Goal: Task Accomplishment & Management: Complete application form

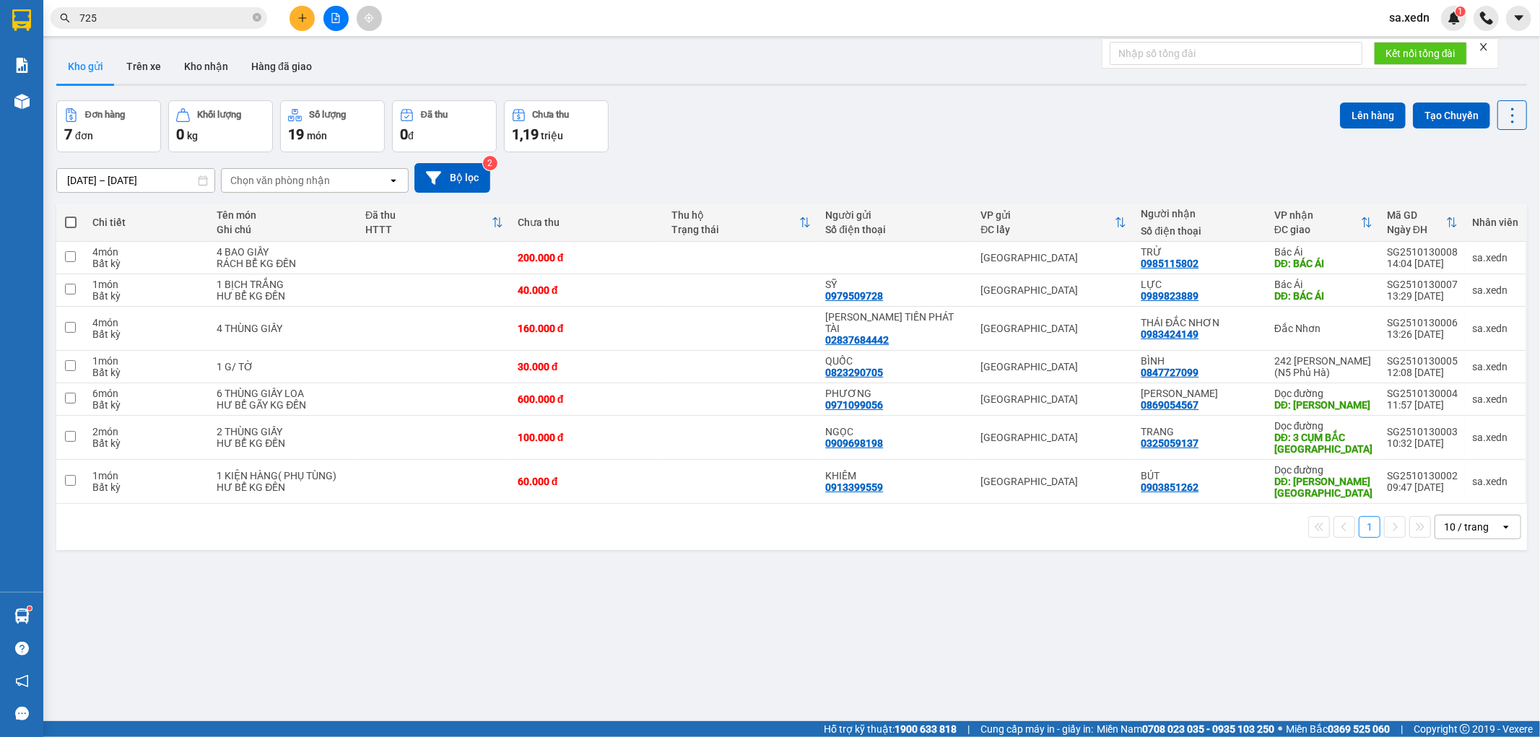
click at [333, 24] on button at bounding box center [335, 18] width 25 height 25
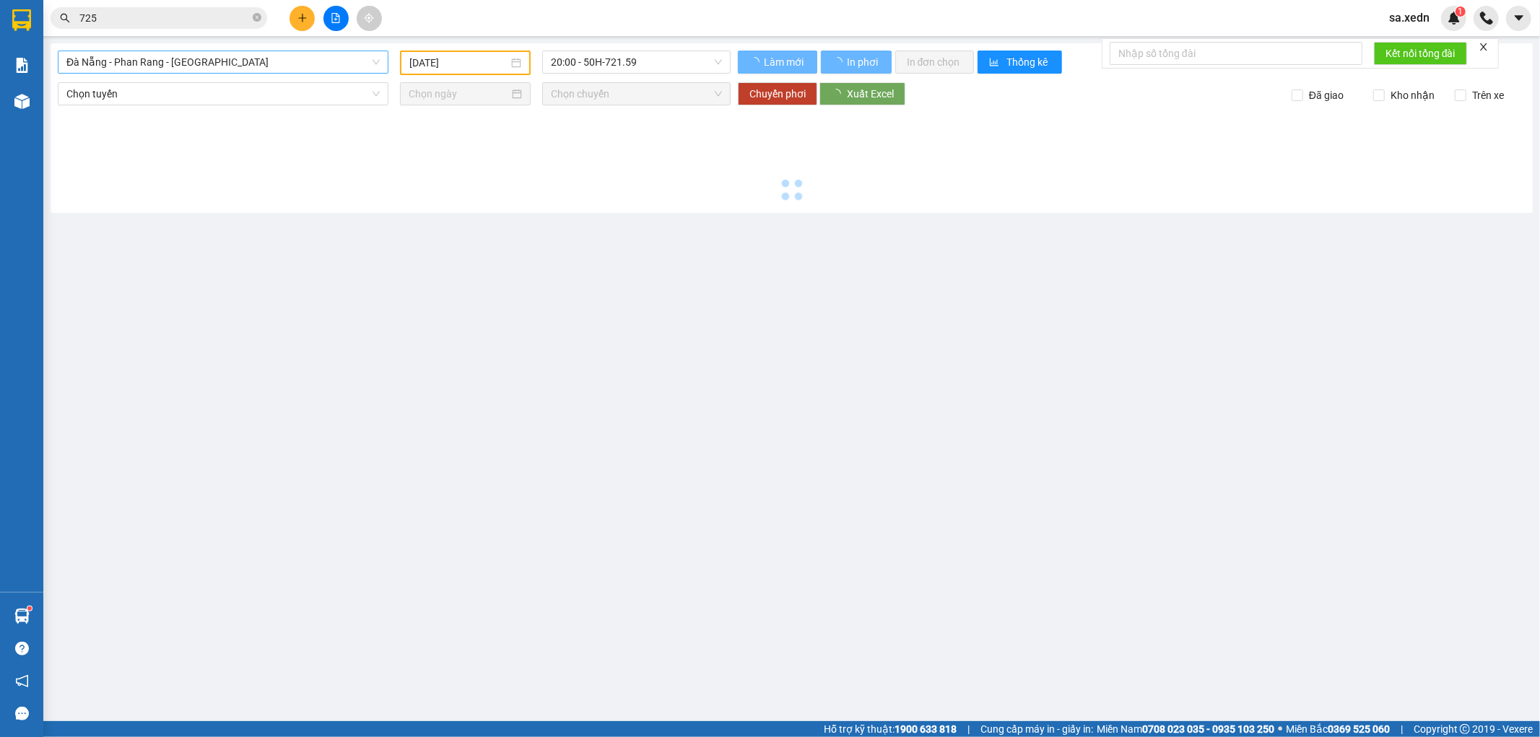
type input "[DATE]"
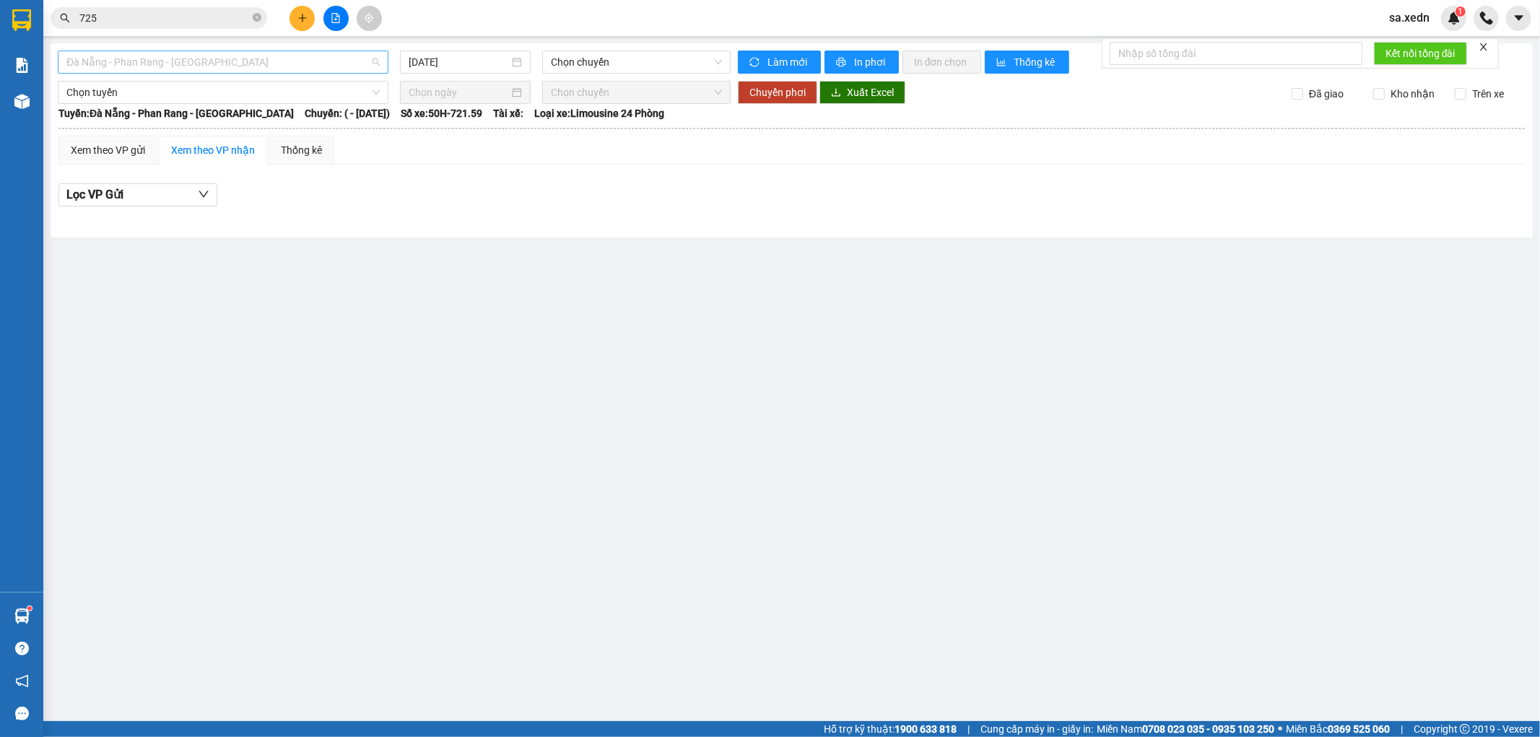
click at [128, 53] on span "Đà Nẵng - Phan Rang - [GEOGRAPHIC_DATA]" at bounding box center [222, 62] width 313 height 22
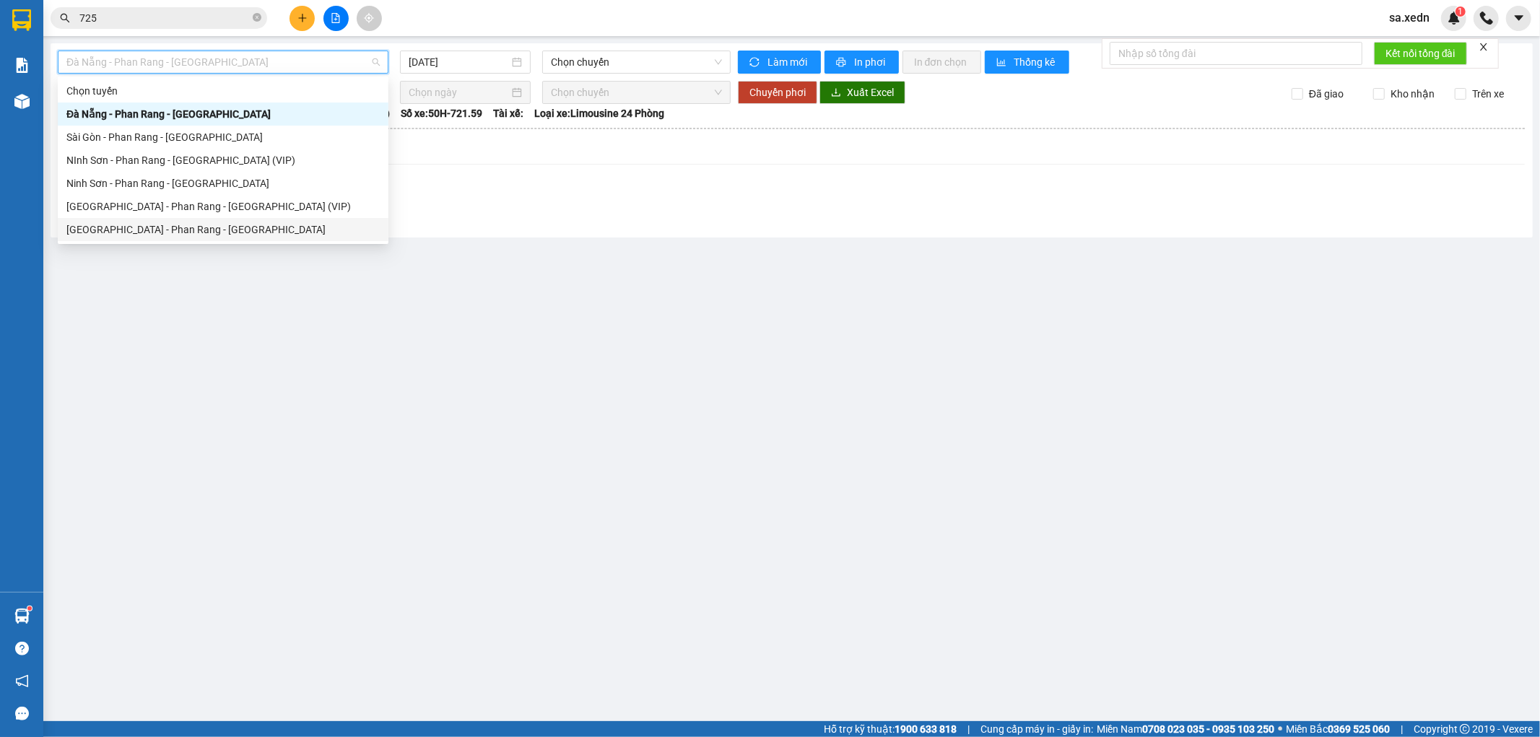
click at [105, 226] on div "[GEOGRAPHIC_DATA] - Phan Rang - [GEOGRAPHIC_DATA]" at bounding box center [222, 230] width 313 height 16
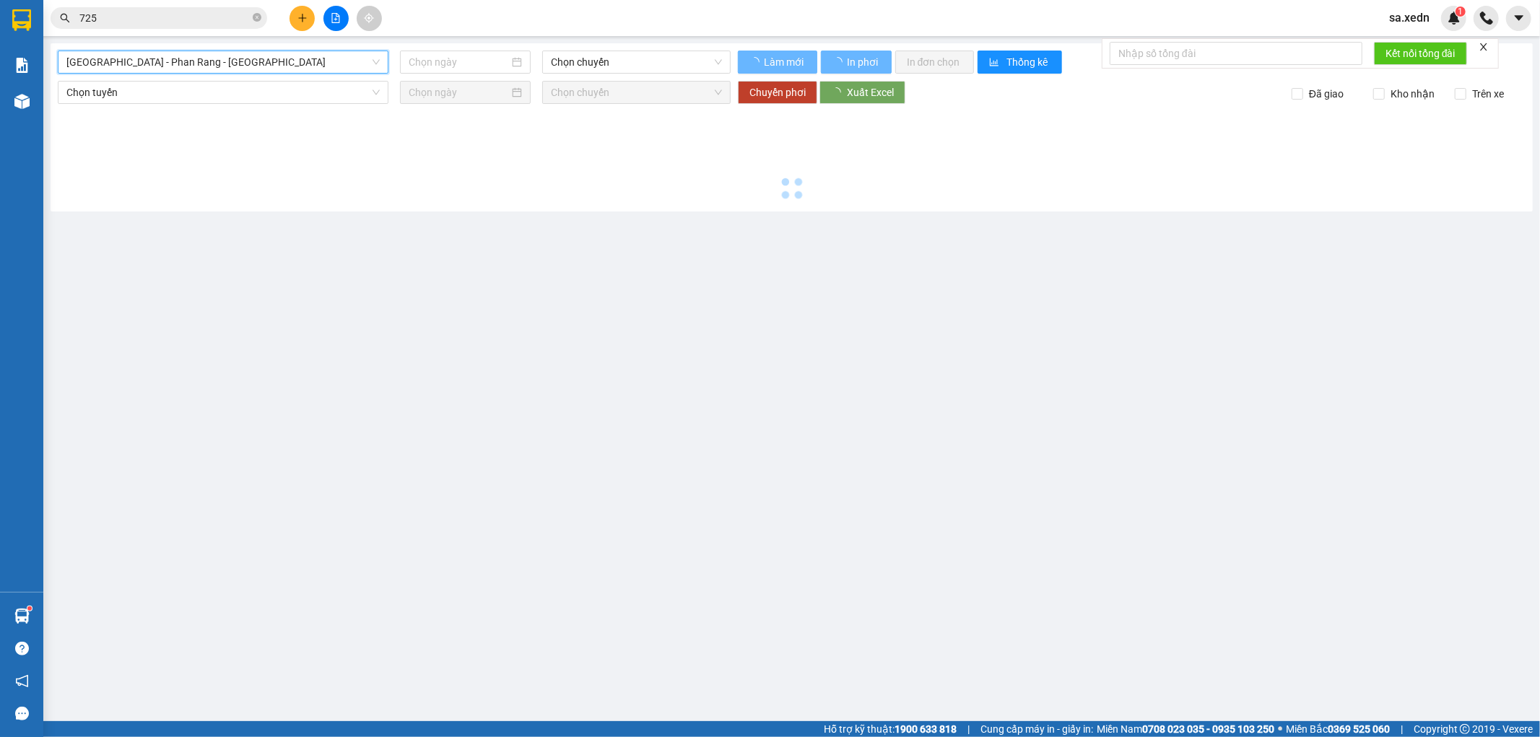
type input "[DATE]"
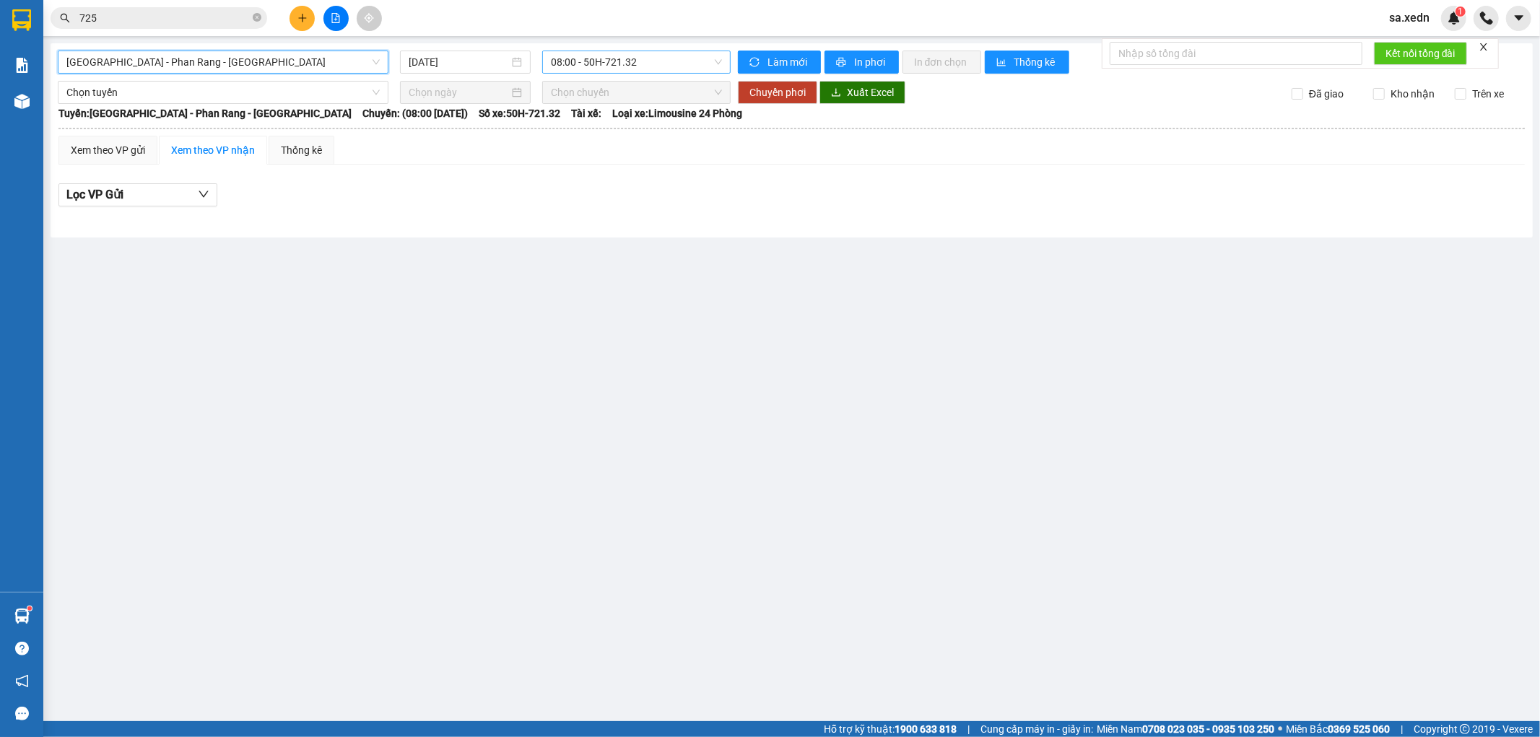
click at [583, 55] on span "08:00 - 50H-721.32" at bounding box center [636, 62] width 170 height 22
click at [159, 61] on span "[GEOGRAPHIC_DATA] - Phan Rang - [GEOGRAPHIC_DATA]" at bounding box center [222, 62] width 313 height 22
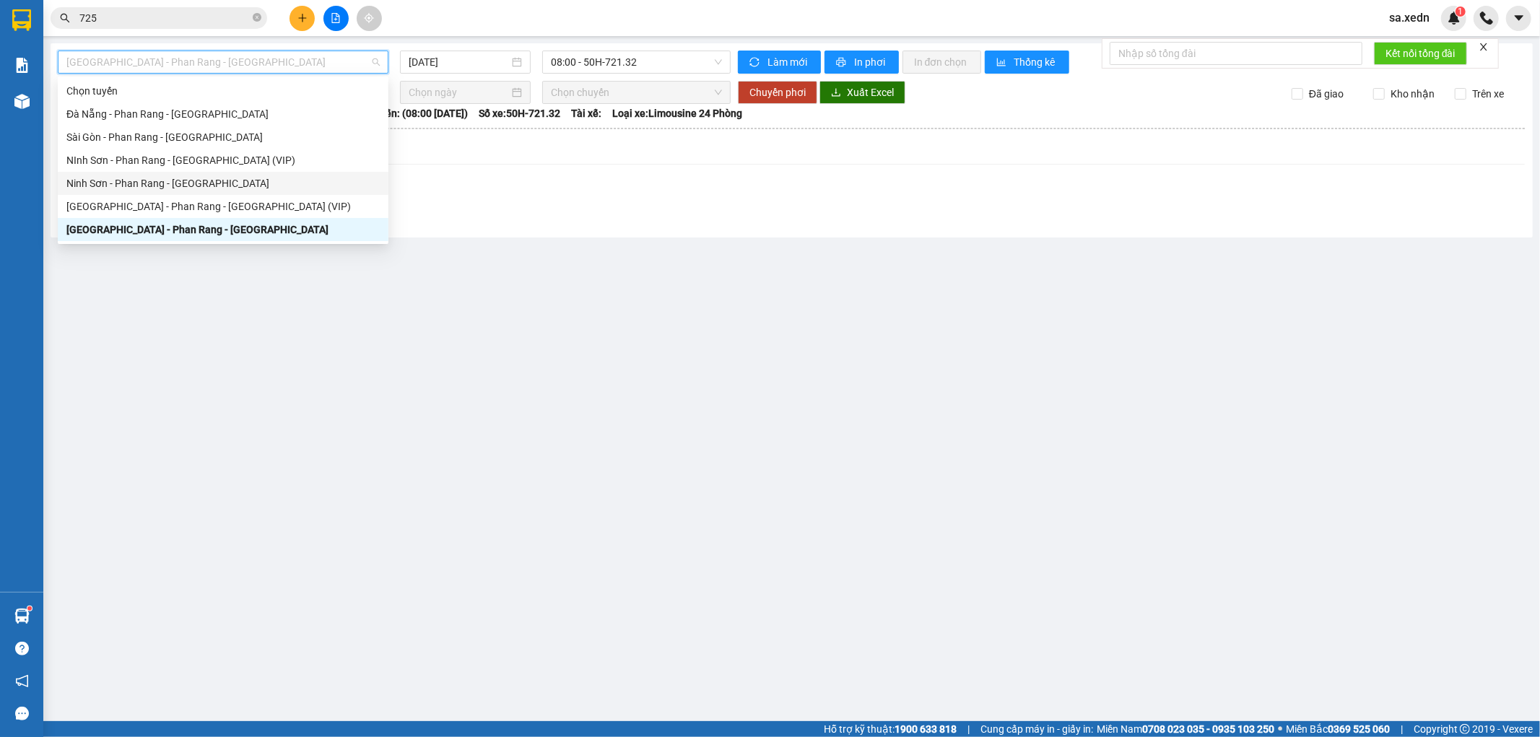
click at [110, 183] on div "Ninh Sơn - Phan Rang - [GEOGRAPHIC_DATA]" at bounding box center [222, 183] width 313 height 16
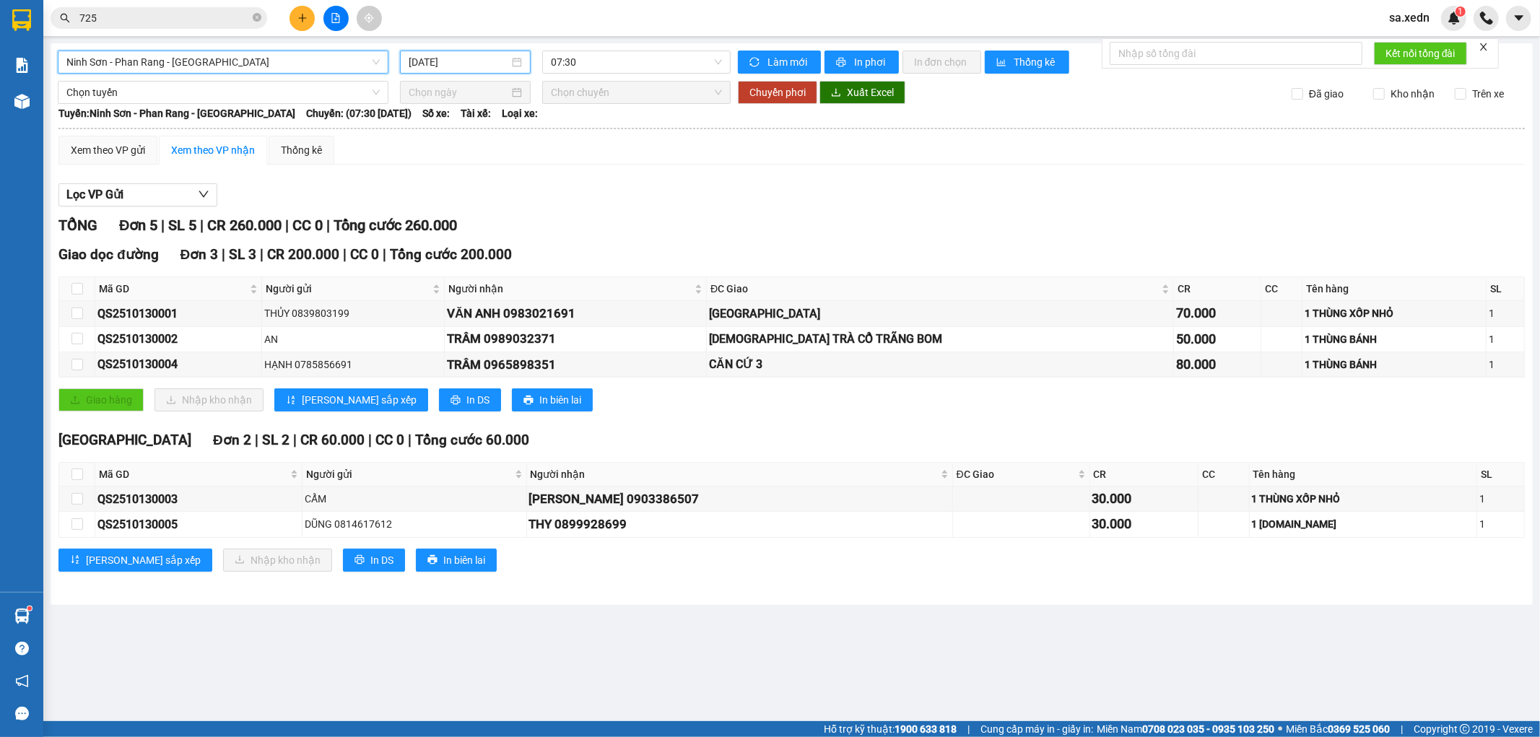
click at [433, 60] on input "[DATE]" at bounding box center [459, 62] width 100 height 16
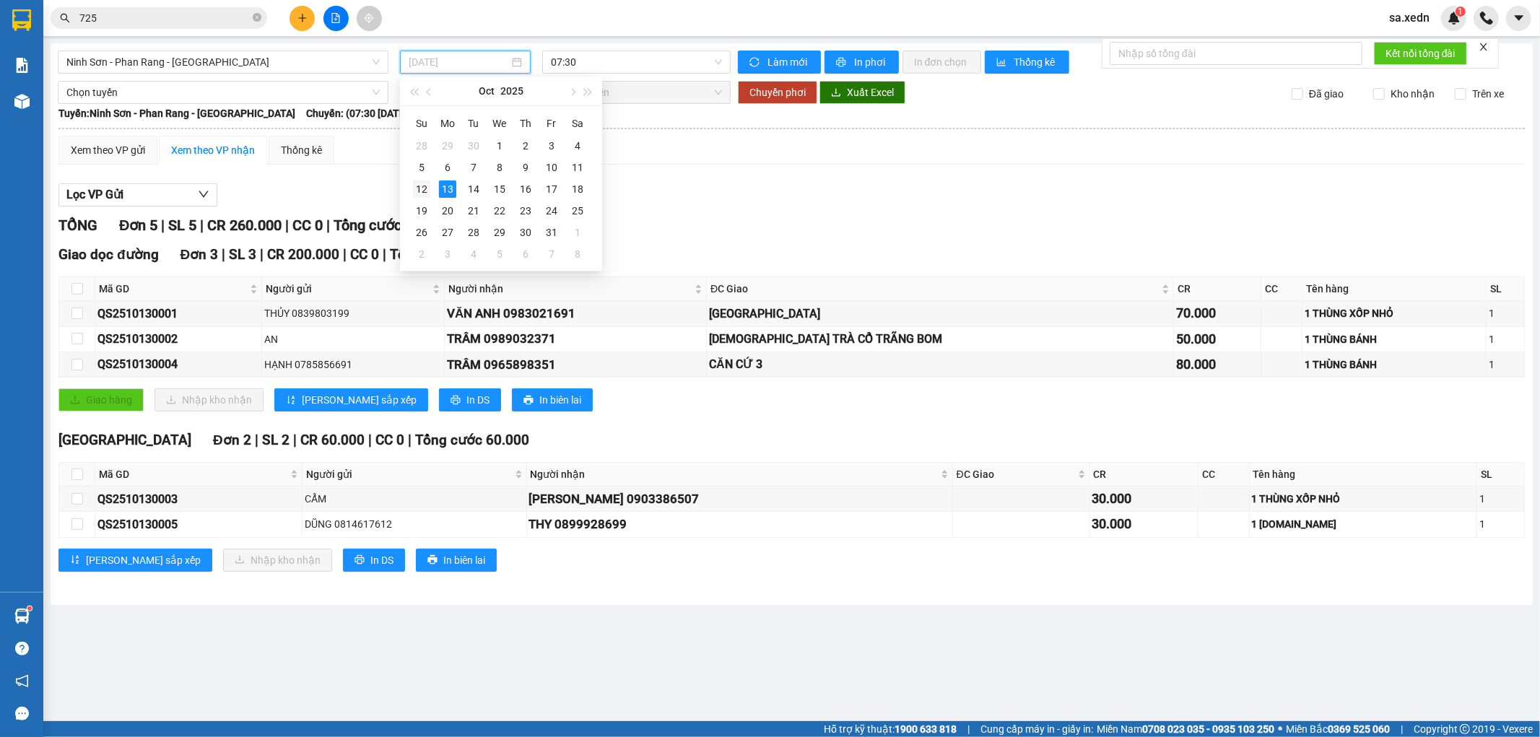
click at [416, 191] on div "12" at bounding box center [421, 188] width 17 height 17
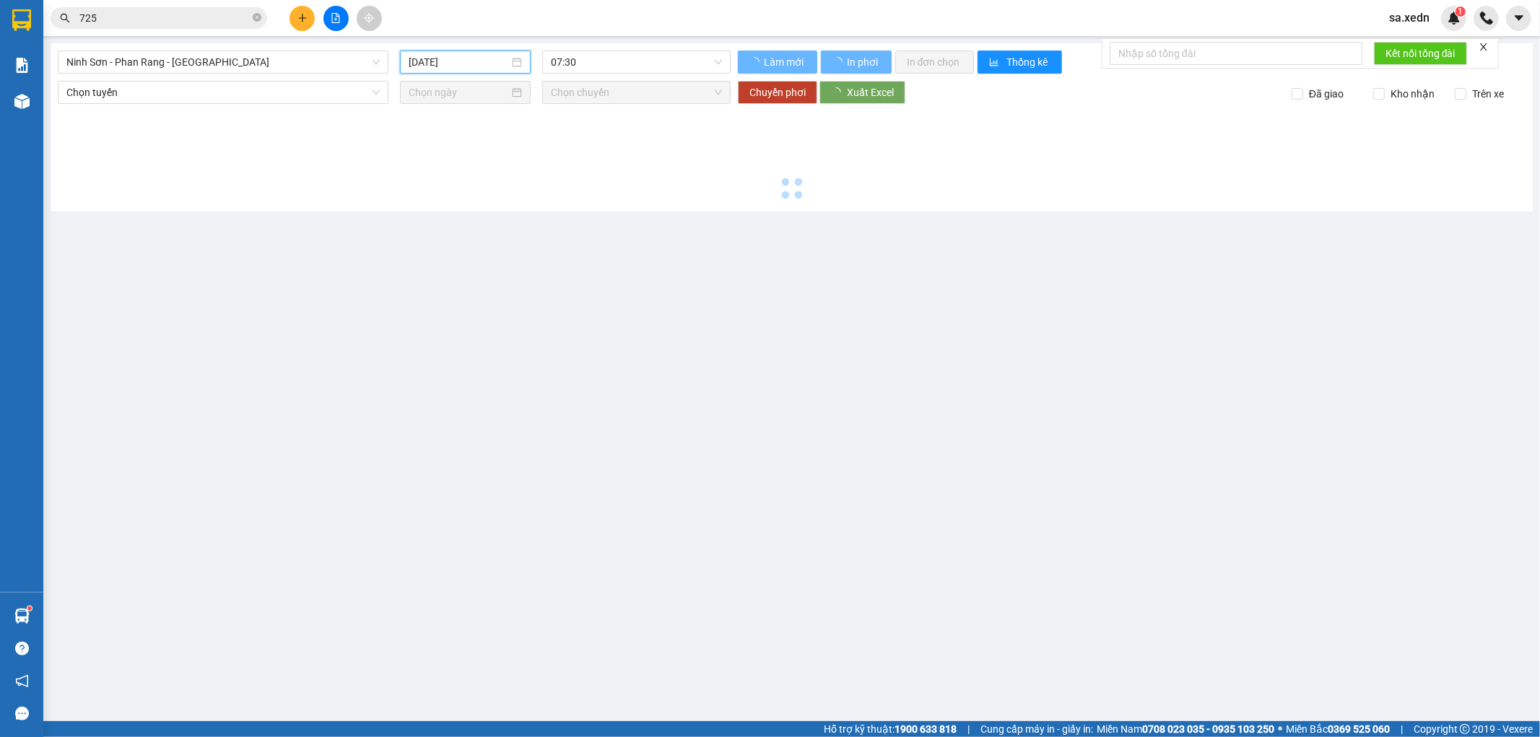
type input "[DATE]"
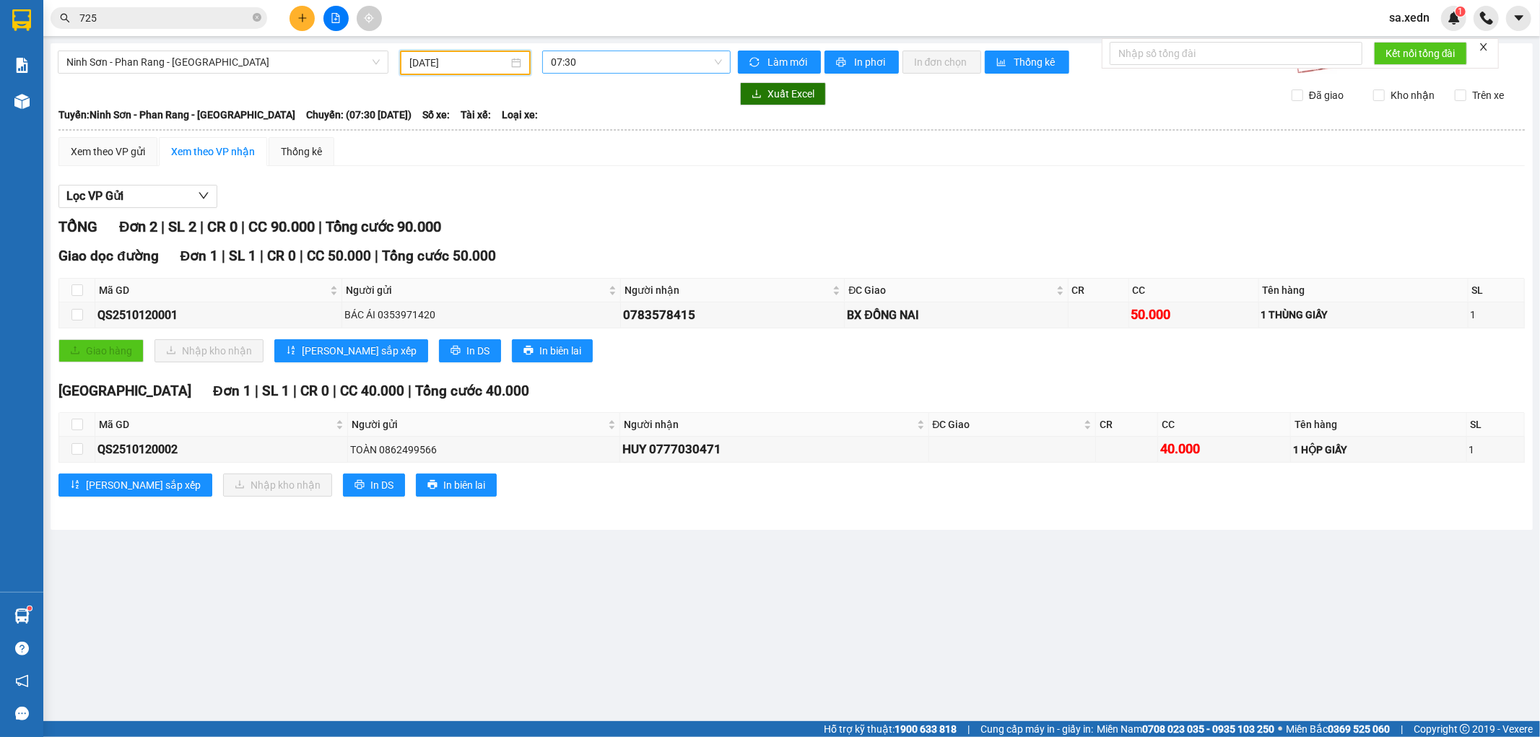
click at [593, 58] on span "07:30" at bounding box center [636, 62] width 170 height 22
click at [611, 185] on div "21:00 - 50H-945.14" at bounding box center [607, 183] width 113 height 16
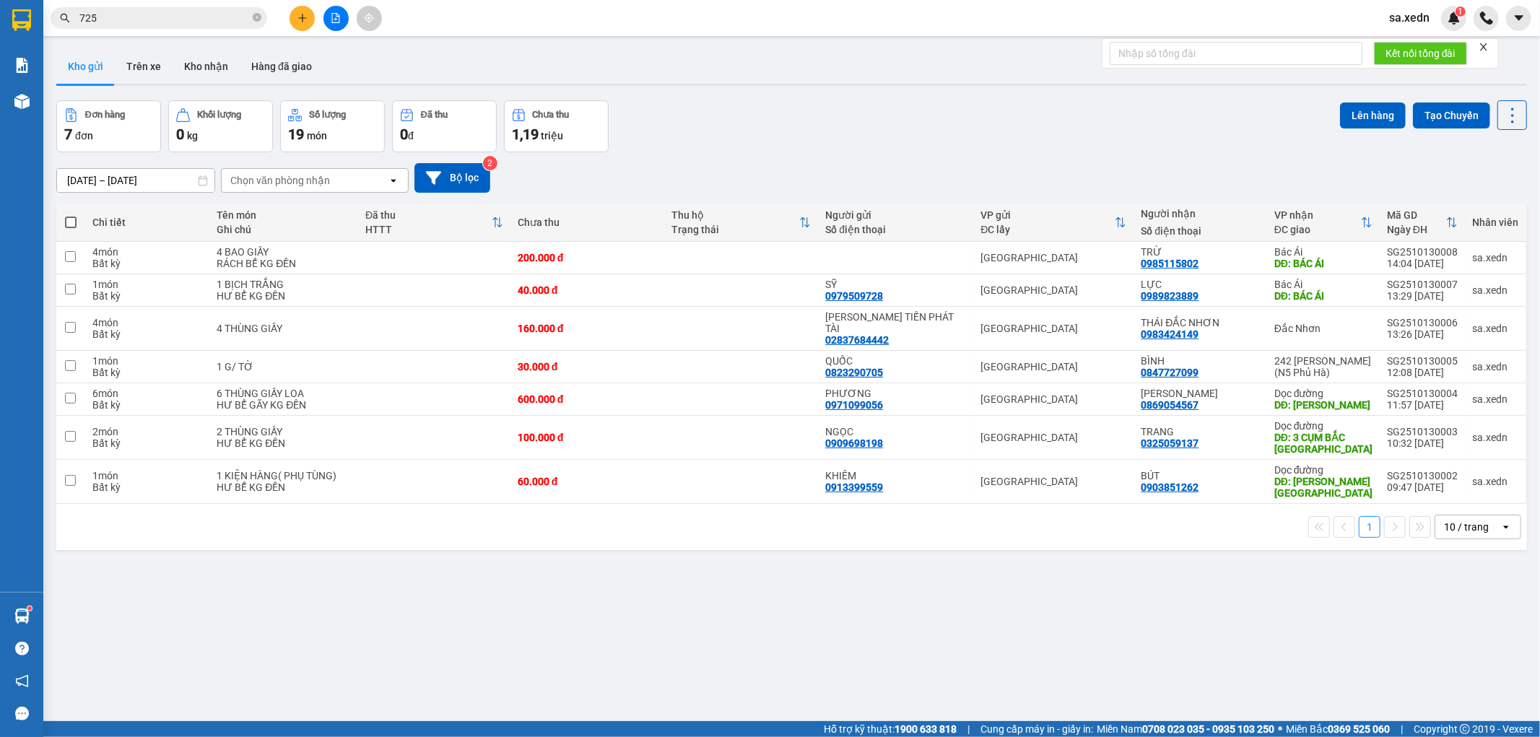
click at [328, 14] on button at bounding box center [335, 18] width 25 height 25
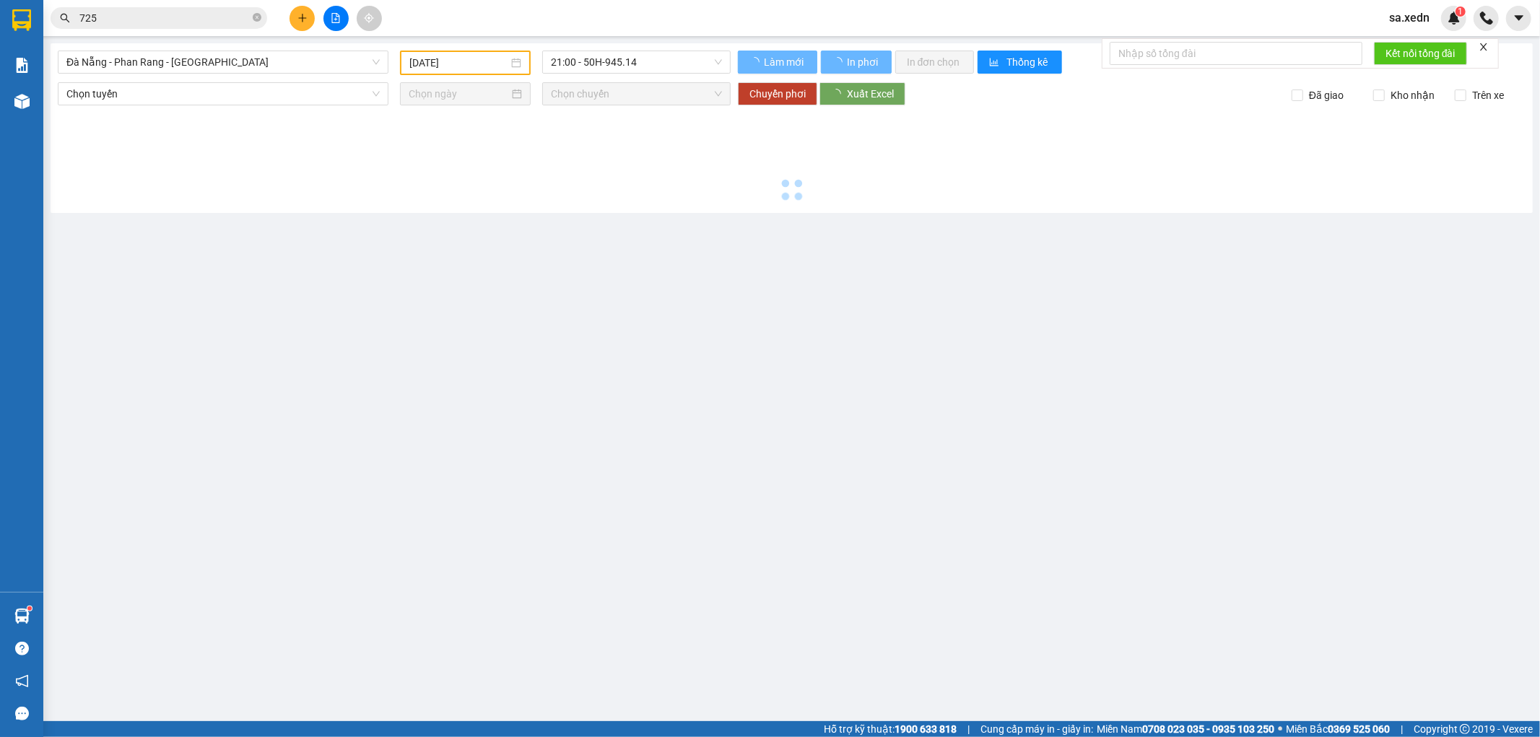
type input "[DATE]"
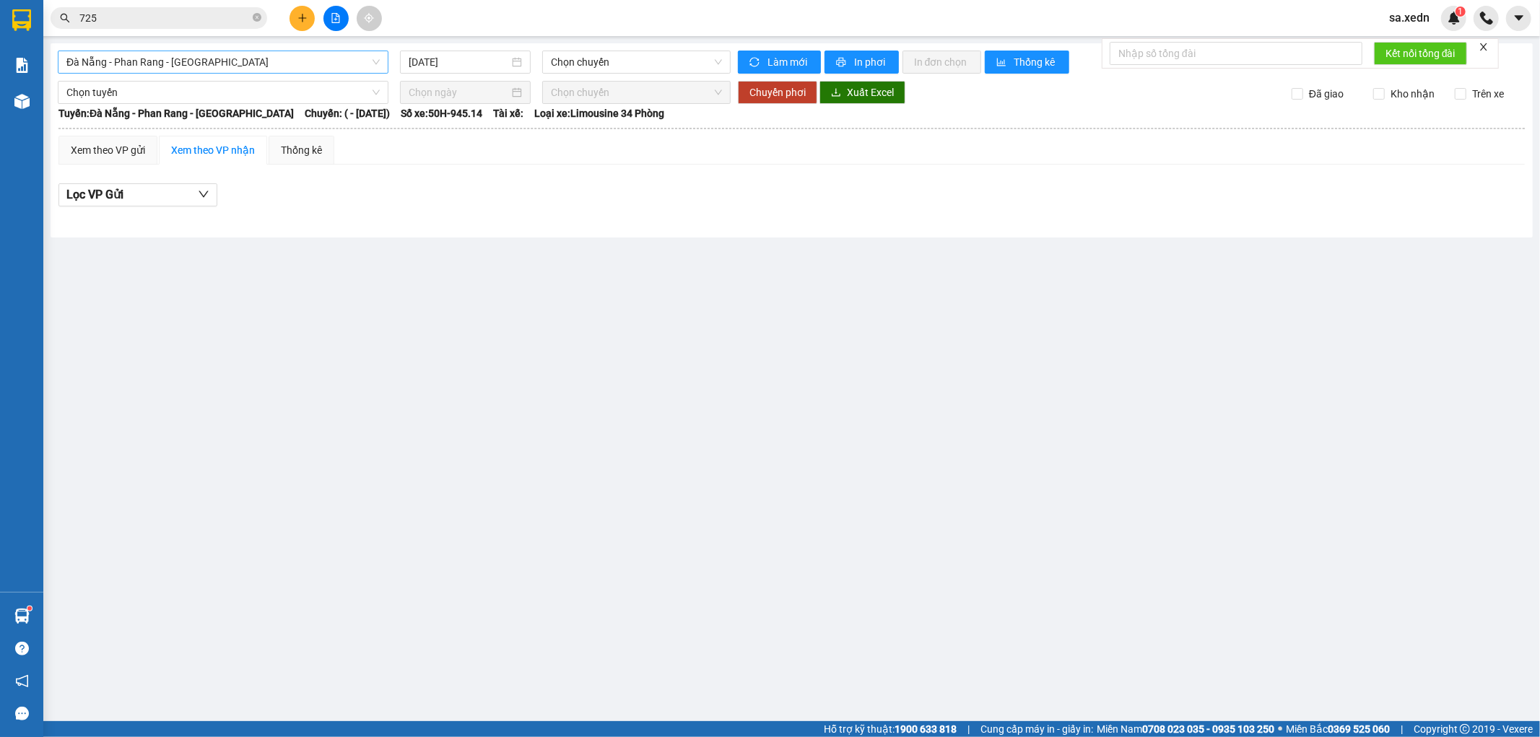
click at [186, 72] on span "Đà Nẵng - Phan Rang - [GEOGRAPHIC_DATA]" at bounding box center [222, 62] width 313 height 22
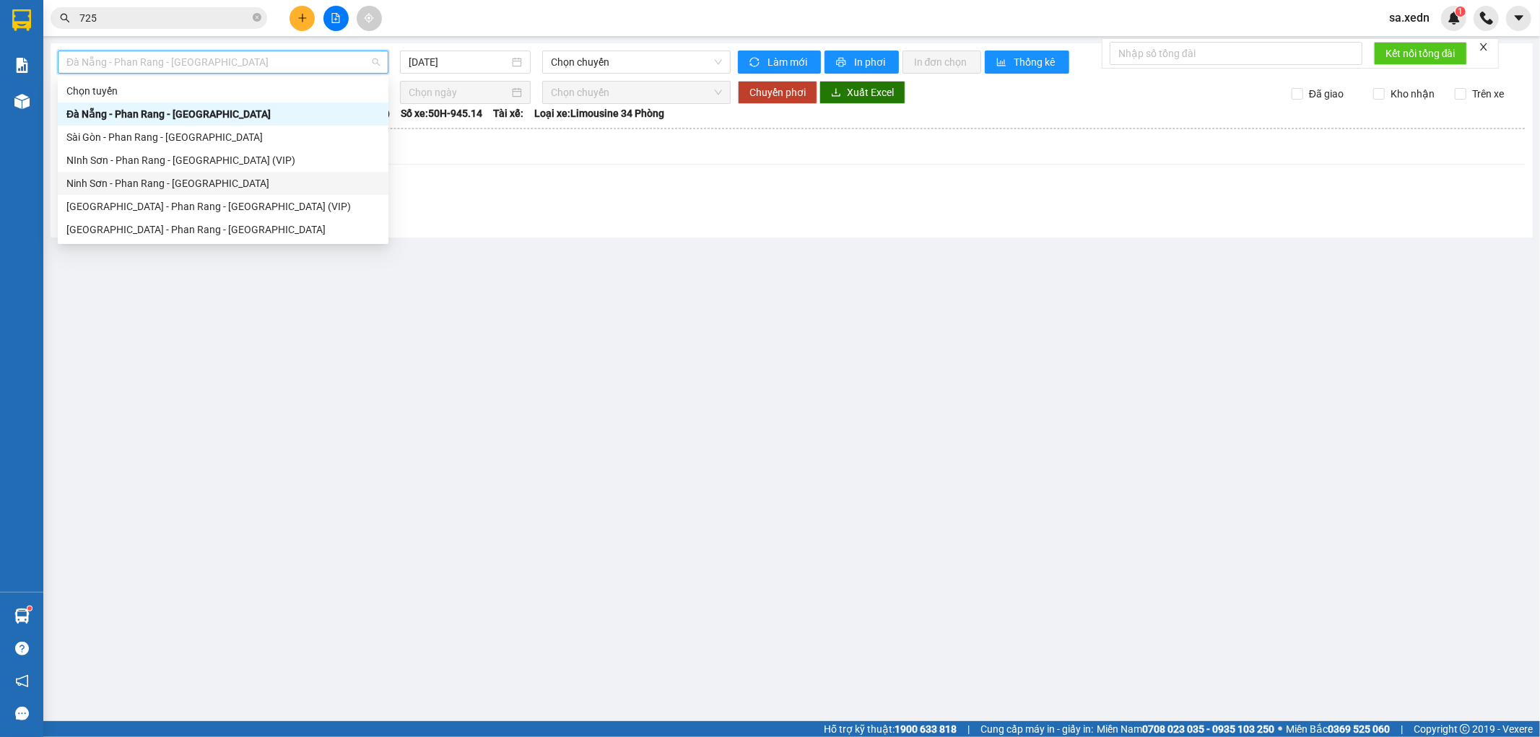
click at [113, 183] on div "Ninh Sơn - Phan Rang - [GEOGRAPHIC_DATA]" at bounding box center [222, 183] width 313 height 16
type input "[DATE]"
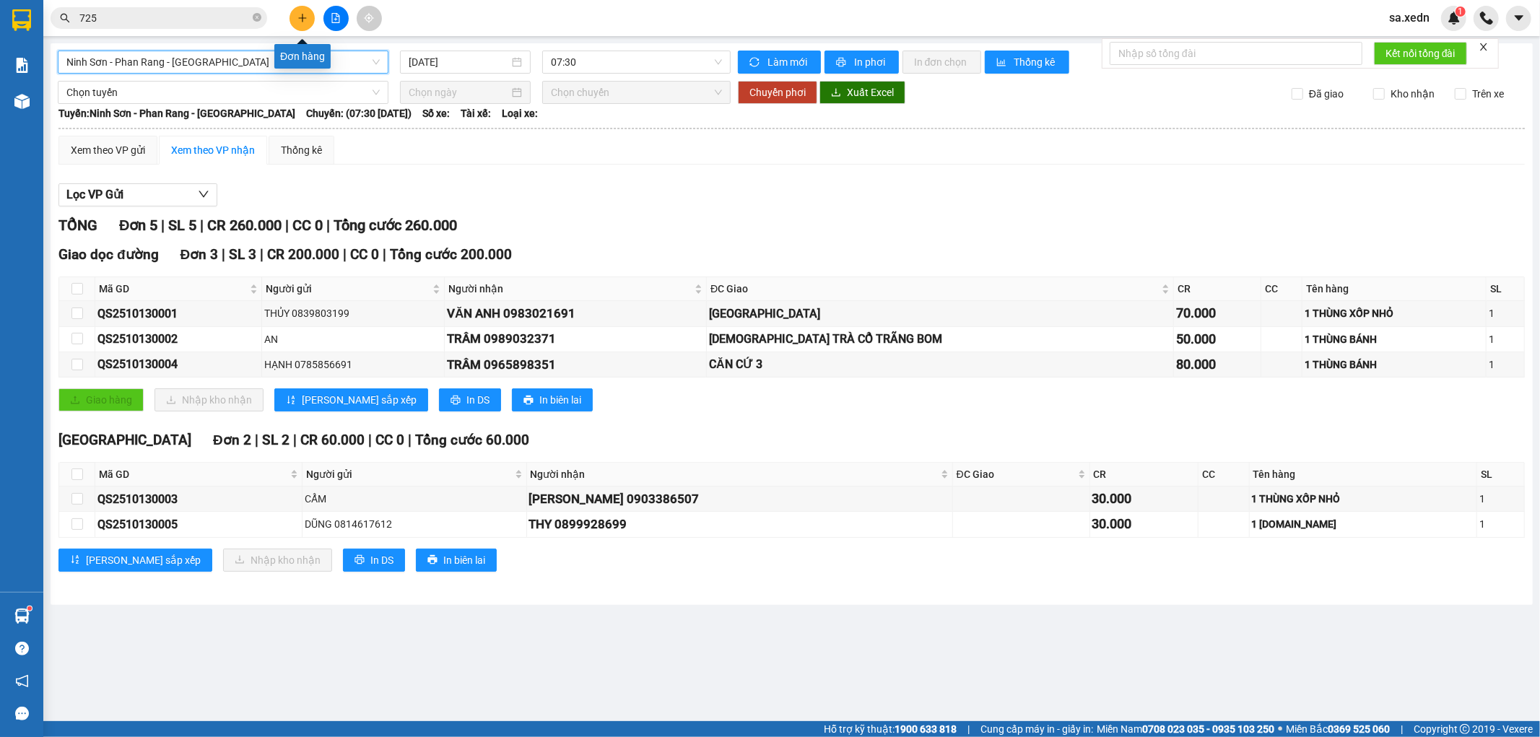
click at [308, 22] on button at bounding box center [301, 18] width 25 height 25
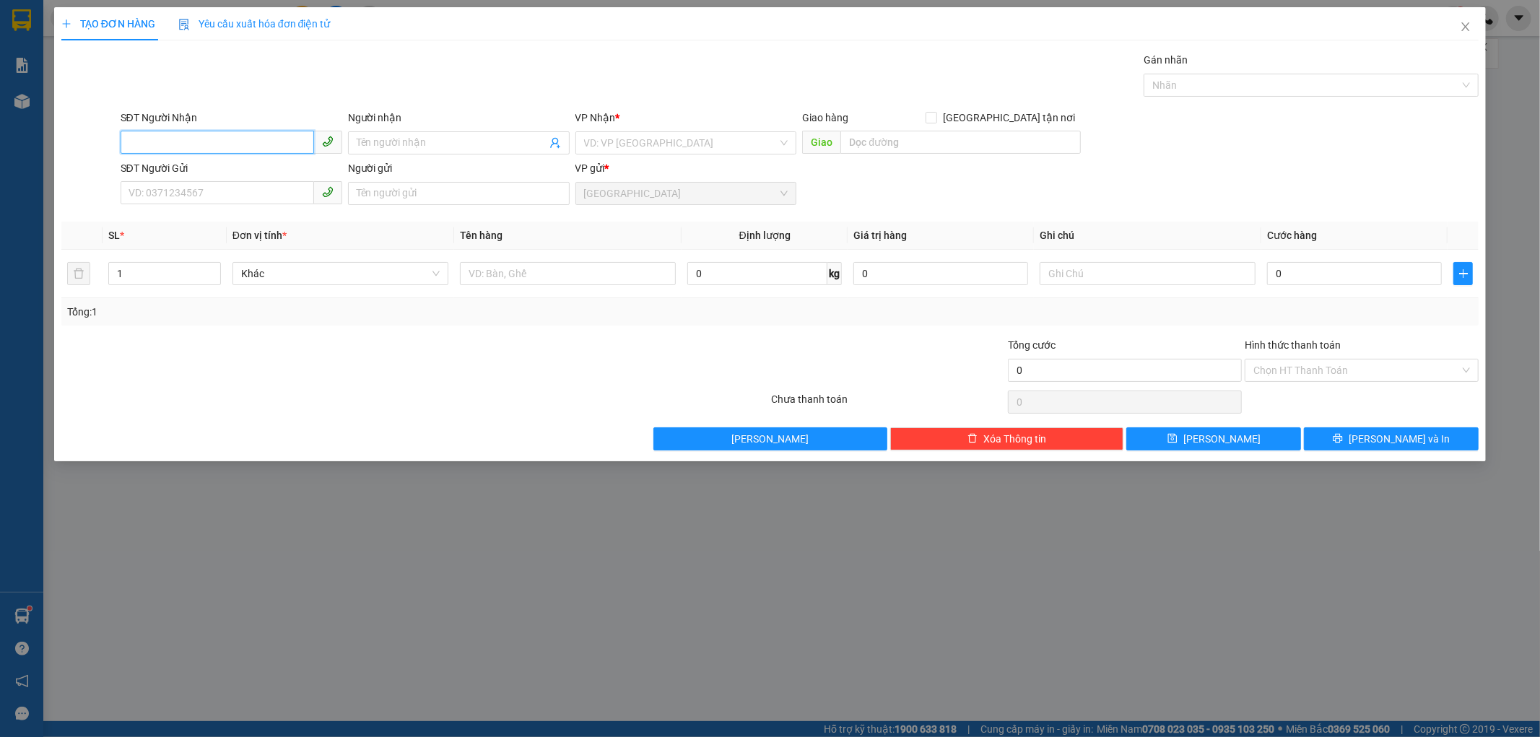
click at [183, 137] on input "SĐT Người Nhận" at bounding box center [217, 142] width 193 height 23
click at [178, 168] on div "0354414966 - THẢO" at bounding box center [231, 172] width 204 height 16
type input "0354414966"
type input "THẢO"
type input "CAM PHƯỚC ĐÔNG - [GEOGRAPHIC_DATA]"
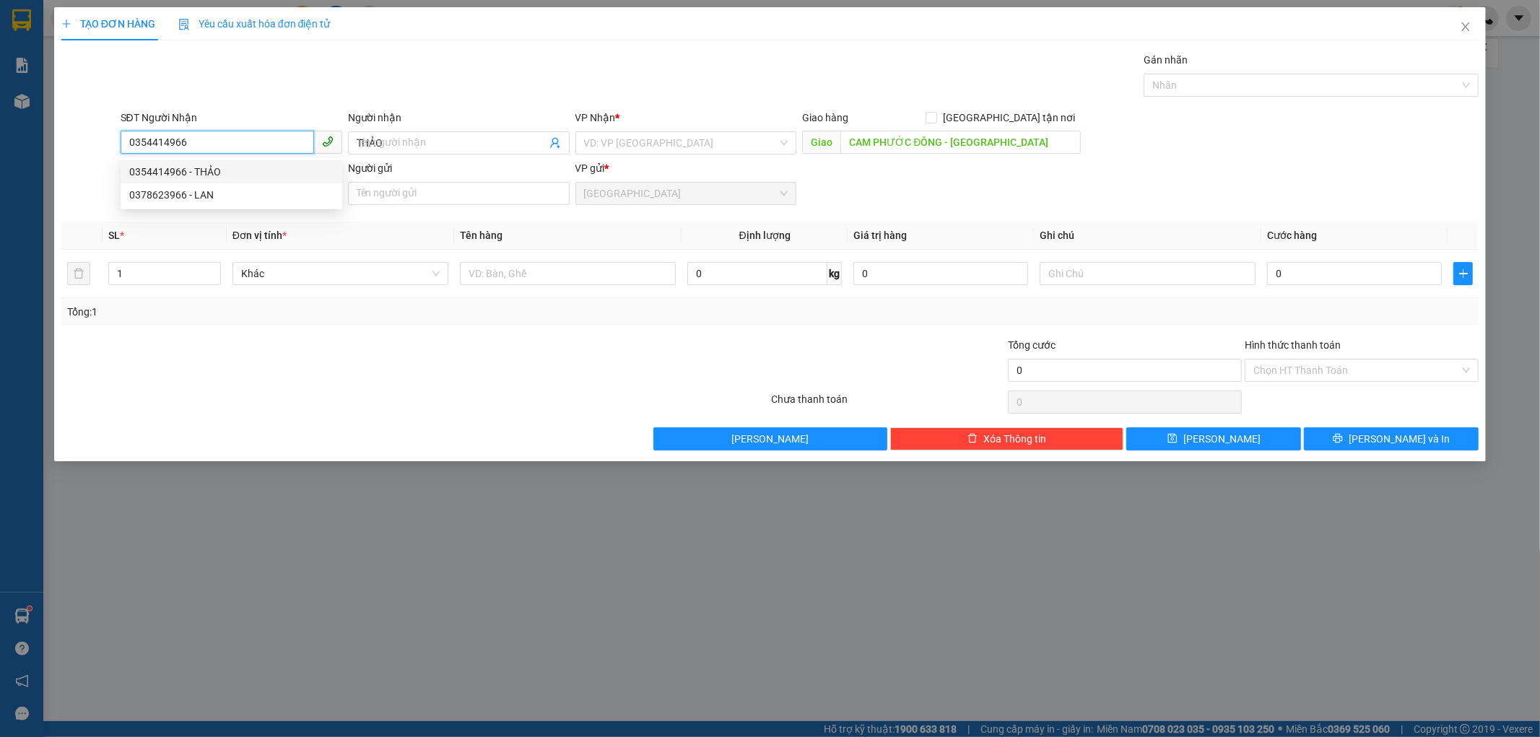
type input "100.000"
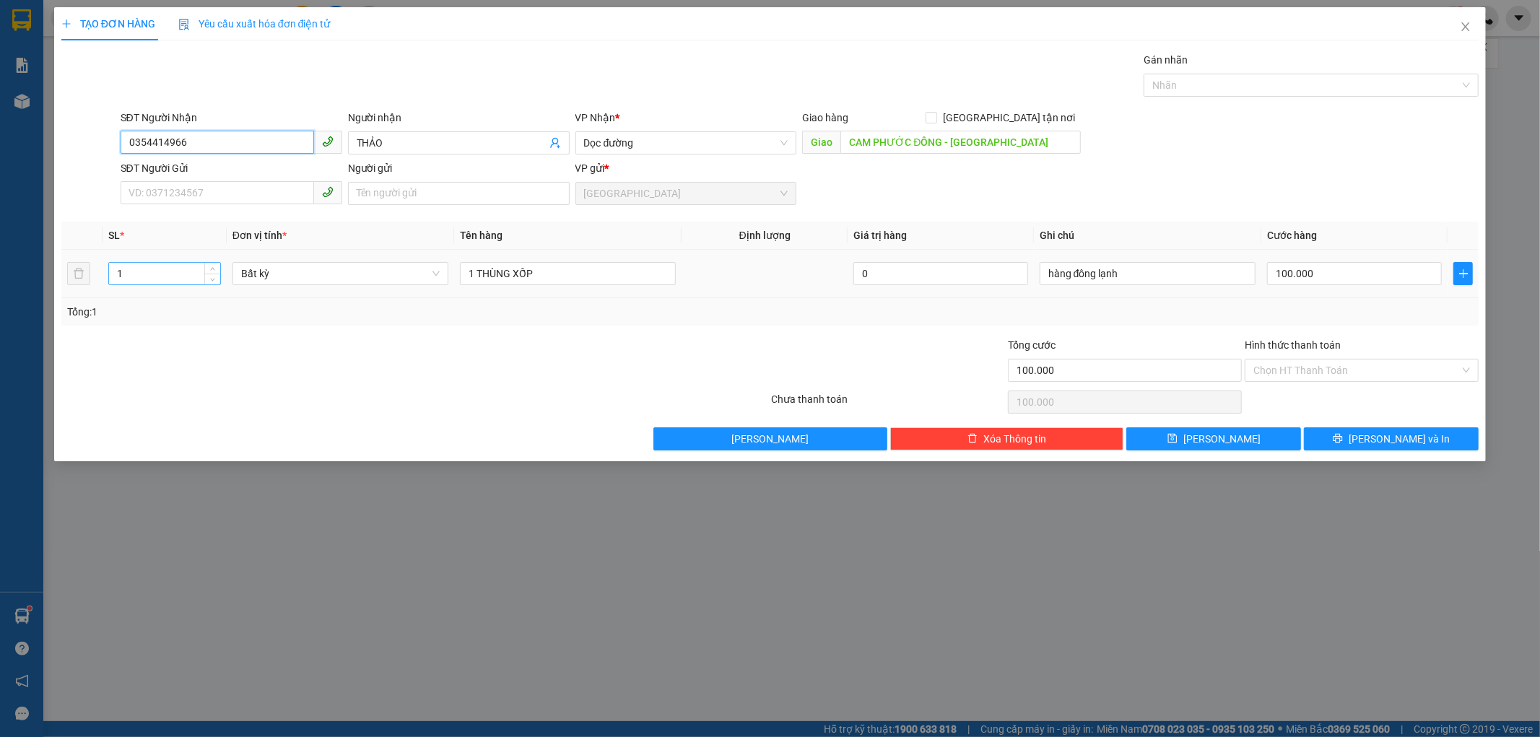
type input "0354414966"
click at [132, 282] on input "1" at bounding box center [164, 274] width 111 height 22
type input "3"
click at [551, 276] on input "1 THÙNG XỐP" at bounding box center [568, 273] width 216 height 23
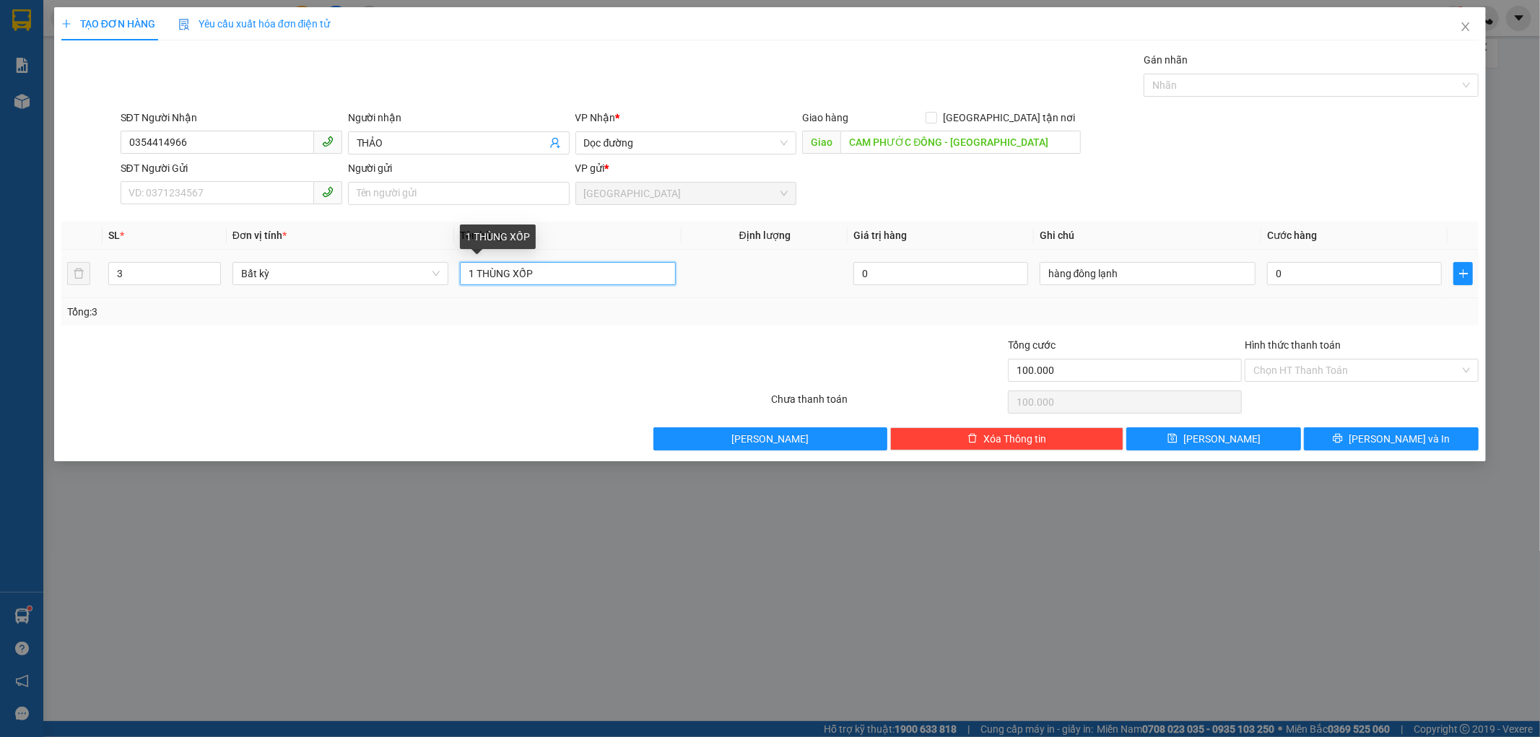
type input "0"
type input "1"
type input "3 KIỆN HÀNG"
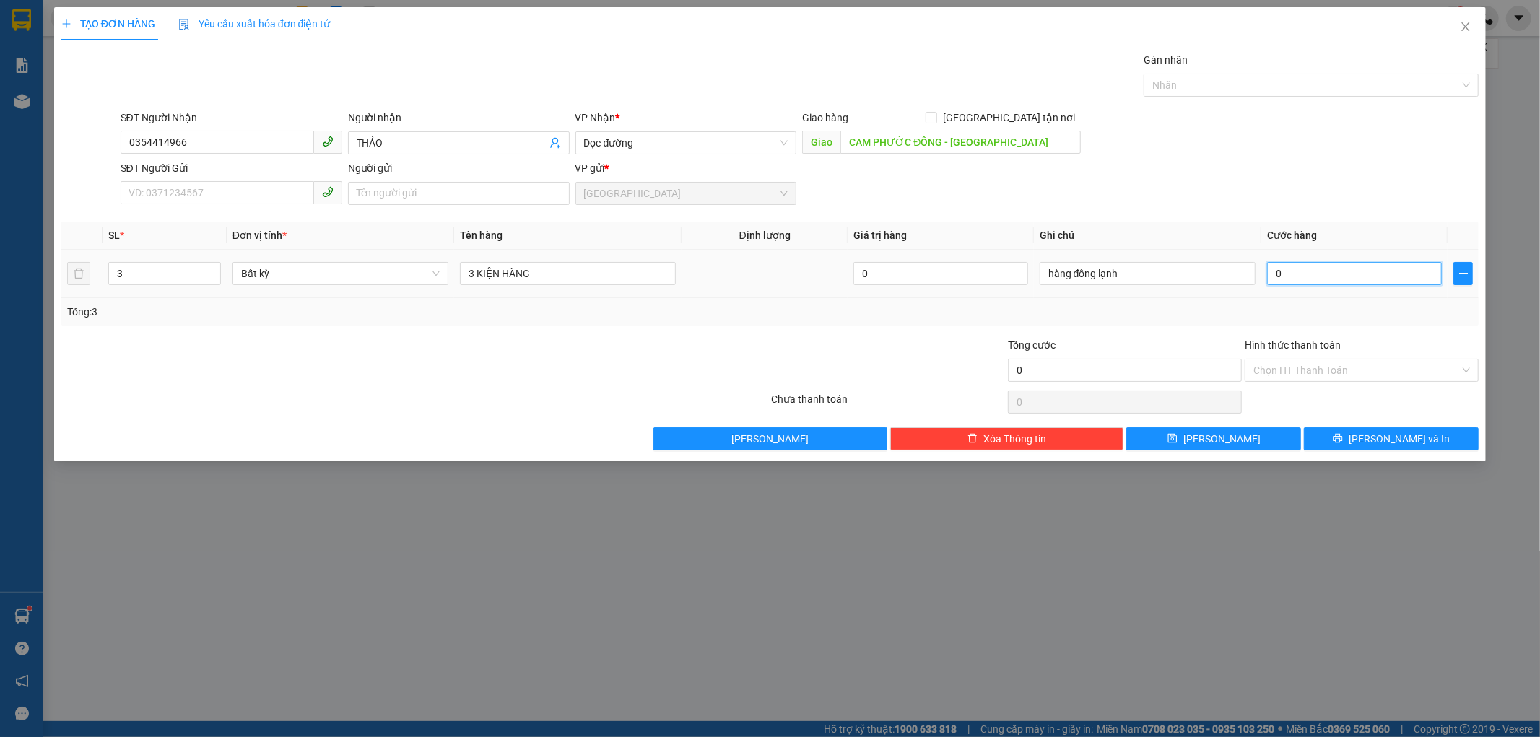
click at [1283, 276] on input "0" at bounding box center [1354, 273] width 175 height 23
type input "2"
type input "20"
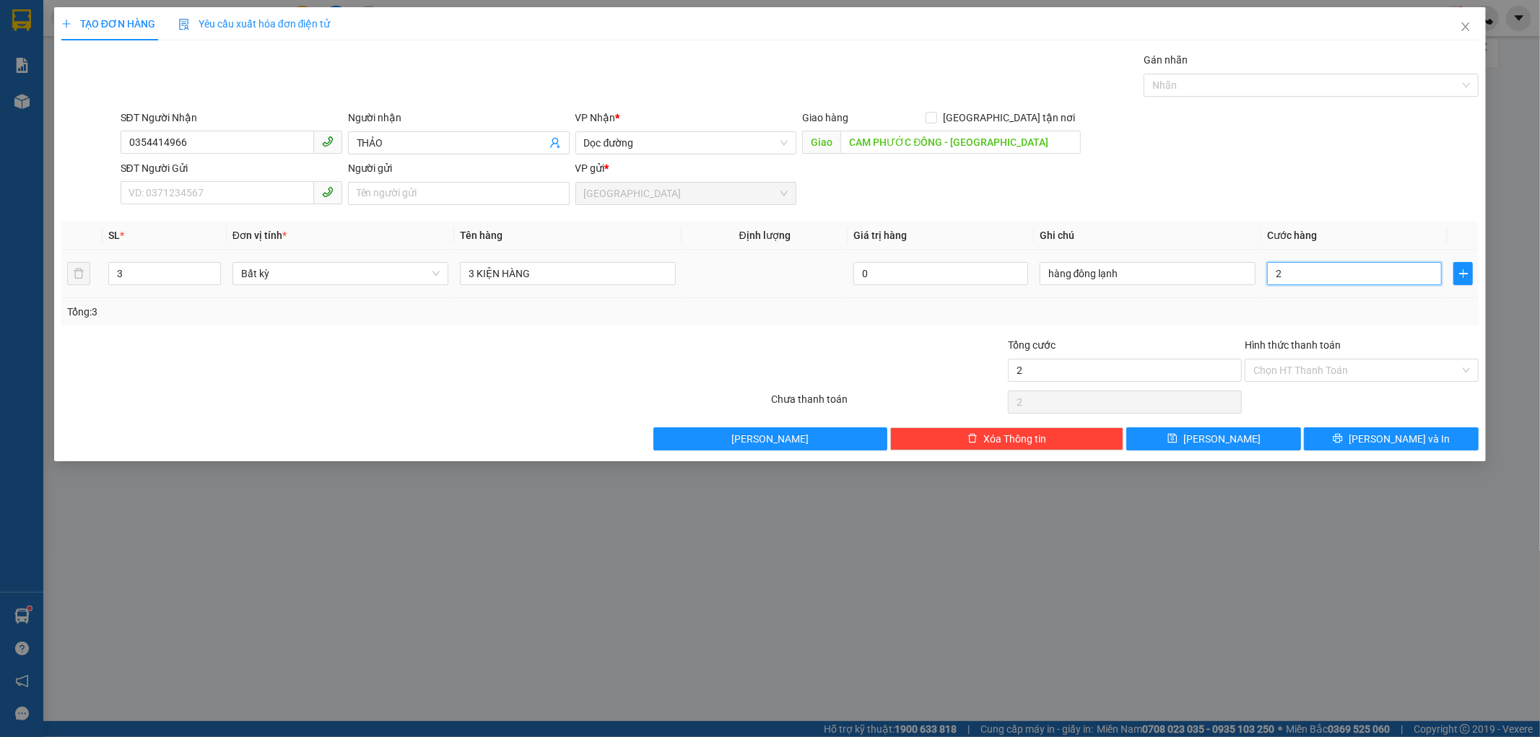
type input "20"
type input "200"
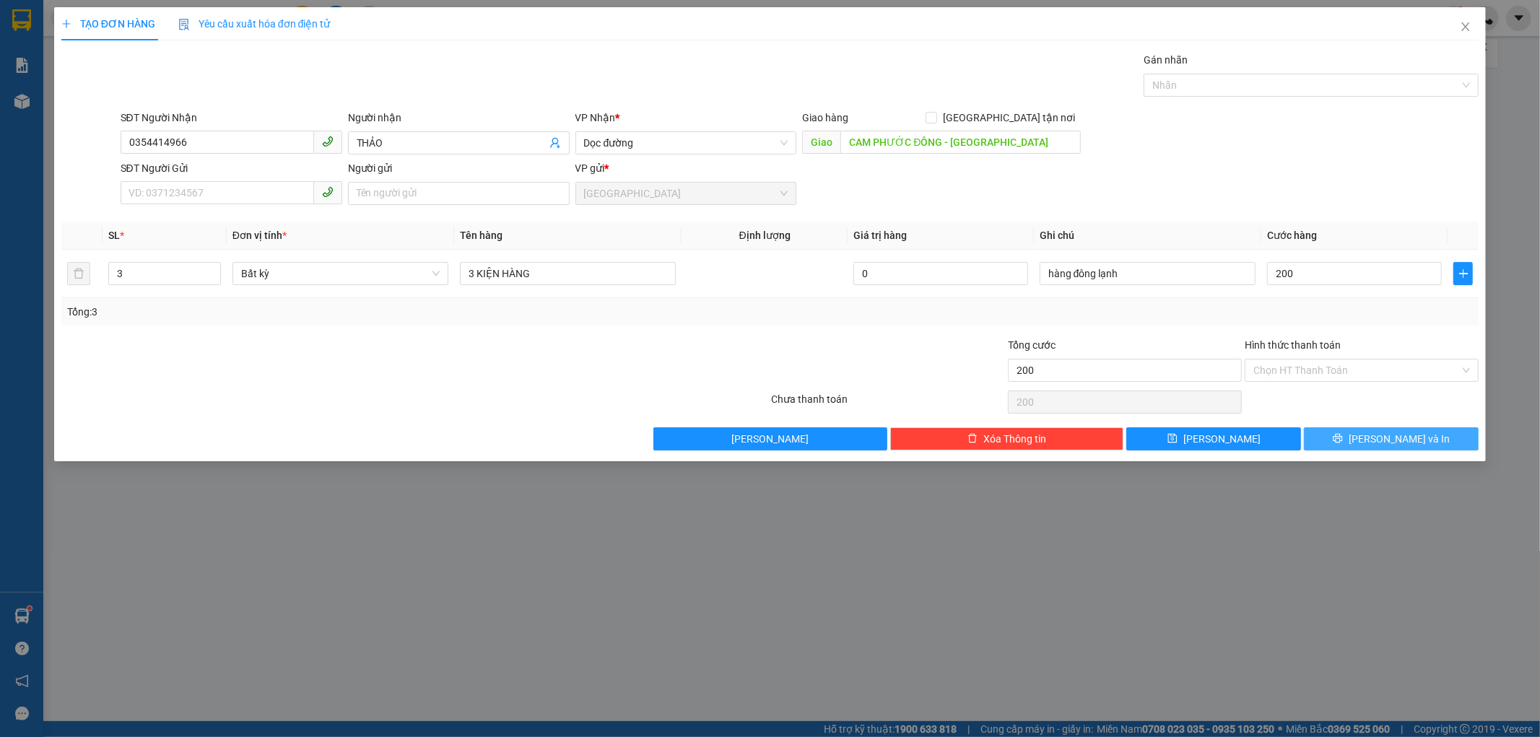
type input "200.000"
click at [1333, 441] on button "[PERSON_NAME] và In" at bounding box center [1391, 438] width 175 height 23
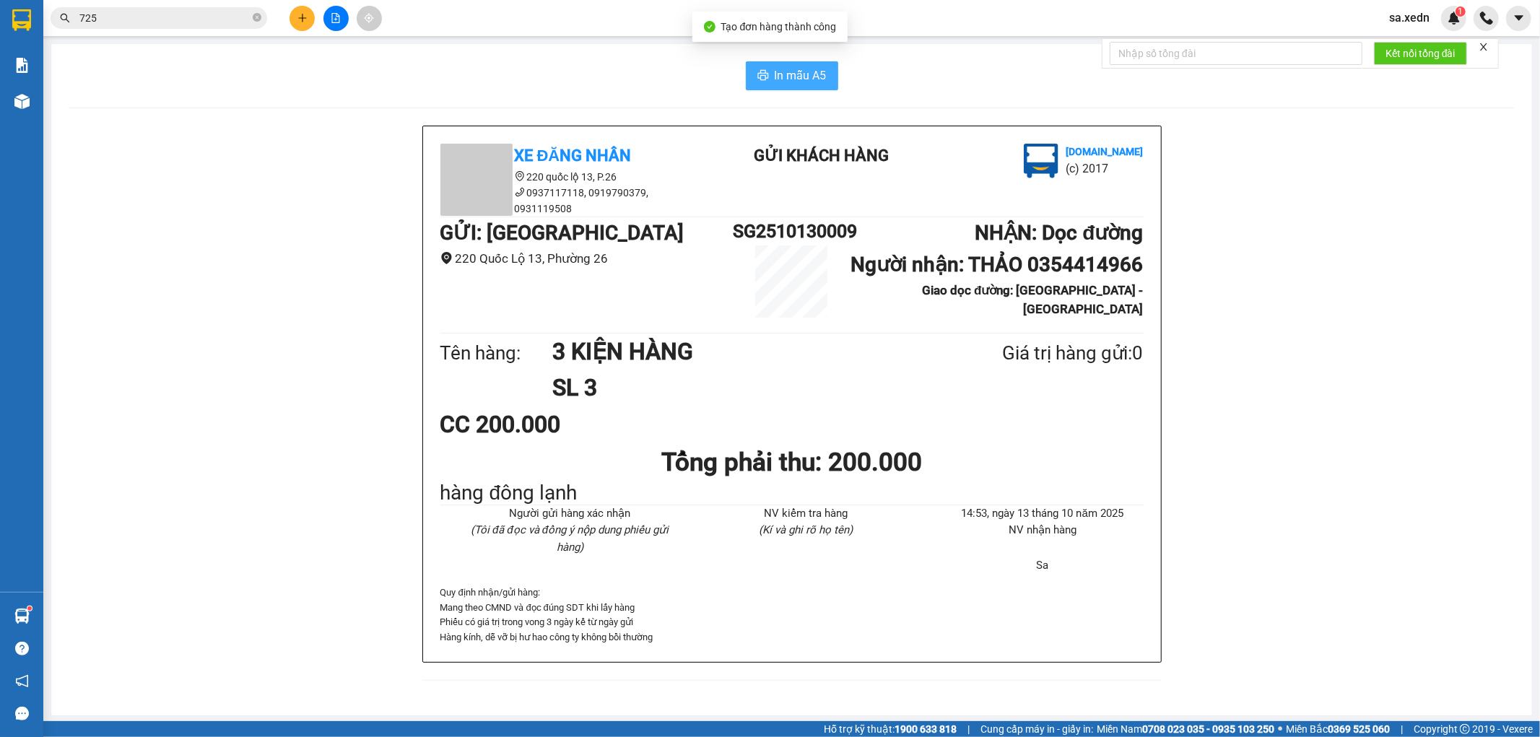
click at [781, 76] on span "In mẫu A5" at bounding box center [800, 75] width 52 height 18
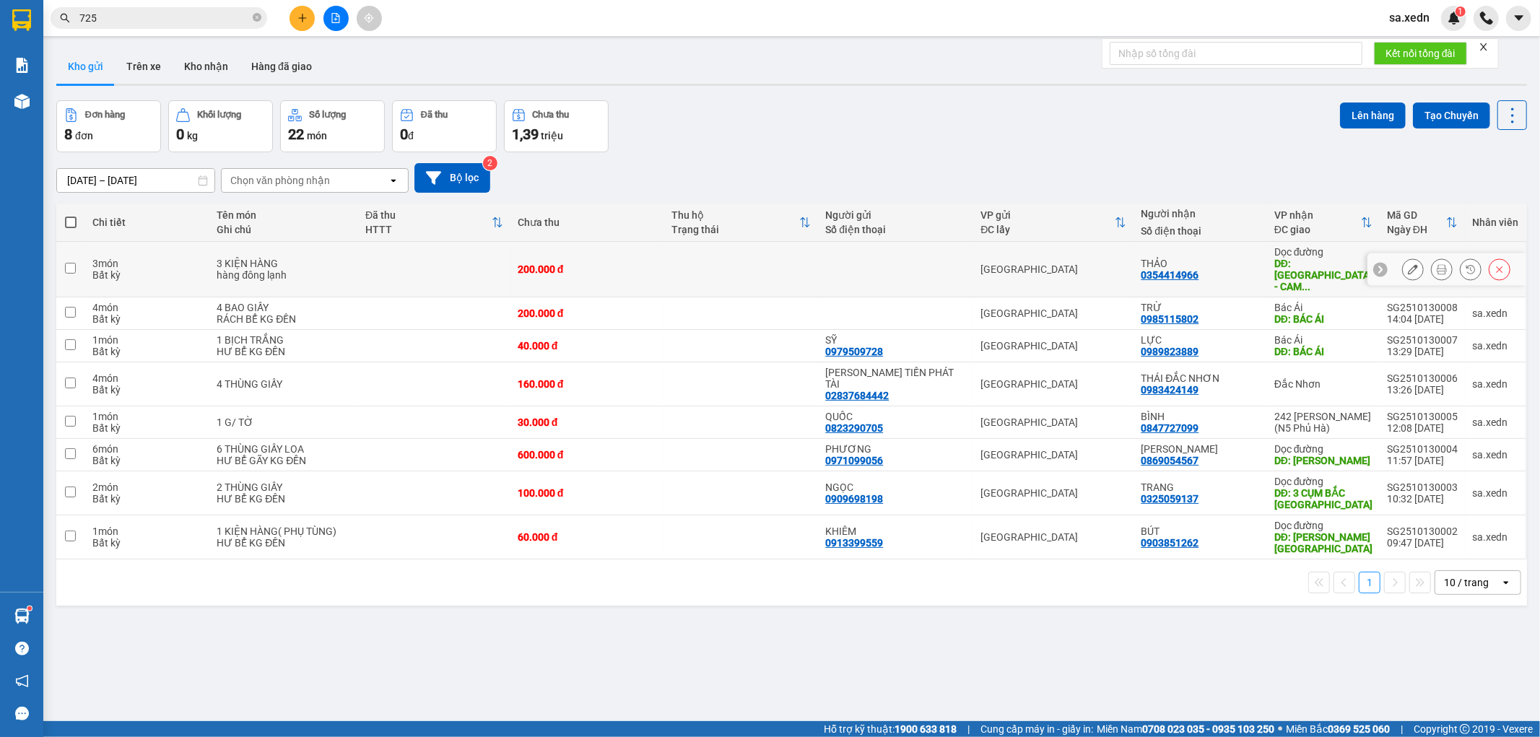
click at [1436, 269] on button at bounding box center [1441, 269] width 20 height 25
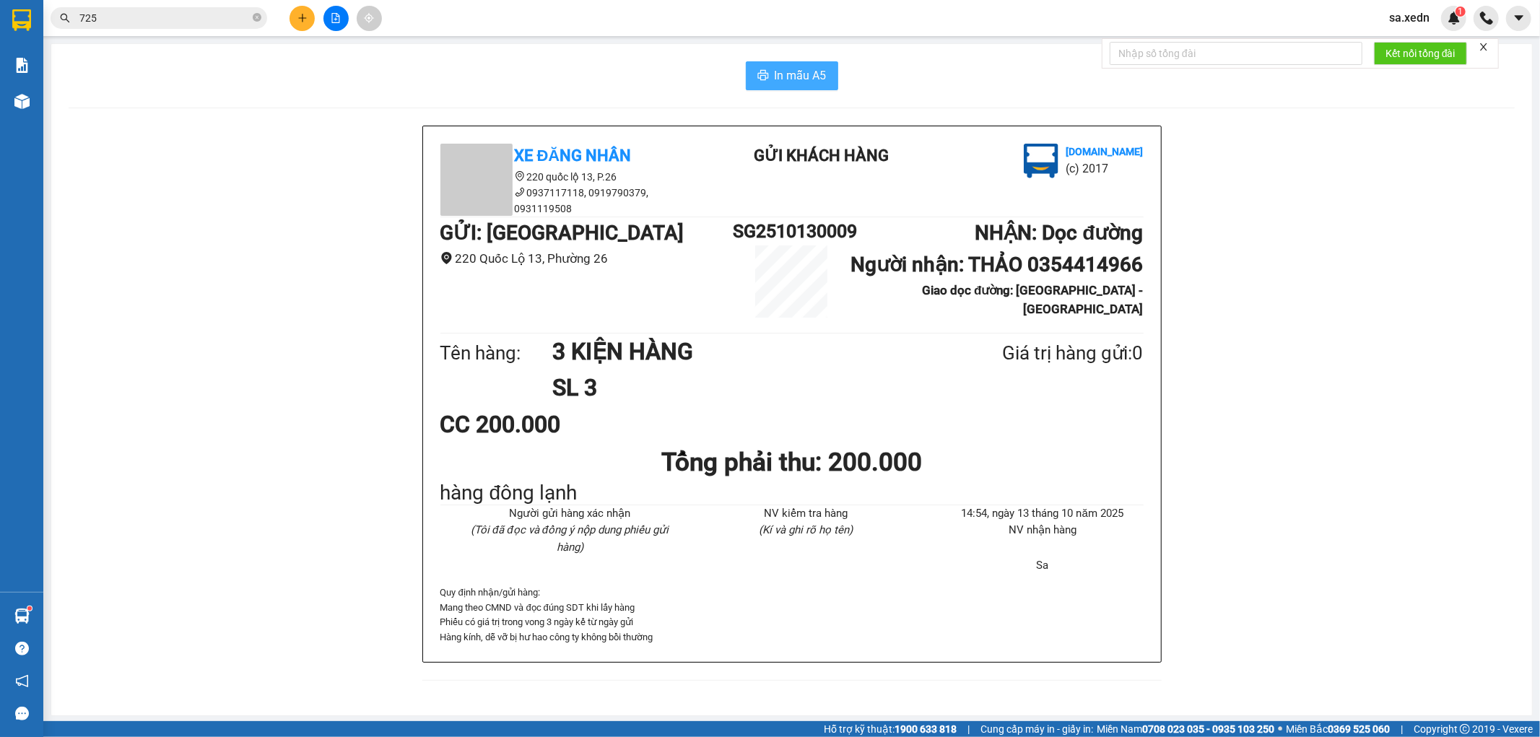
click at [782, 75] on span "In mẫu A5" at bounding box center [800, 75] width 52 height 18
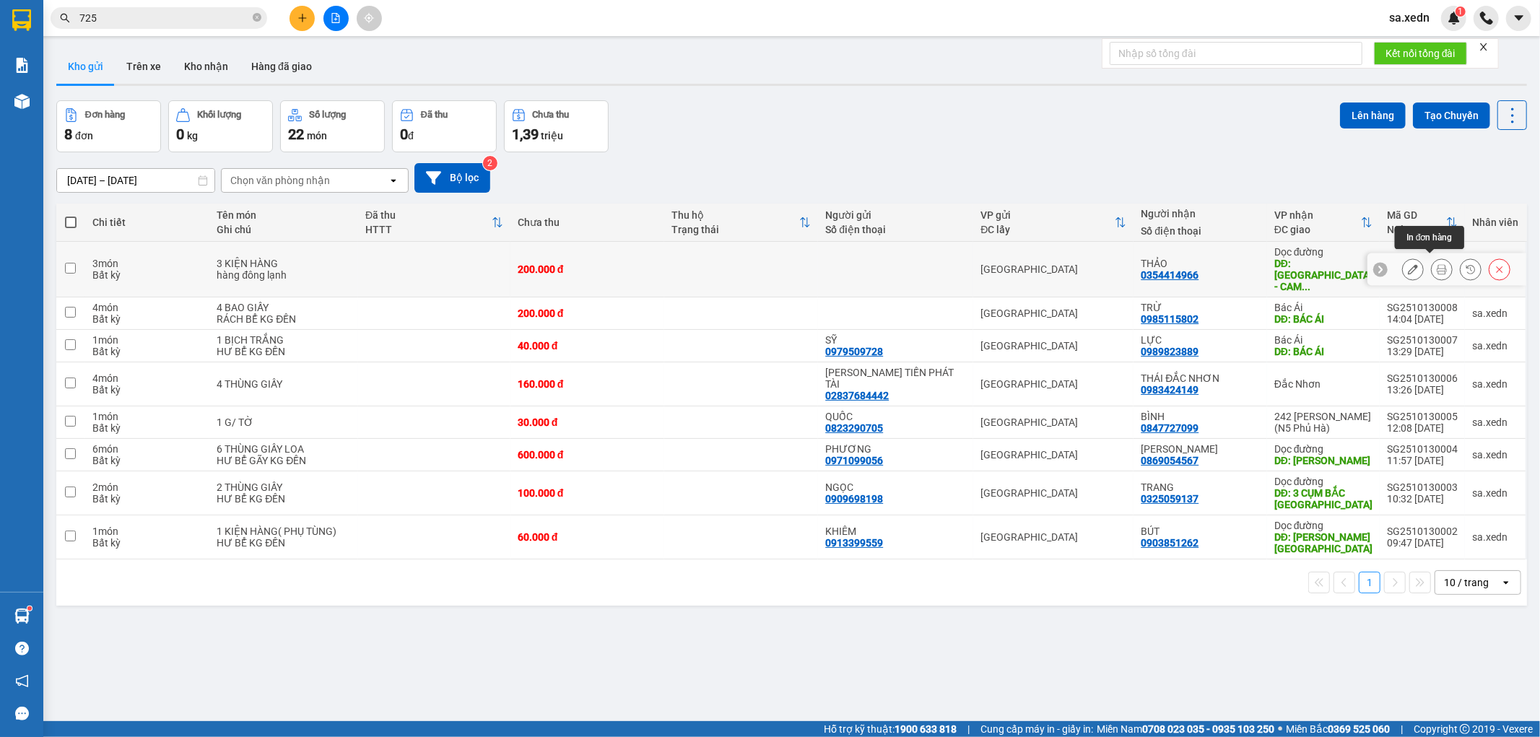
click at [1431, 270] on button at bounding box center [1441, 269] width 20 height 25
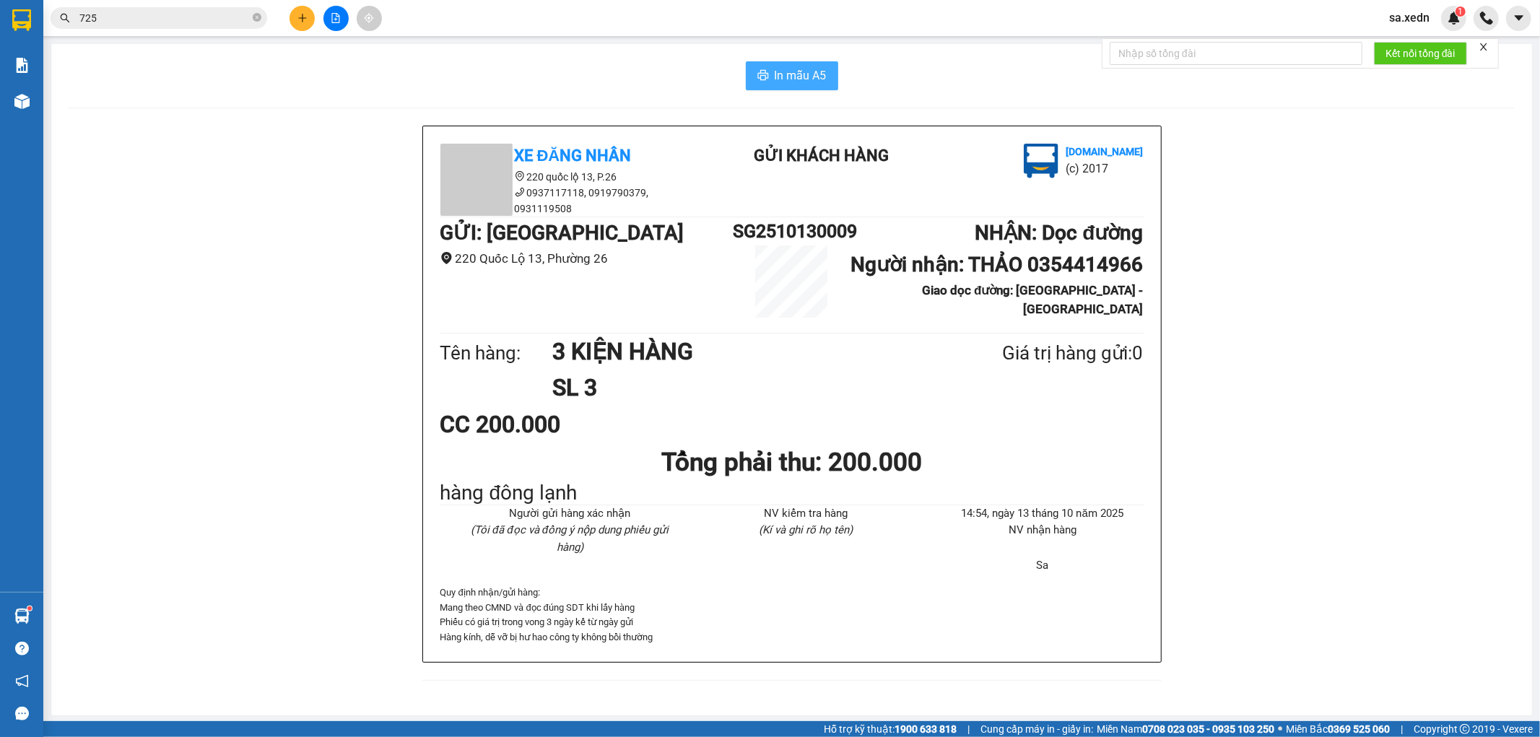
click at [787, 80] on span "In mẫu A5" at bounding box center [800, 75] width 52 height 18
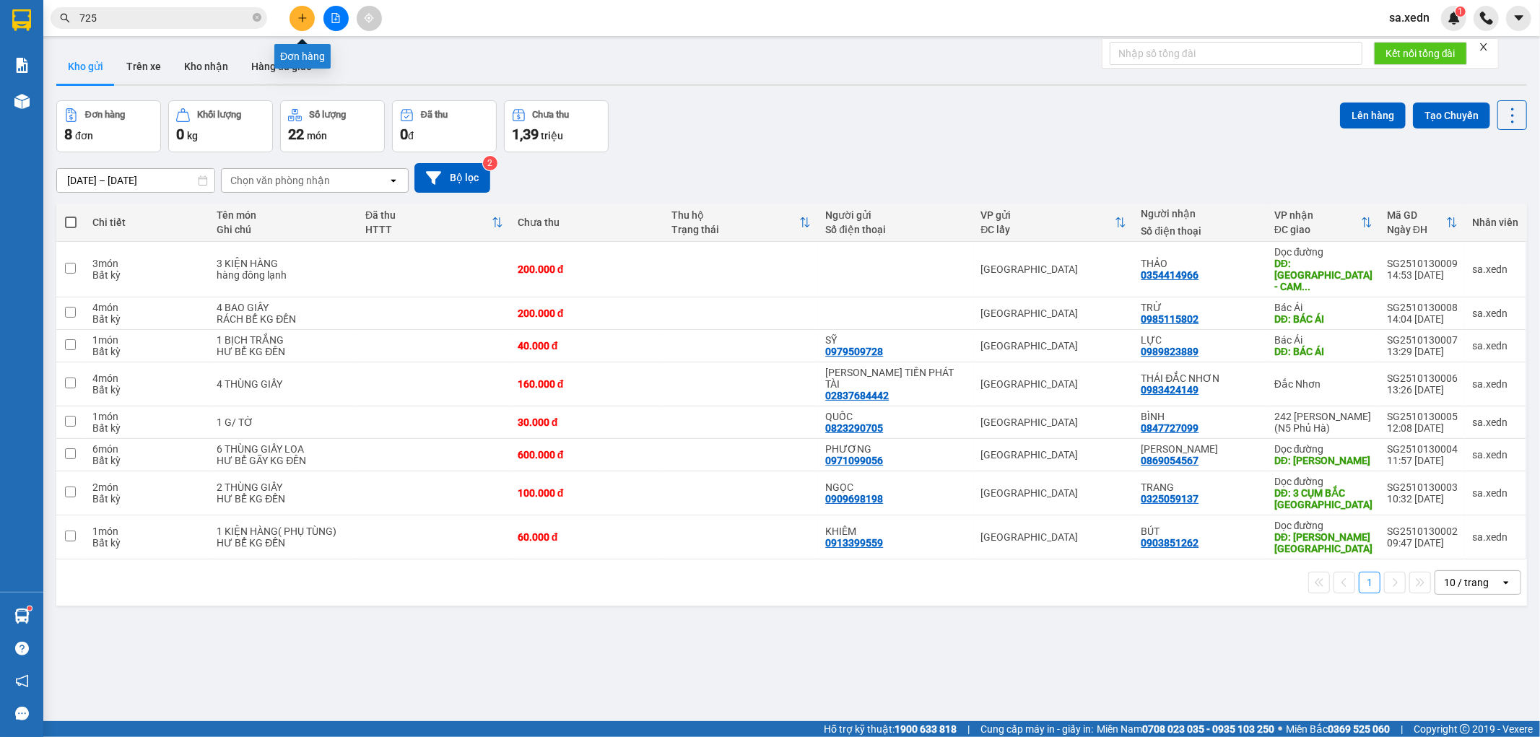
click at [303, 15] on icon "plus" at bounding box center [302, 18] width 10 height 10
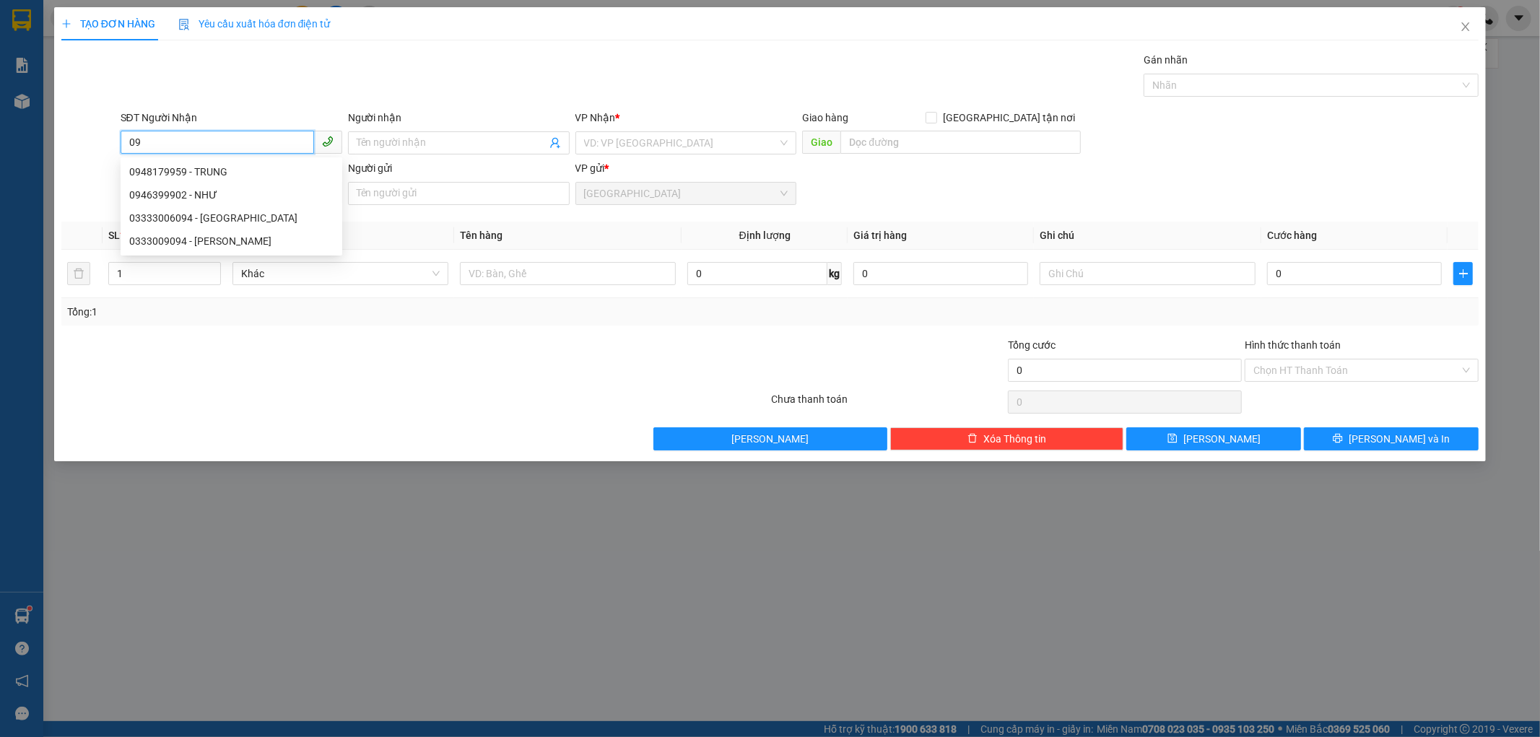
type input "0"
click at [196, 195] on div "0944343499 - HỒ VÀNG" at bounding box center [231, 195] width 204 height 16
type input "0944343499"
type input "HỒ VÀNG"
type input "ĐL THÀNH ĐỒNG MÉ"
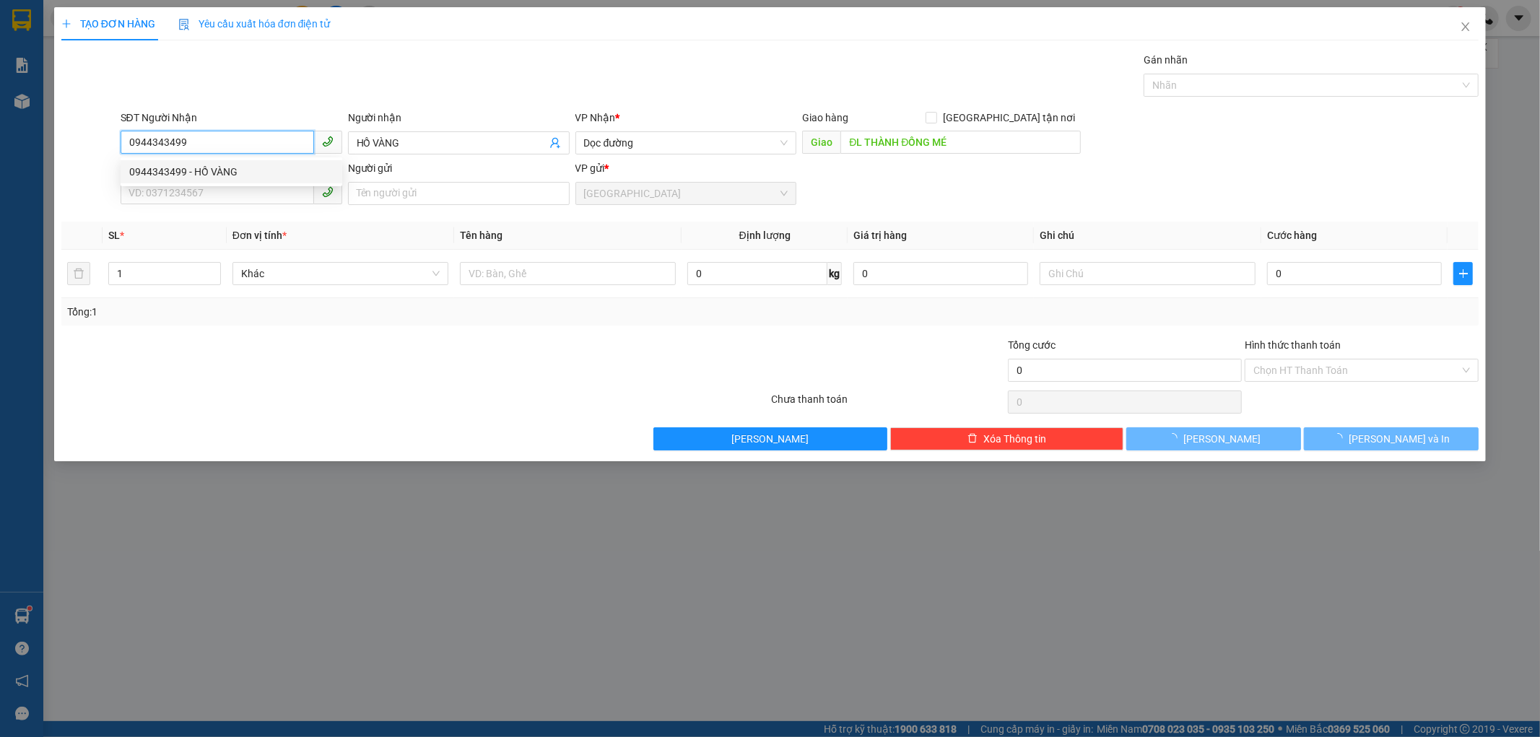
type input "30.000"
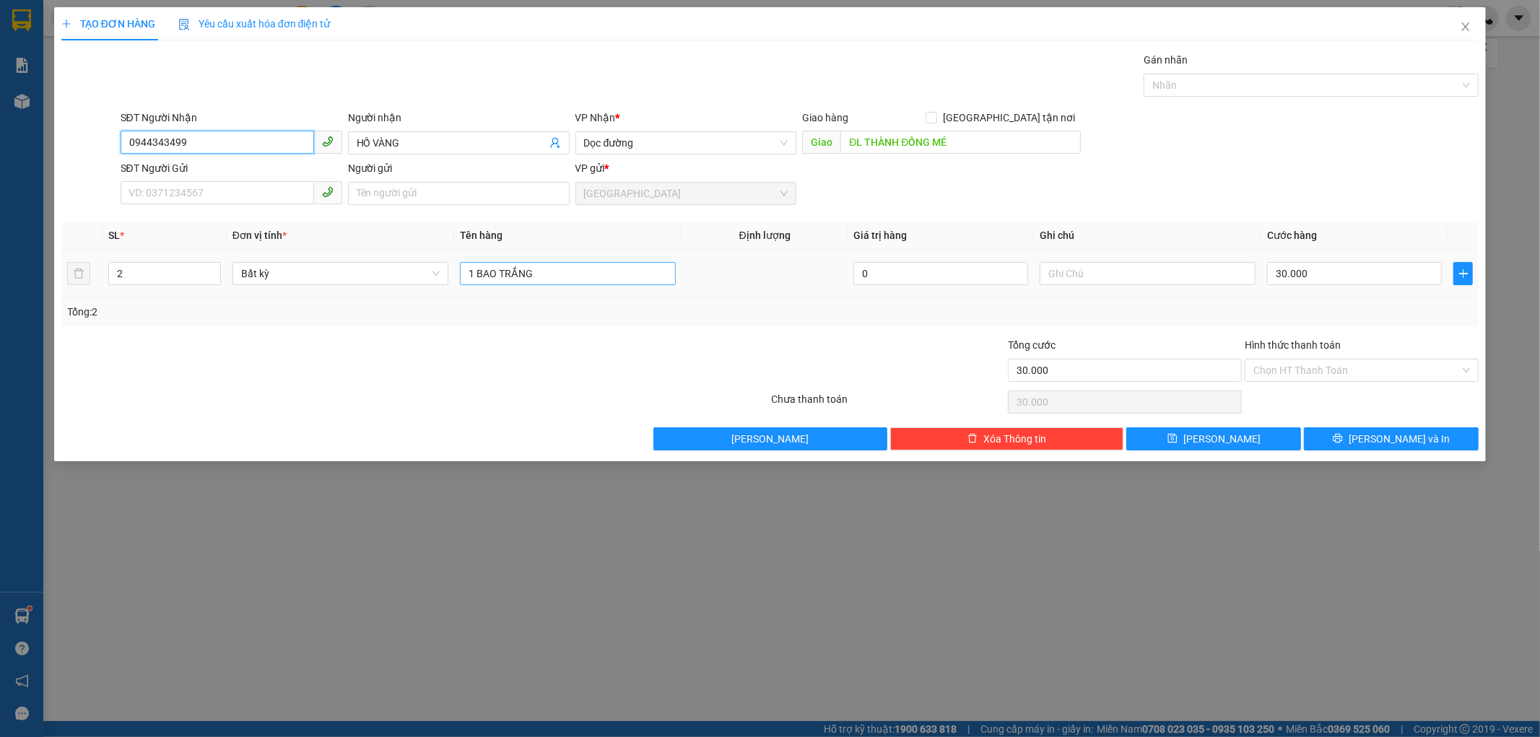
type input "0944343499"
click at [562, 284] on input "1 BAO TRẮNG" at bounding box center [568, 273] width 216 height 23
type input "1 KIỆN GIẤY NHỎ"
click at [1273, 372] on input "Hình thức thanh toán" at bounding box center [1356, 370] width 206 height 22
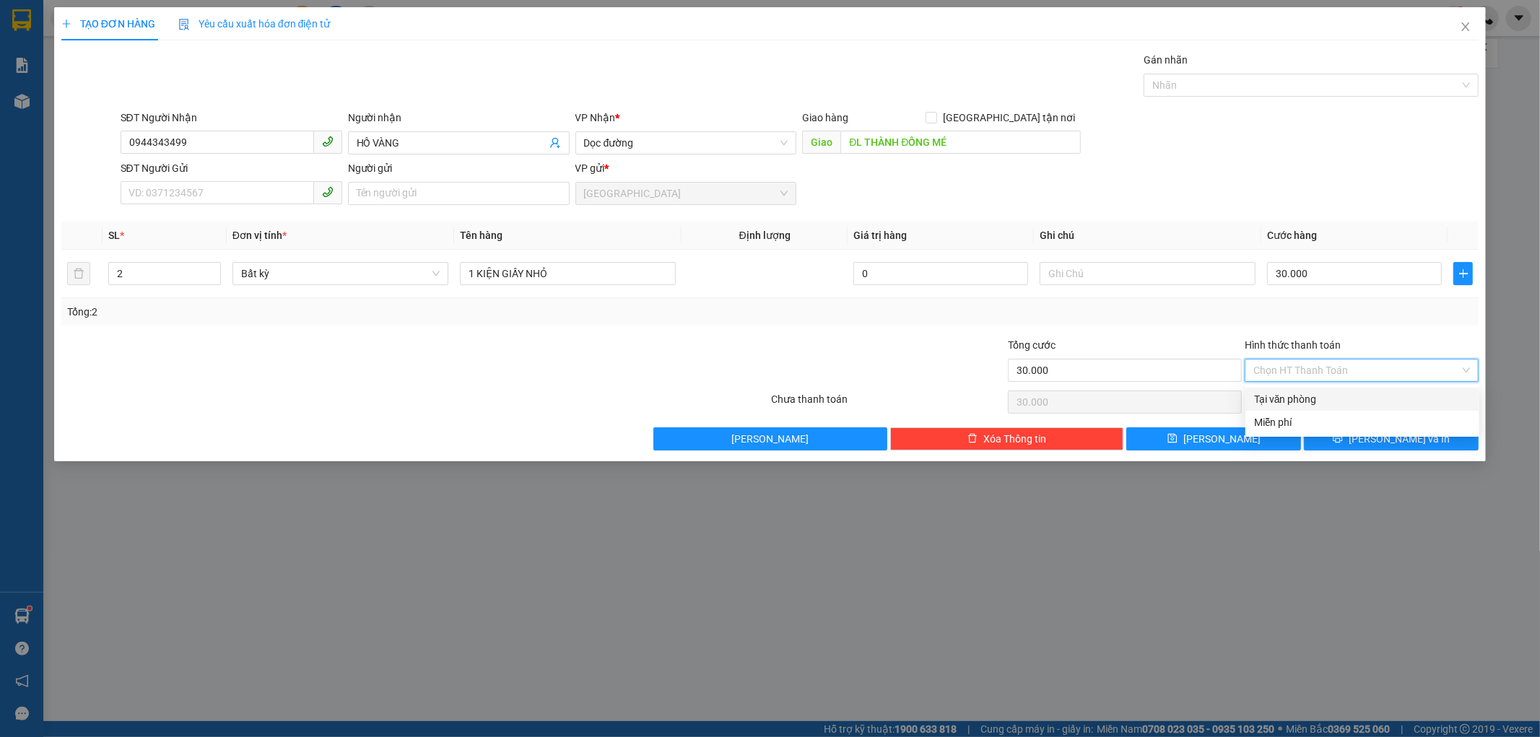
click at [1275, 400] on div "Tại văn phòng" at bounding box center [1362, 399] width 217 height 16
type input "0"
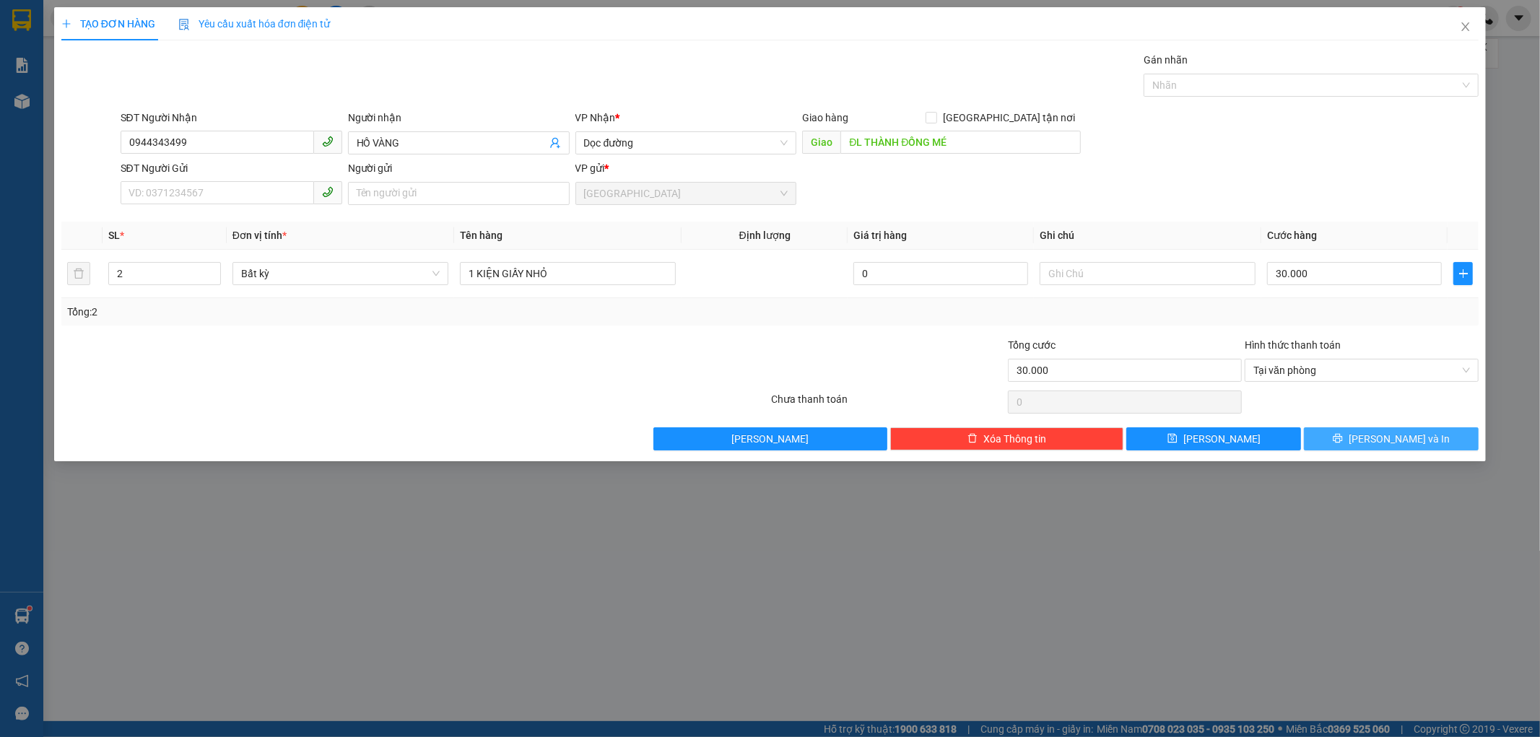
click at [1345, 434] on button "[PERSON_NAME] và In" at bounding box center [1391, 438] width 175 height 23
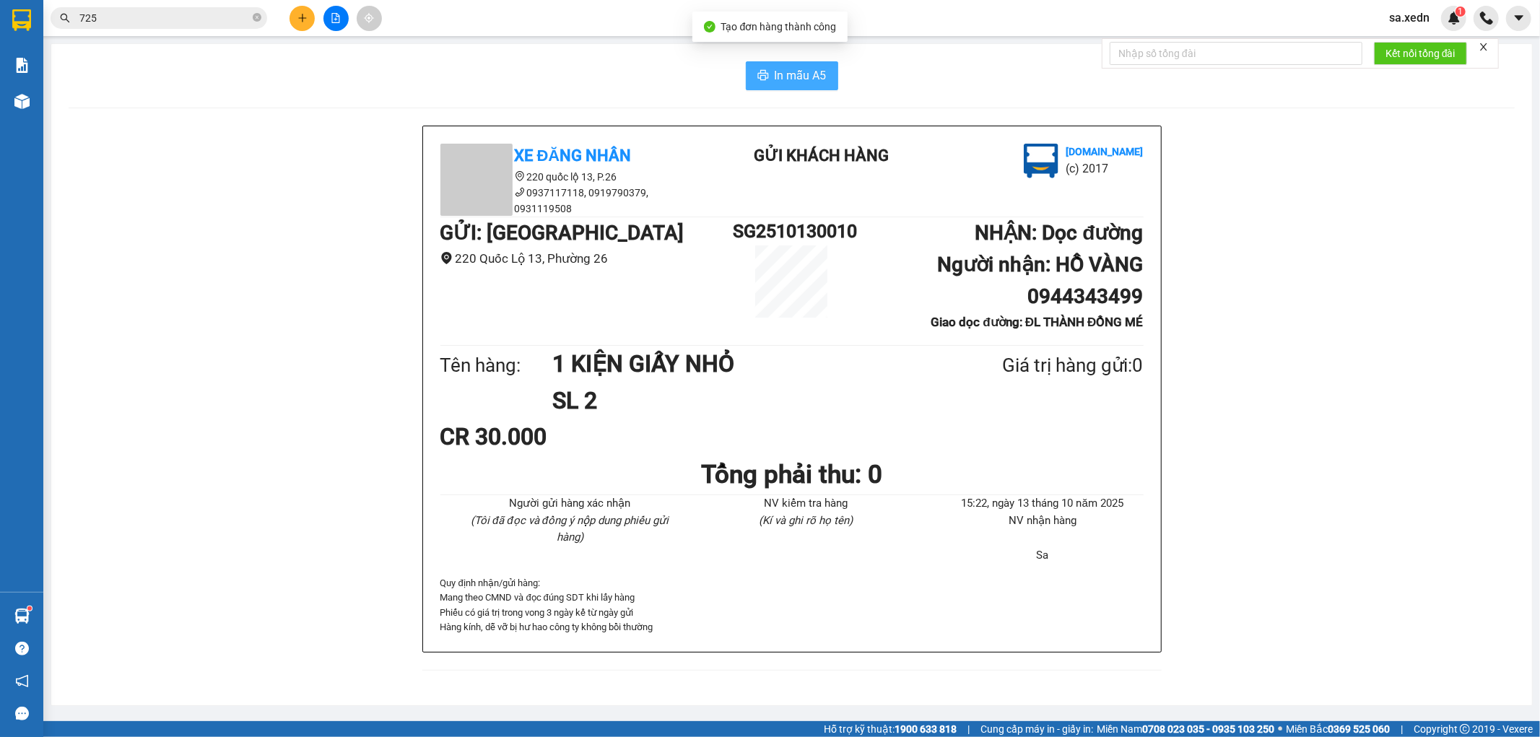
click at [810, 78] on span "In mẫu A5" at bounding box center [800, 75] width 52 height 18
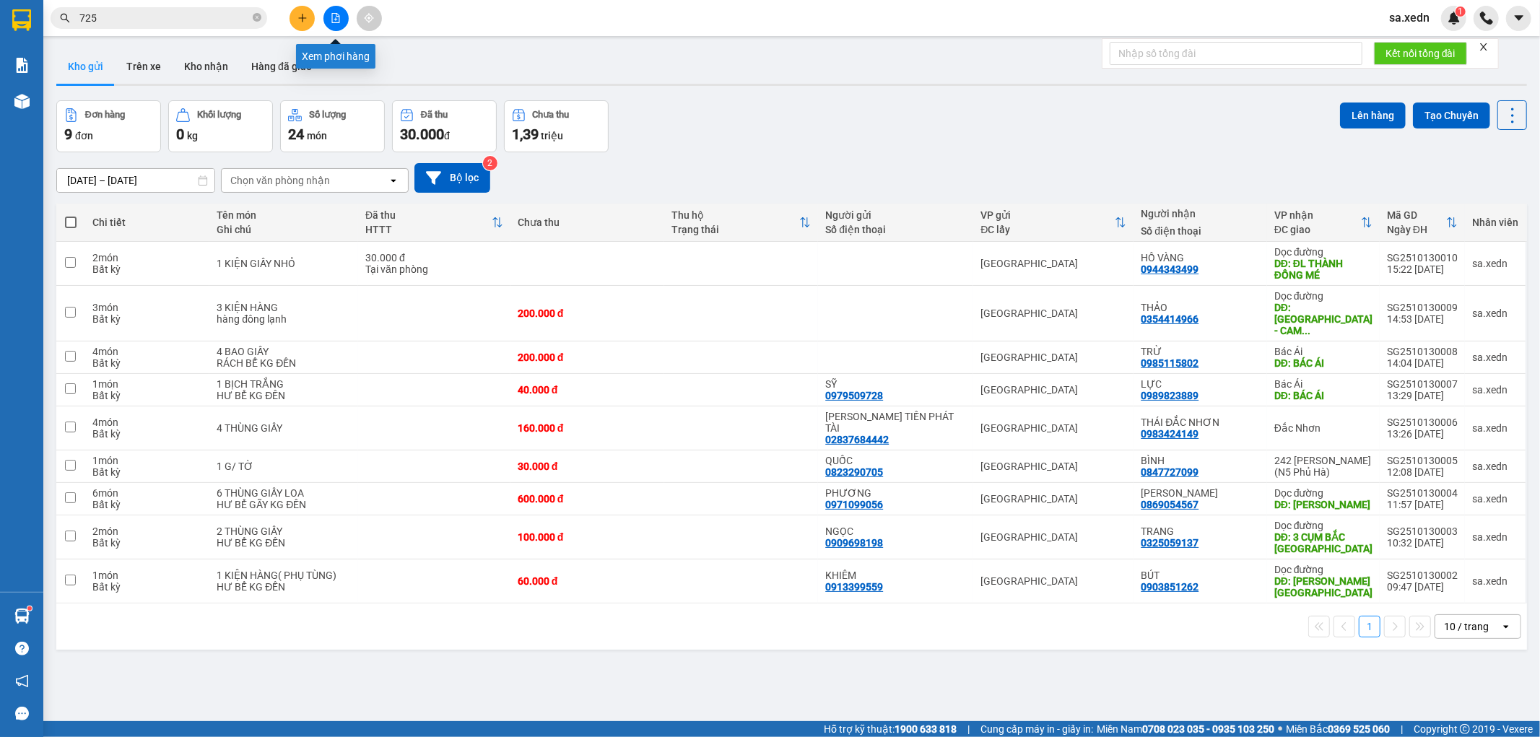
click at [336, 25] on button at bounding box center [335, 18] width 25 height 25
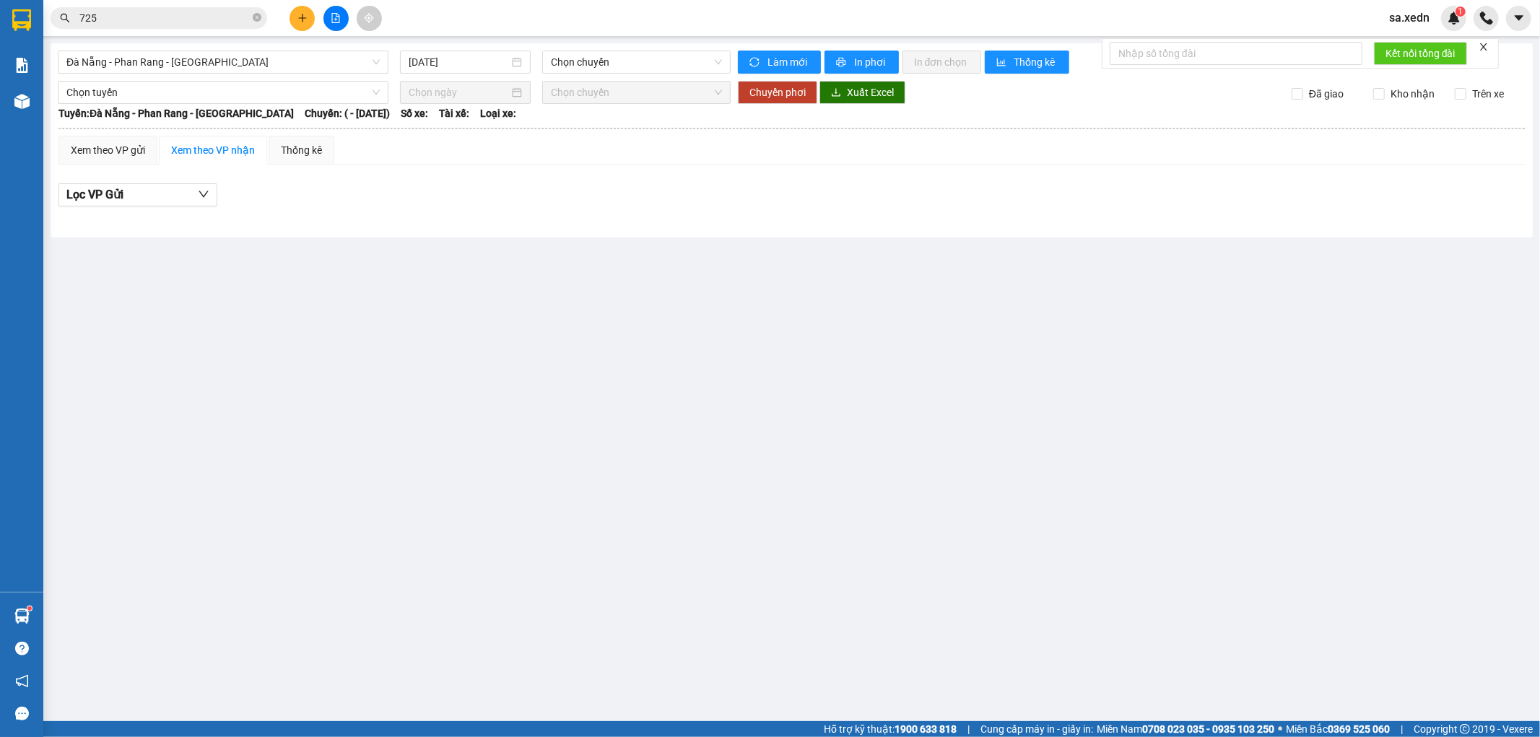
click at [204, 19] on input "725" at bounding box center [164, 18] width 170 height 16
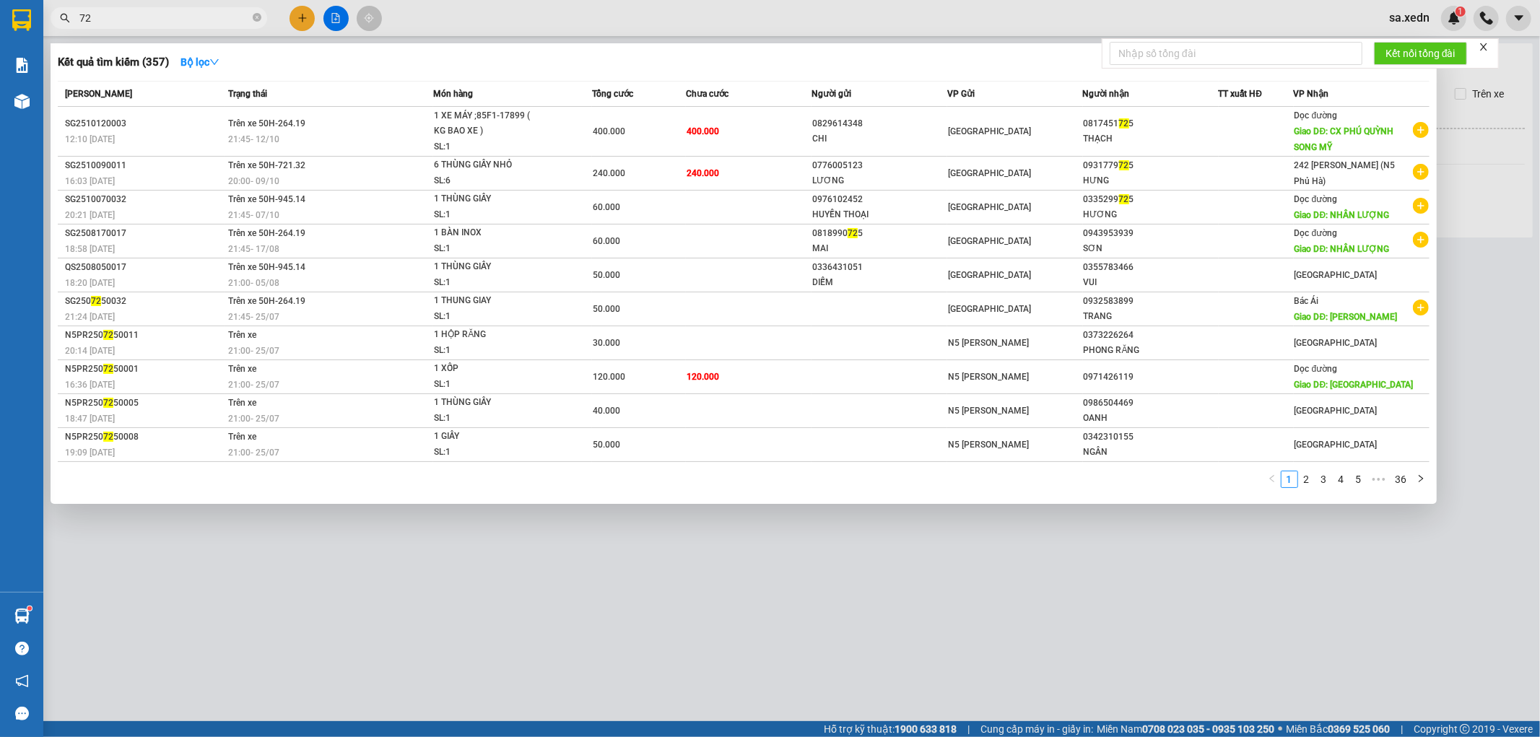
type input "7"
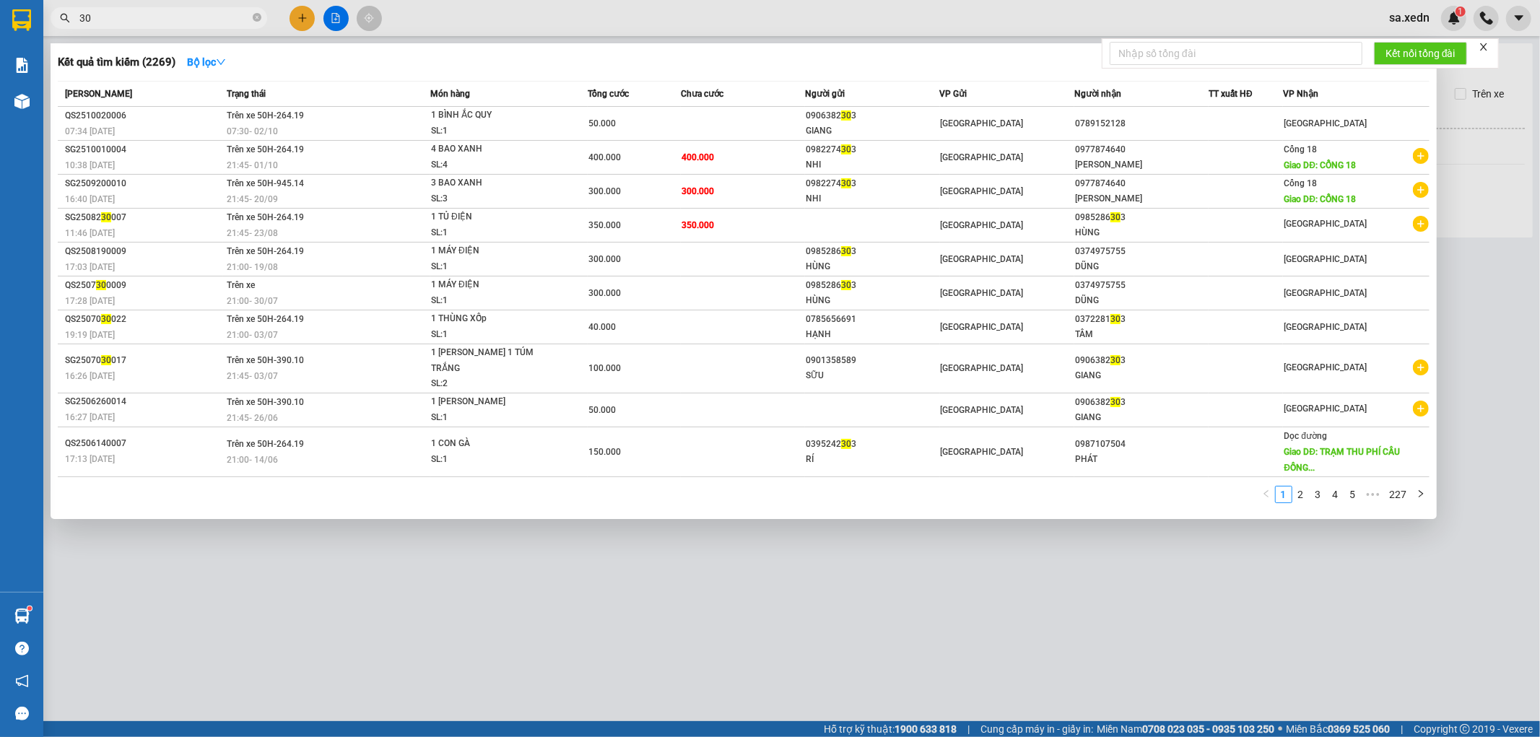
type input "3"
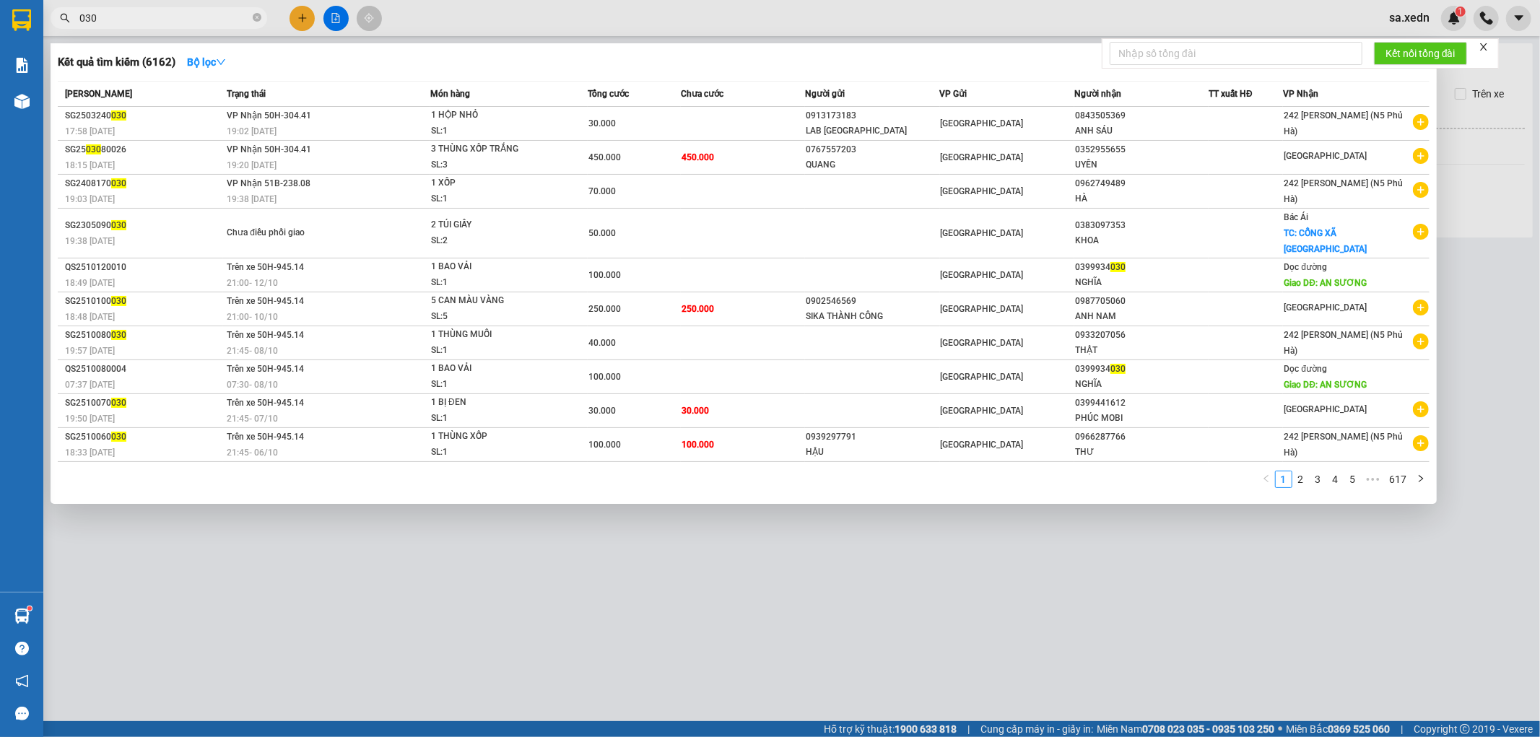
type input "030"
click at [330, 11] on div at bounding box center [770, 368] width 1540 height 737
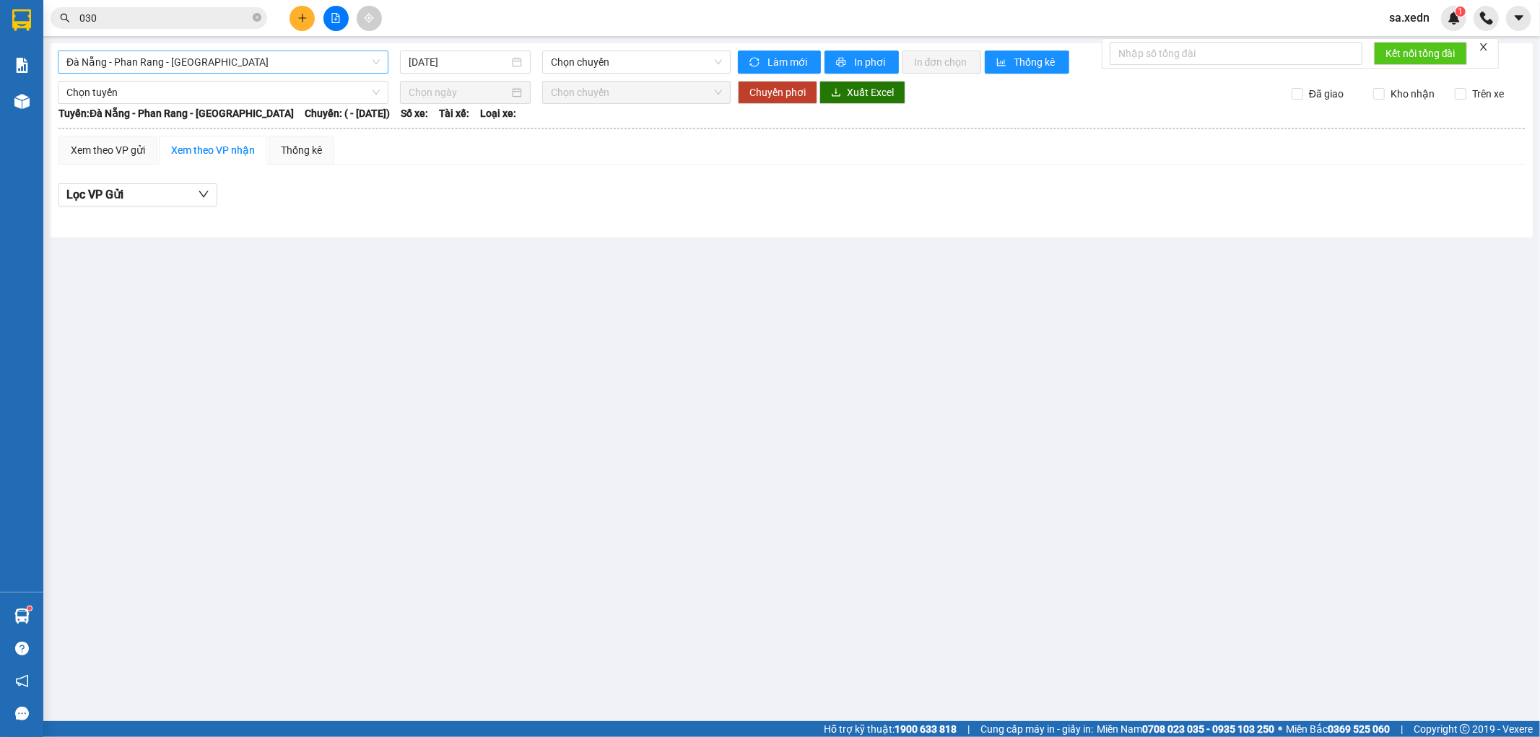
click at [168, 68] on span "Đà Nẵng - Phan Rang - [GEOGRAPHIC_DATA]" at bounding box center [222, 62] width 313 height 22
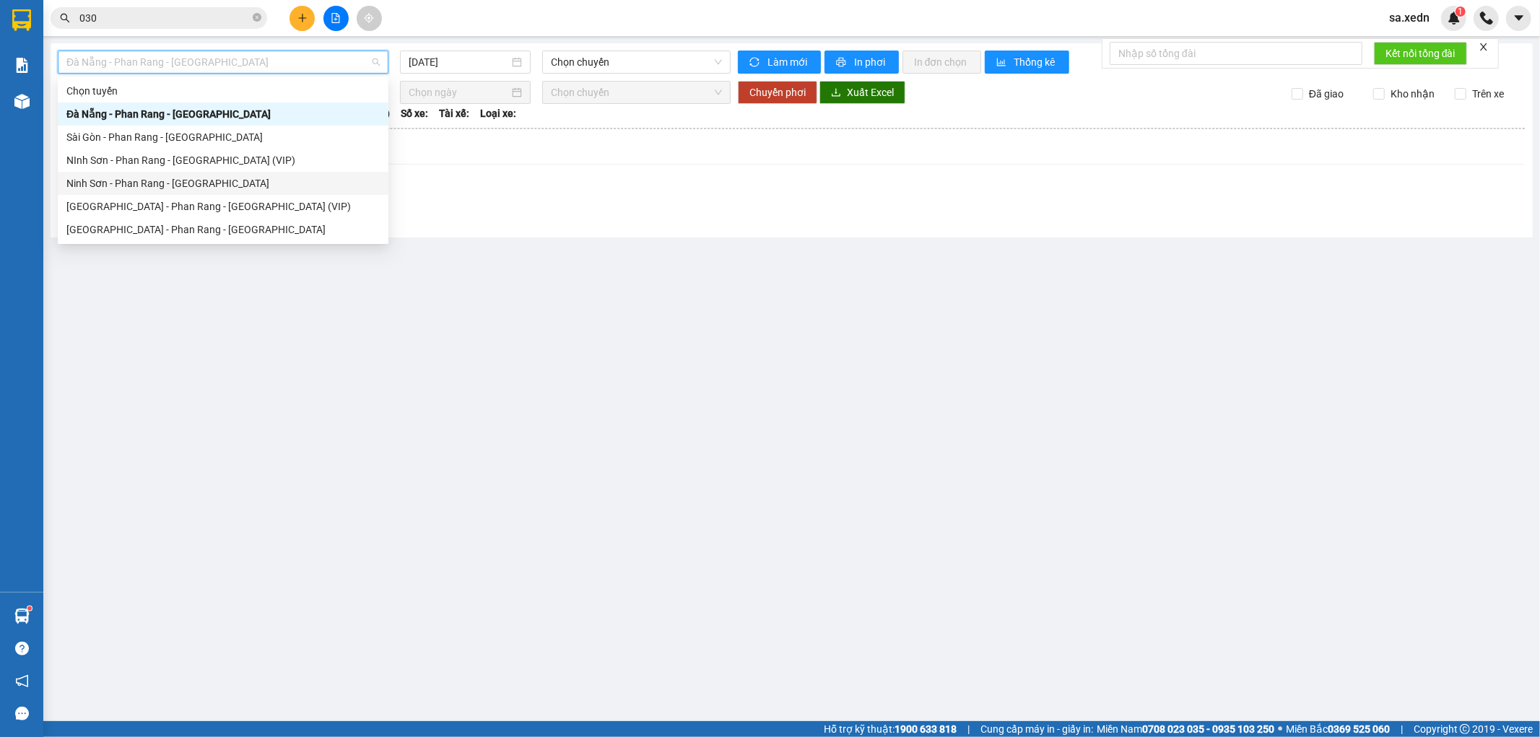
click at [180, 176] on div "Ninh Sơn - Phan Rang - [GEOGRAPHIC_DATA]" at bounding box center [222, 183] width 313 height 16
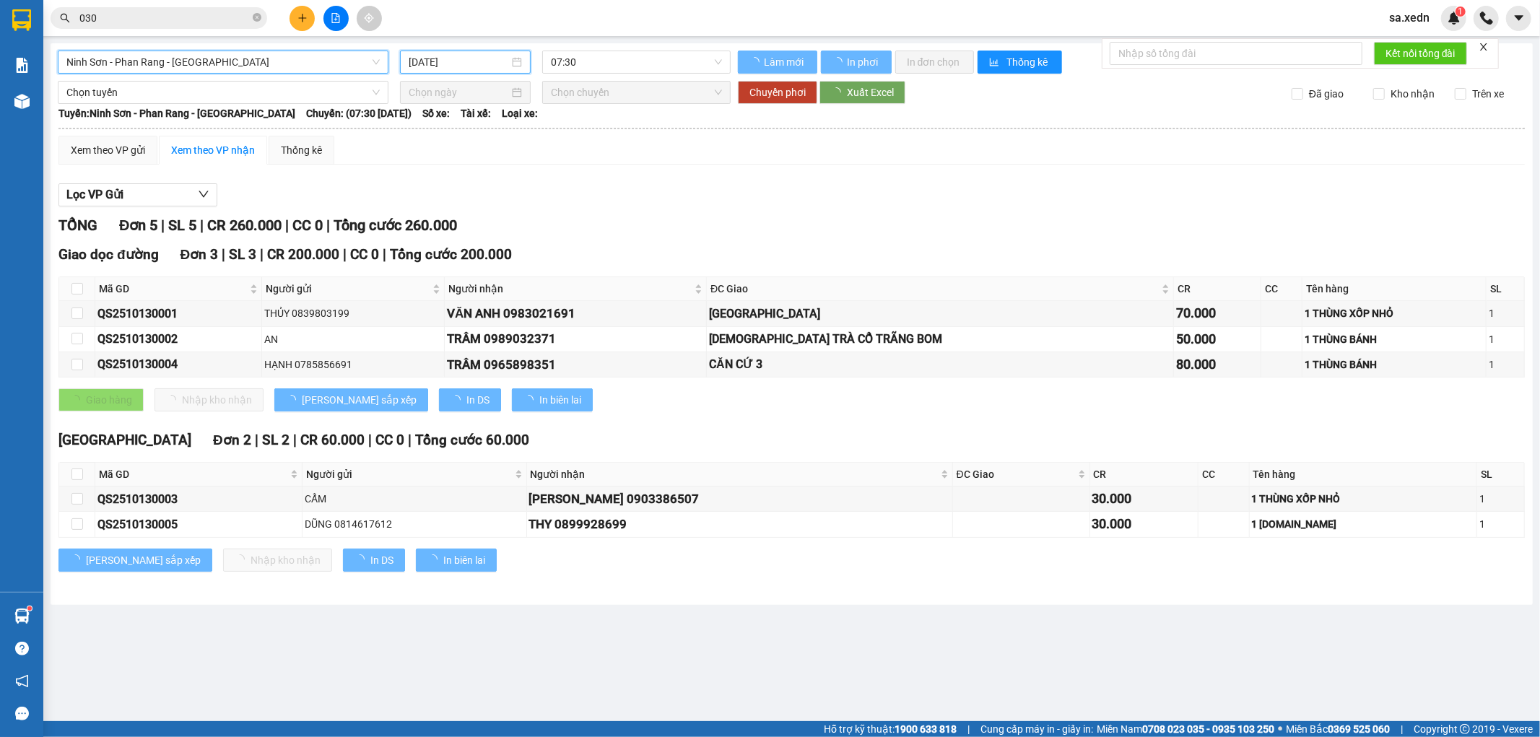
click at [423, 68] on input "[DATE]" at bounding box center [459, 62] width 100 height 16
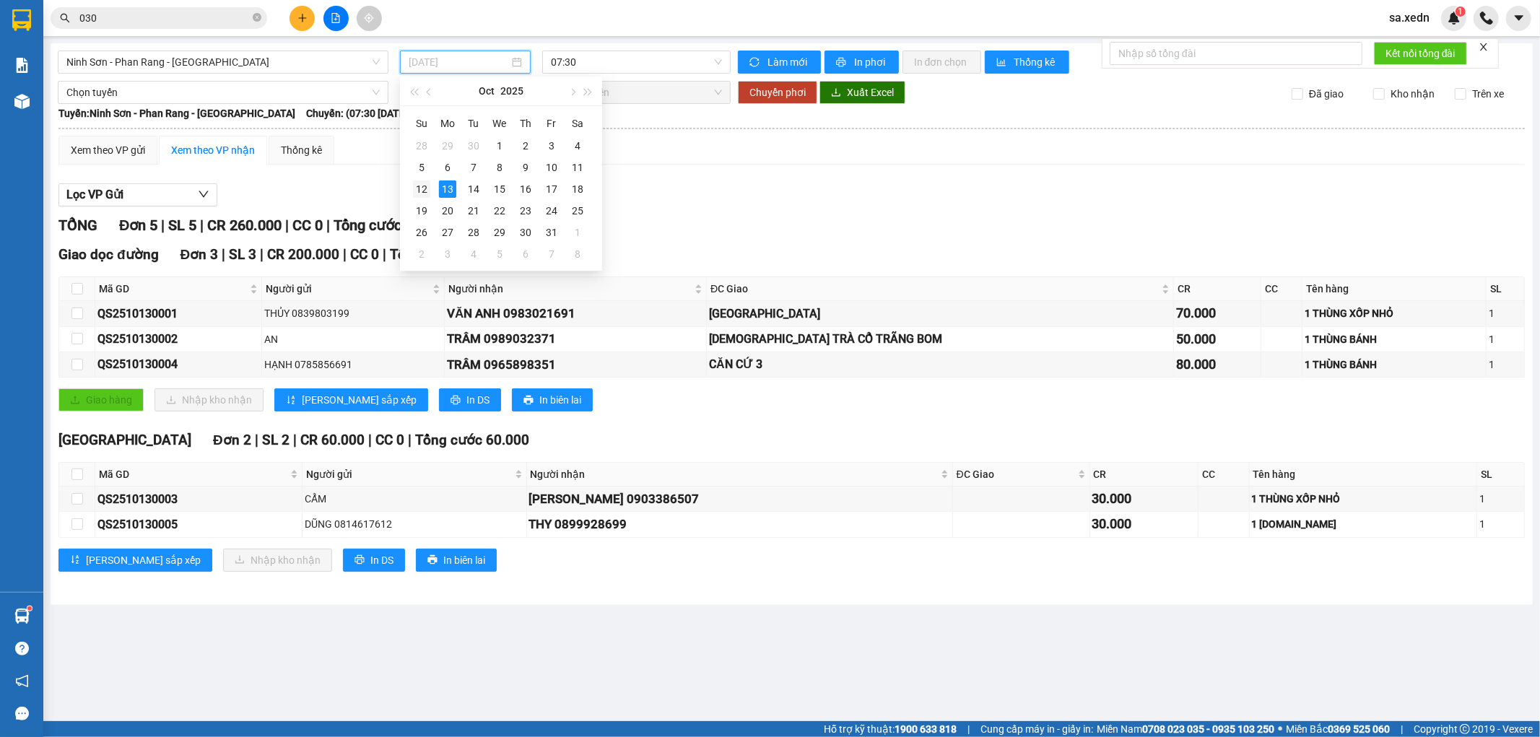
click at [422, 193] on div "12" at bounding box center [421, 188] width 17 height 17
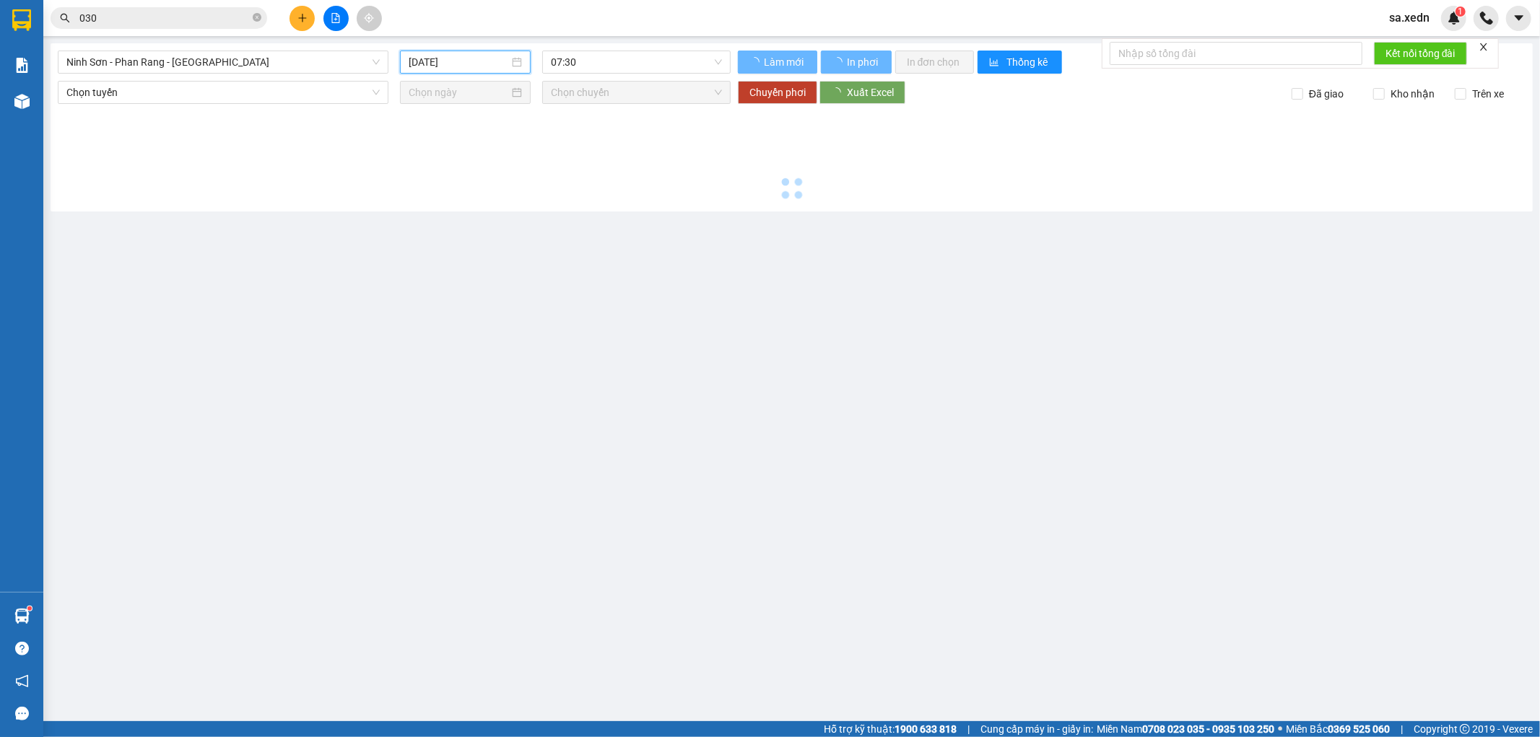
type input "[DATE]"
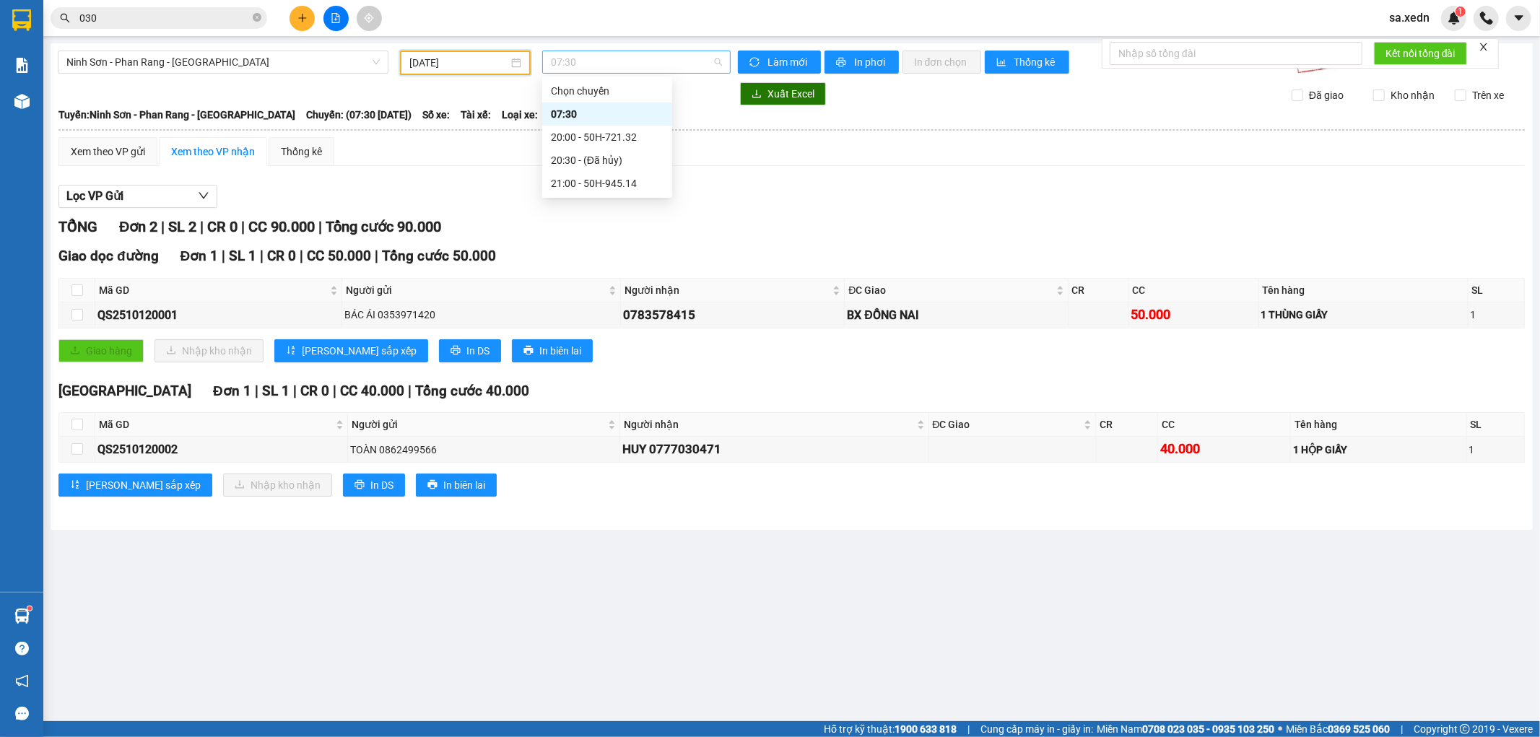
click at [614, 65] on span "07:30" at bounding box center [636, 62] width 170 height 22
click at [619, 176] on div "21:00 - 50H-945.14" at bounding box center [607, 183] width 113 height 16
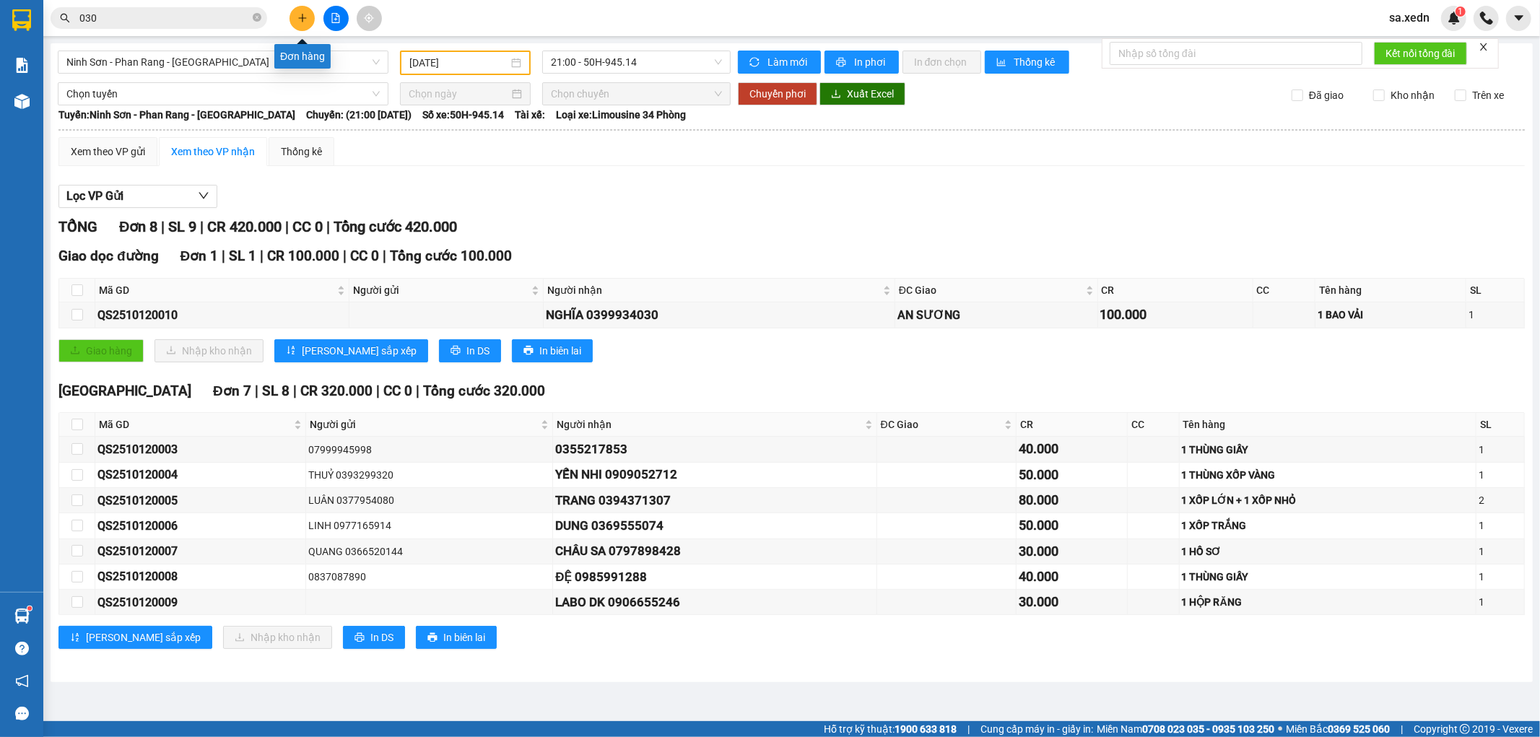
click at [296, 15] on button at bounding box center [301, 18] width 25 height 25
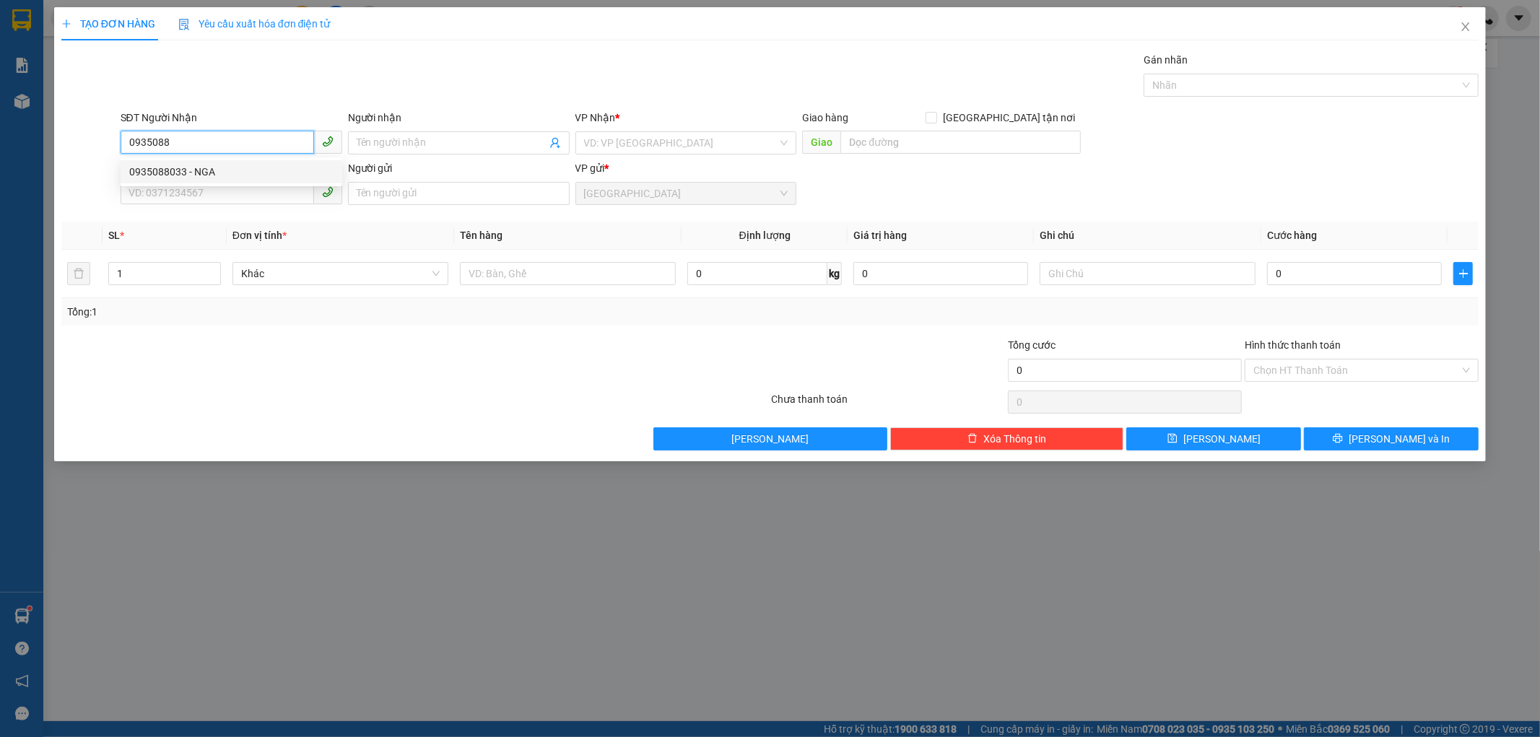
click at [219, 170] on div "0935088033 - NGA" at bounding box center [231, 172] width 204 height 16
type input "0935088033"
type input "NGA"
type input "THỊ TRÂN [PERSON_NAME][GEOGRAPHIC_DATA]"
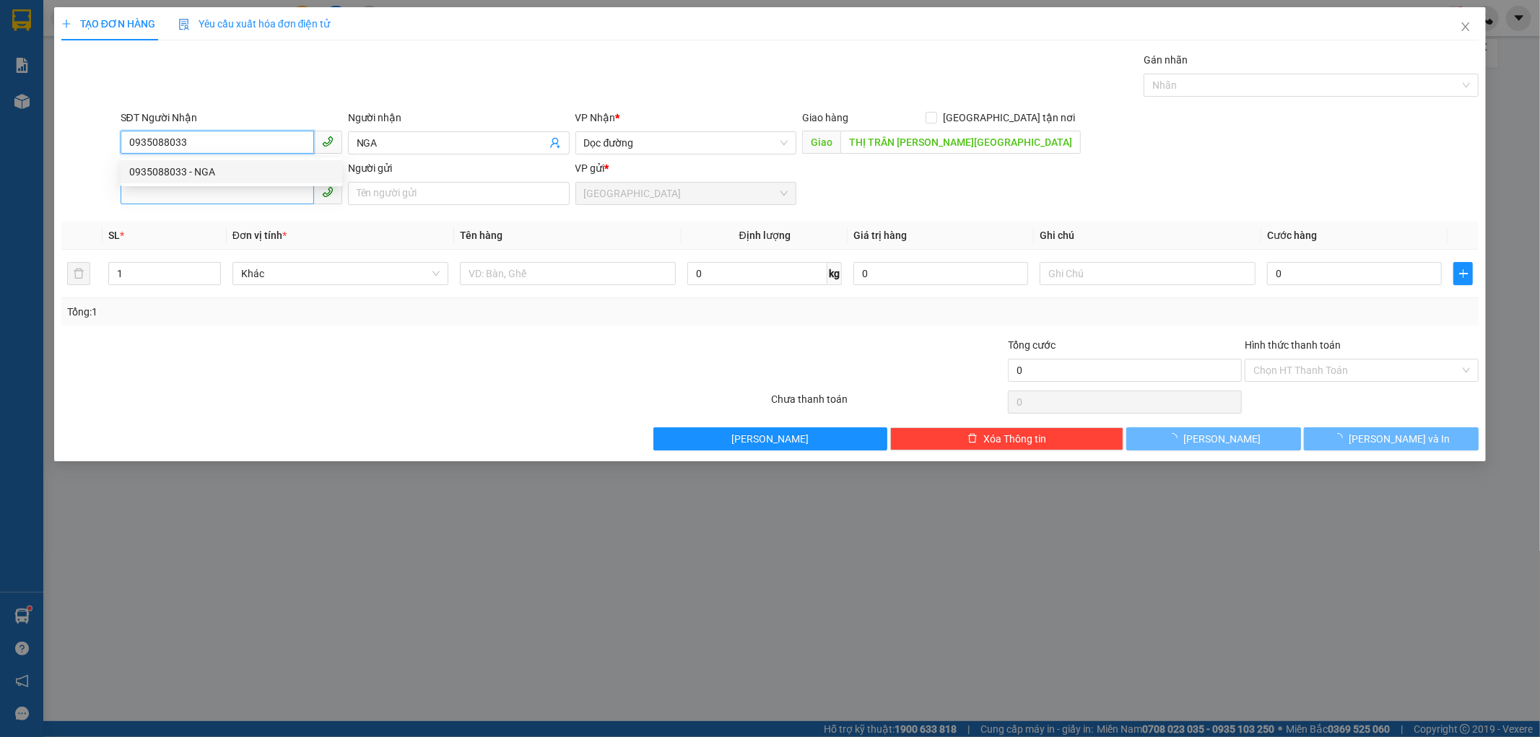
type input "100.000"
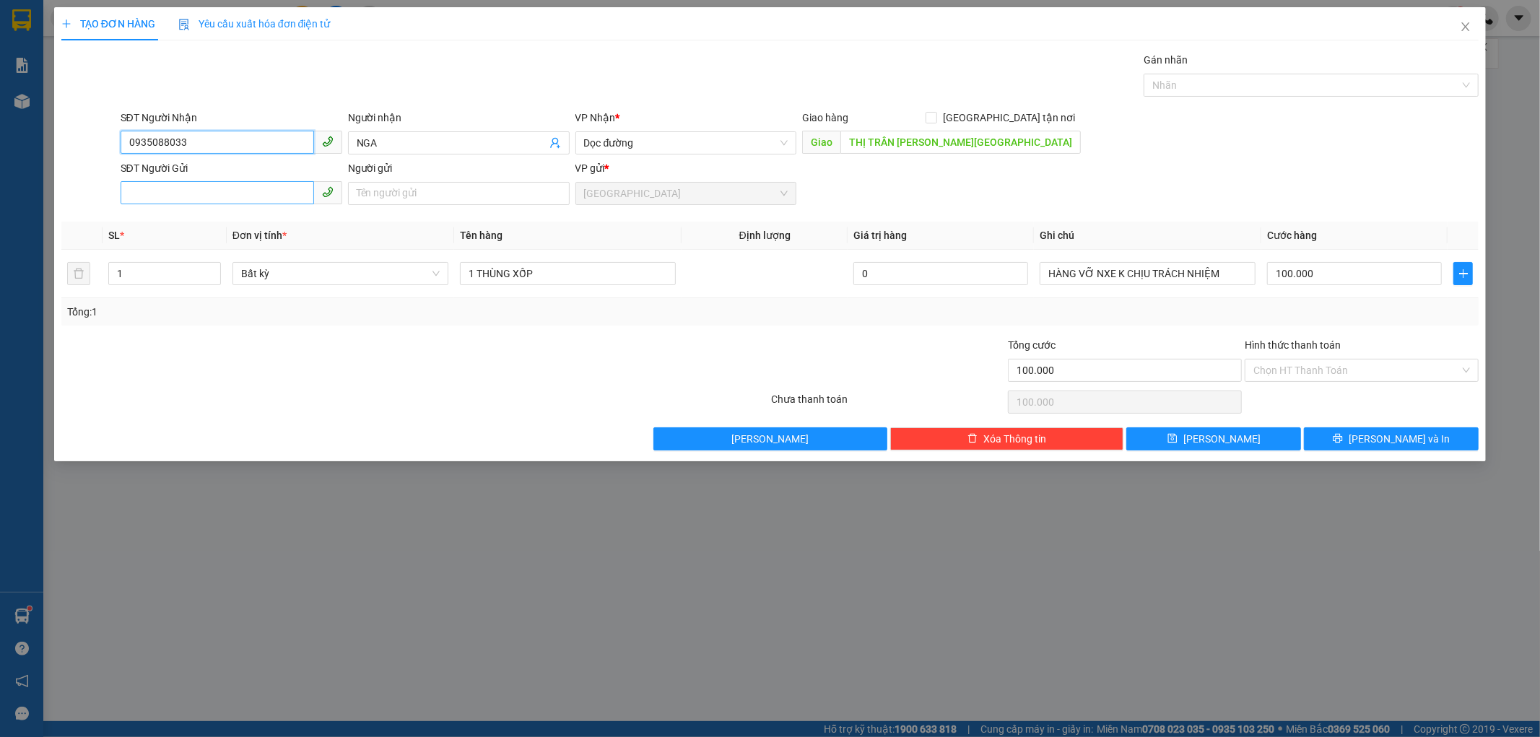
type input "0935088033"
click at [202, 195] on input "SĐT Người Gửi" at bounding box center [217, 192] width 193 height 23
type input "0707172179"
click at [423, 190] on input "Người gửi" at bounding box center [459, 193] width 222 height 23
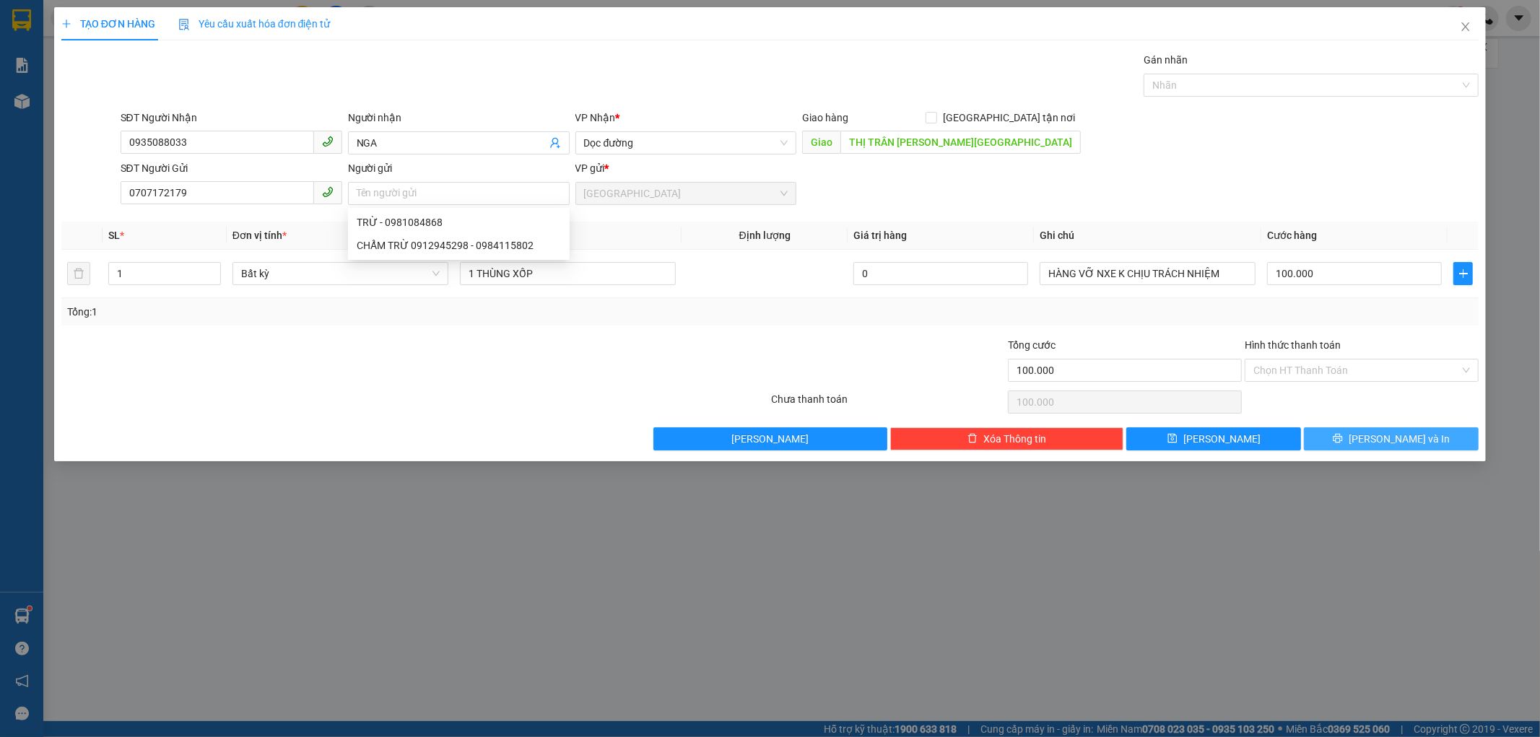
click at [1358, 438] on button "[PERSON_NAME] và In" at bounding box center [1391, 438] width 175 height 23
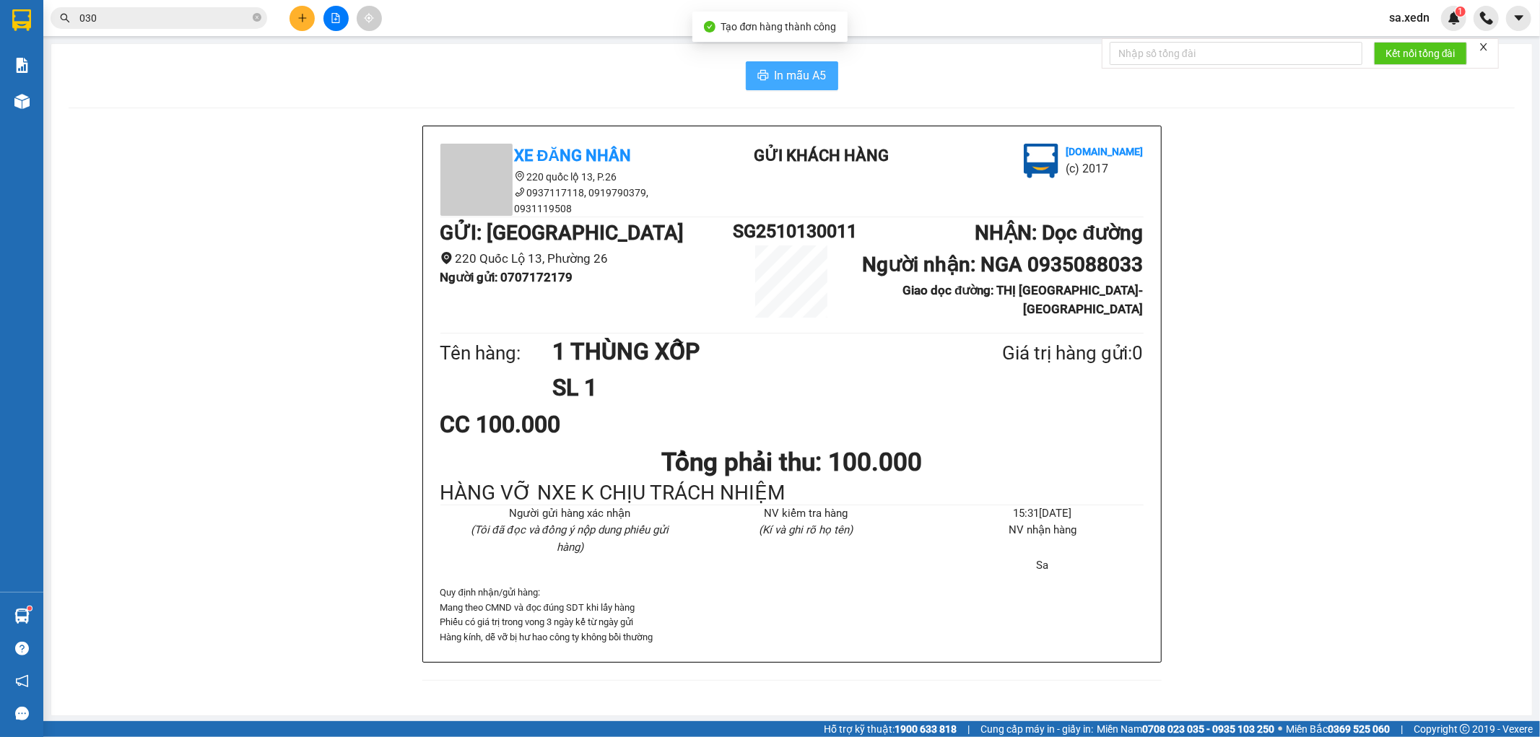
click at [770, 84] on button "In mẫu A5" at bounding box center [792, 75] width 92 height 29
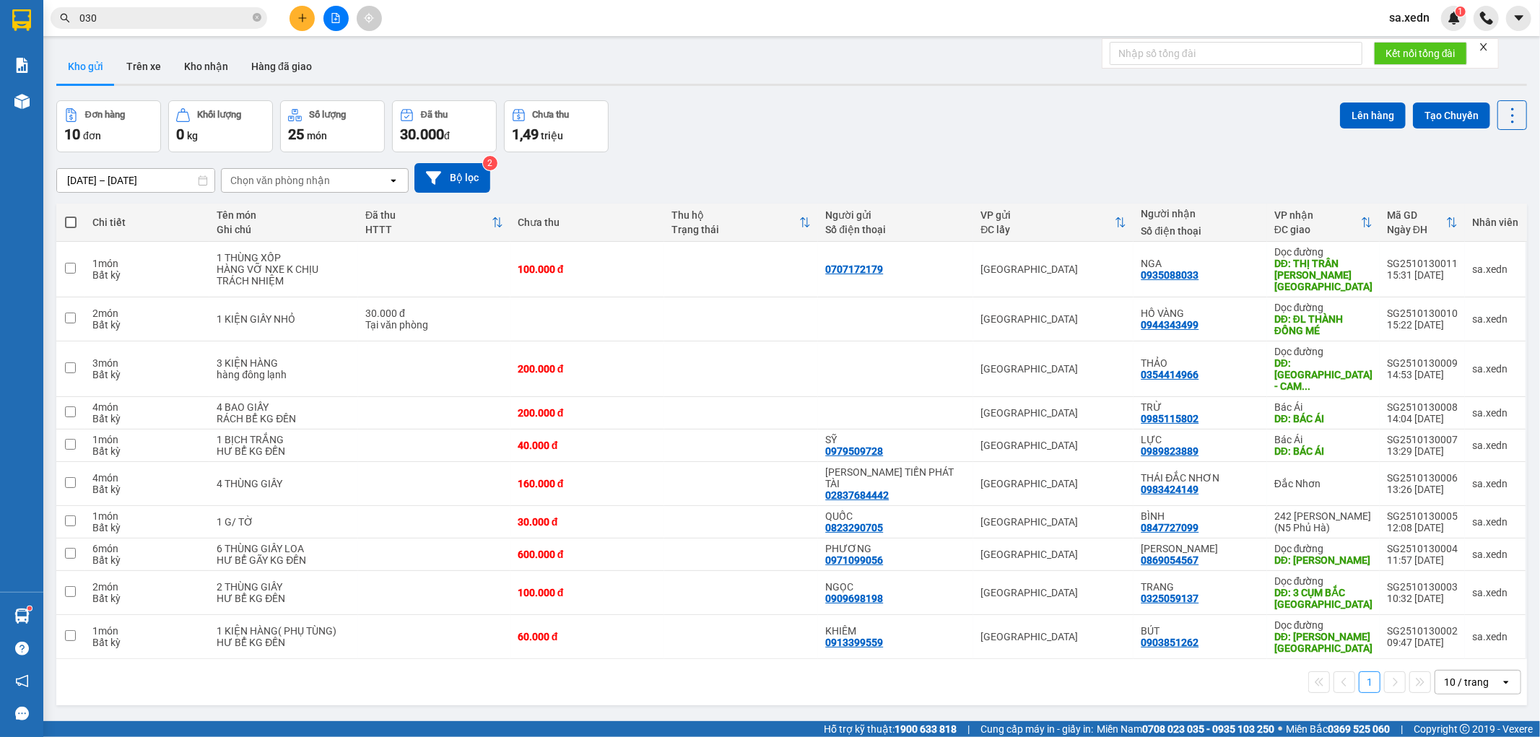
click at [304, 14] on icon "plus" at bounding box center [302, 18] width 10 height 10
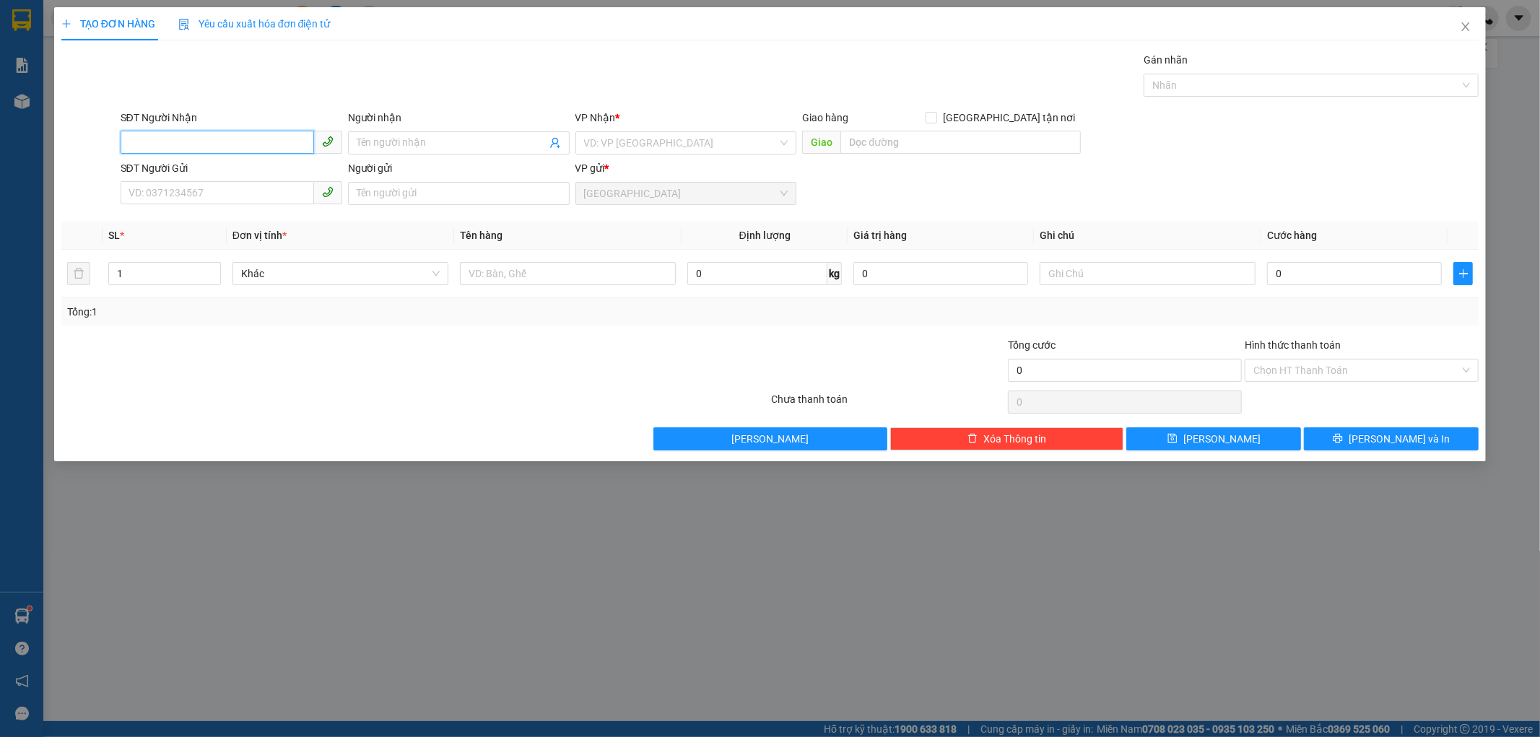
click at [224, 139] on input "SĐT Người Nhận" at bounding box center [217, 142] width 193 height 23
click at [188, 170] on div "0961170716 - [PERSON_NAME]" at bounding box center [231, 172] width 204 height 16
type input "0961170716"
type input "[PERSON_NAME]"
type input "120.000"
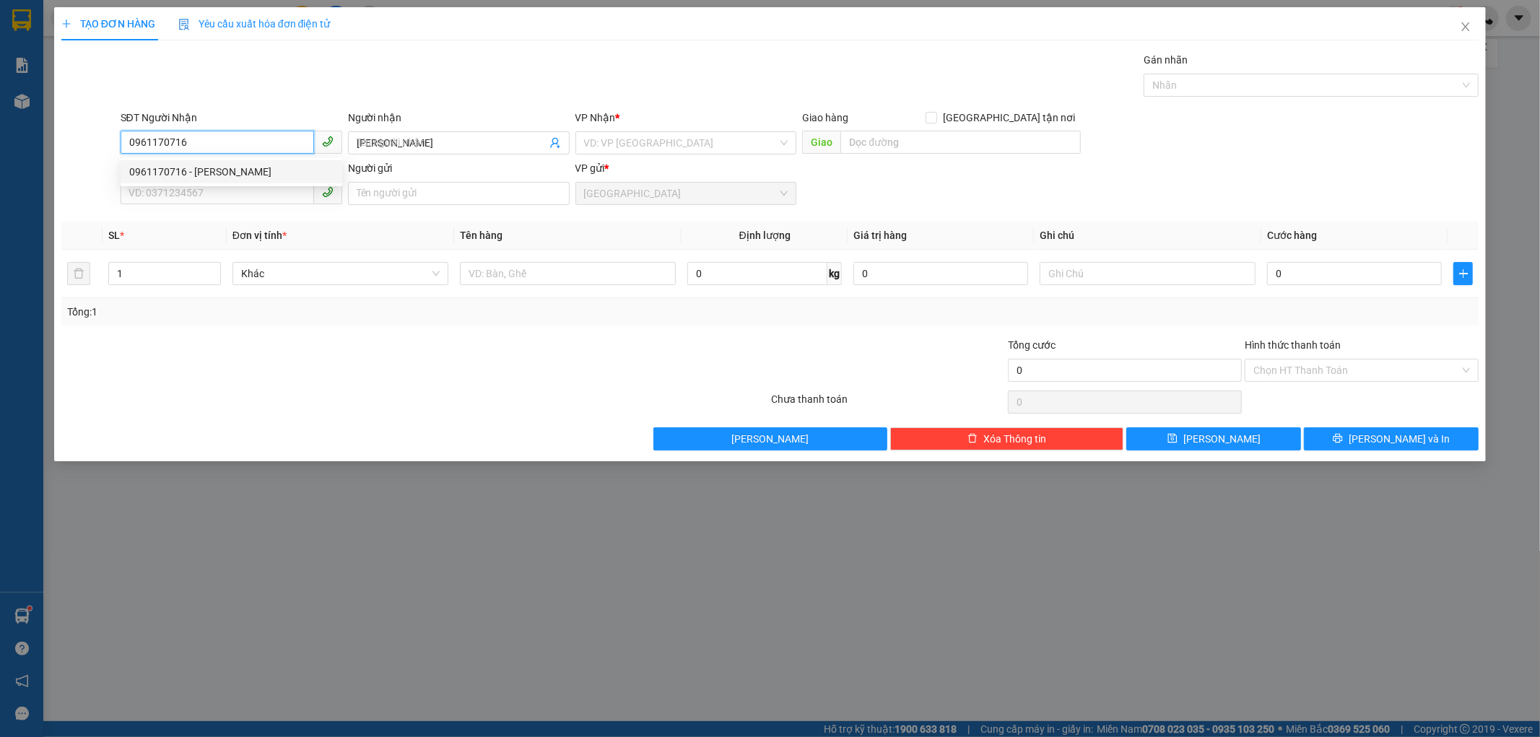
type input "120.000"
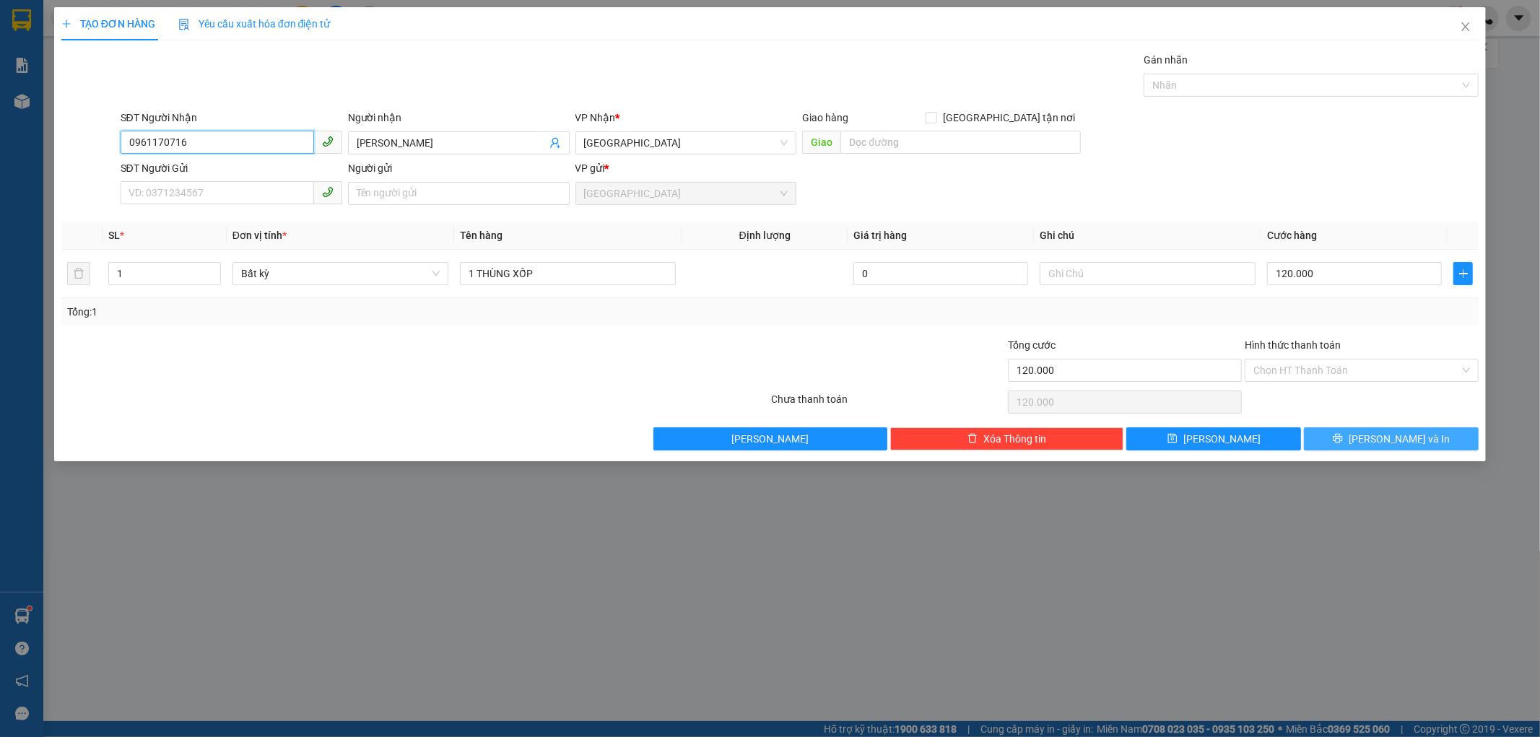
type input "0961170716"
click at [1348, 433] on button "[PERSON_NAME] và In" at bounding box center [1391, 438] width 175 height 23
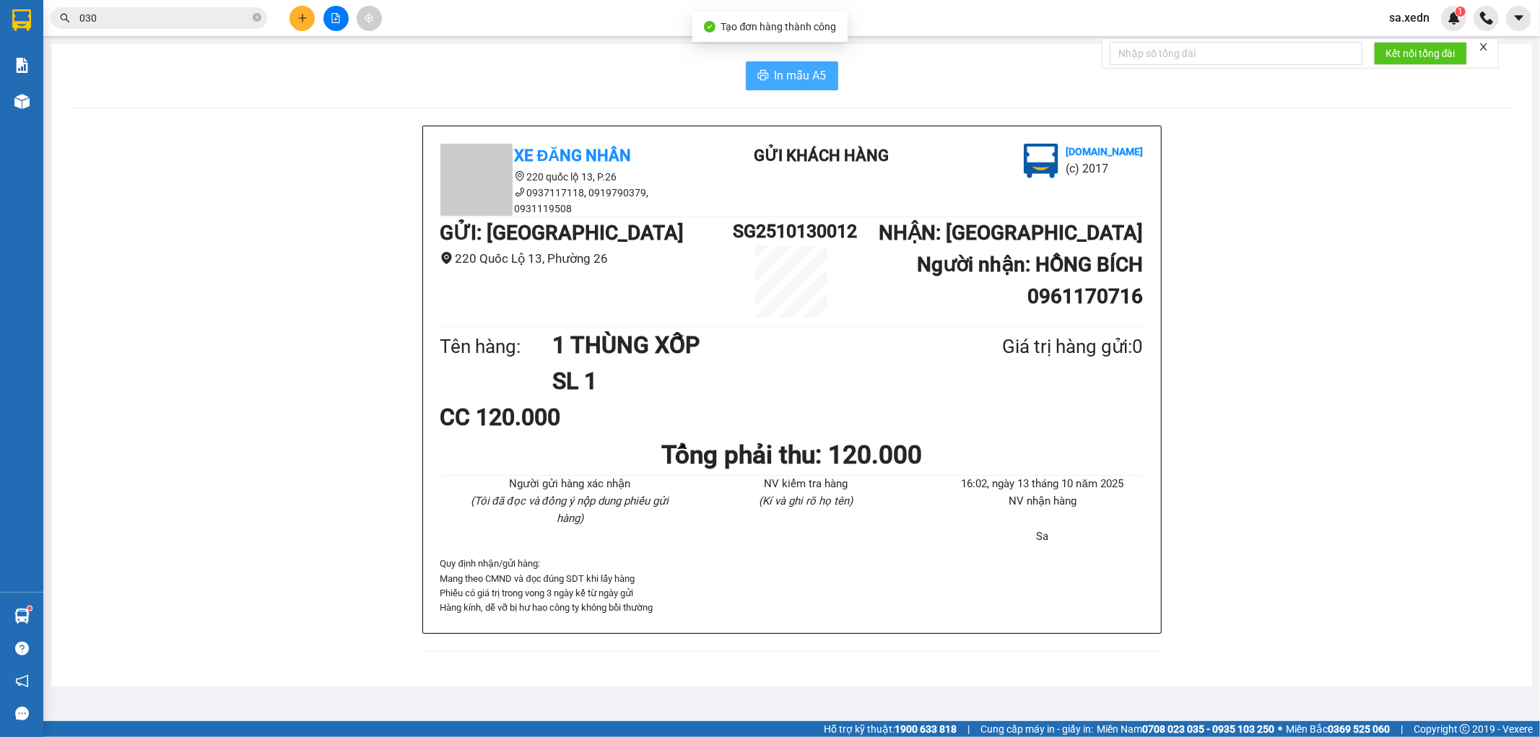
click at [790, 72] on span "In mẫu A5" at bounding box center [800, 75] width 52 height 18
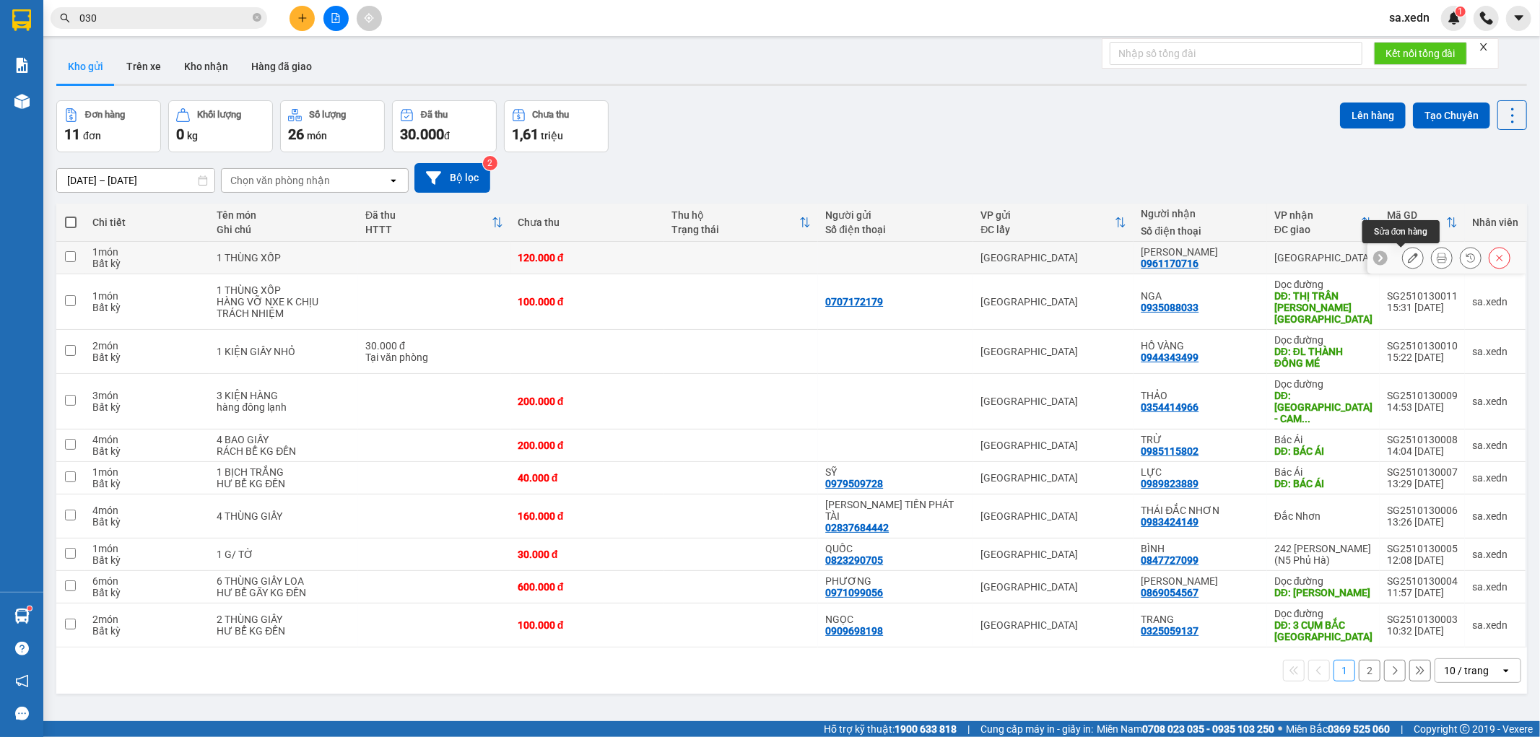
click at [1408, 255] on button at bounding box center [1412, 257] width 20 height 25
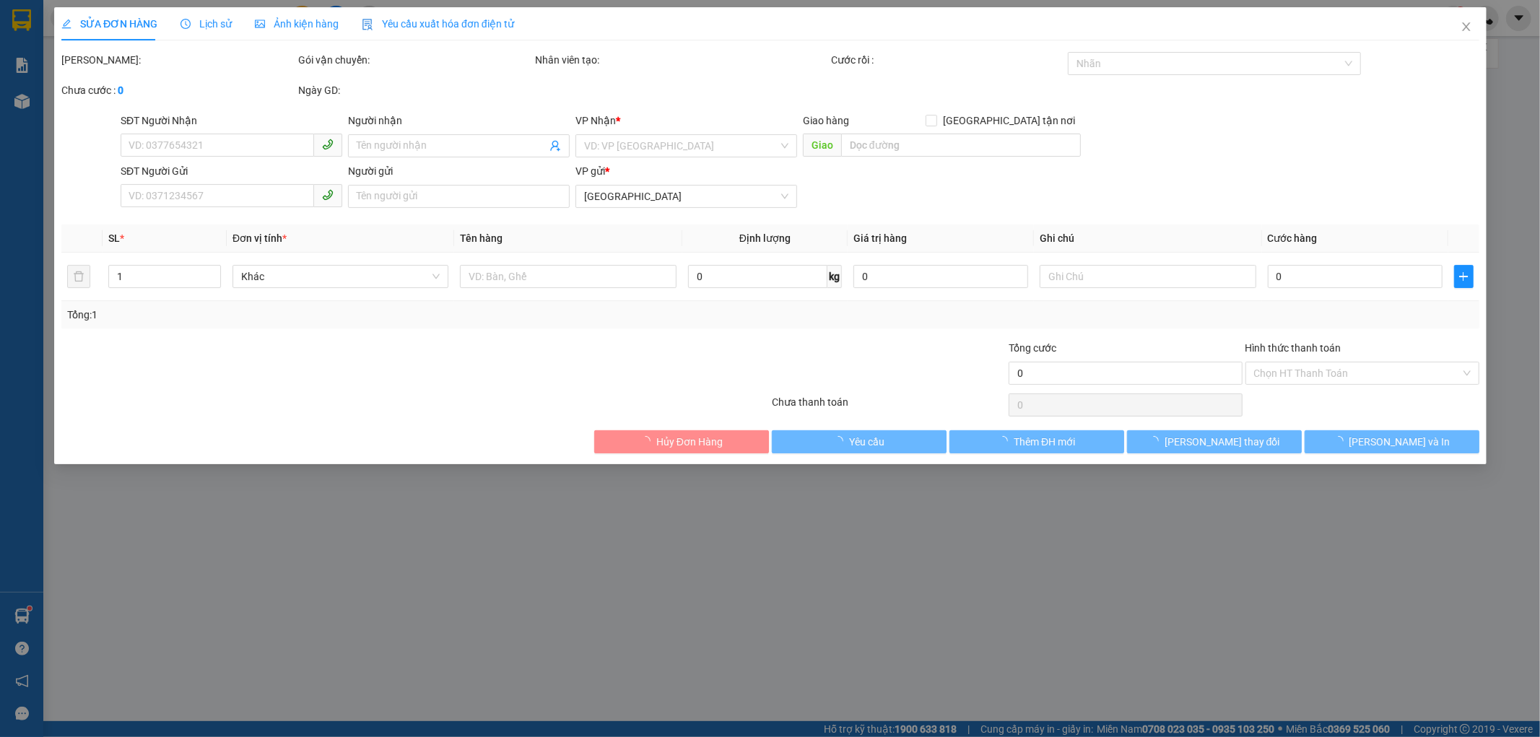
type input "0961170716"
type input "[PERSON_NAME]"
type input "120.000"
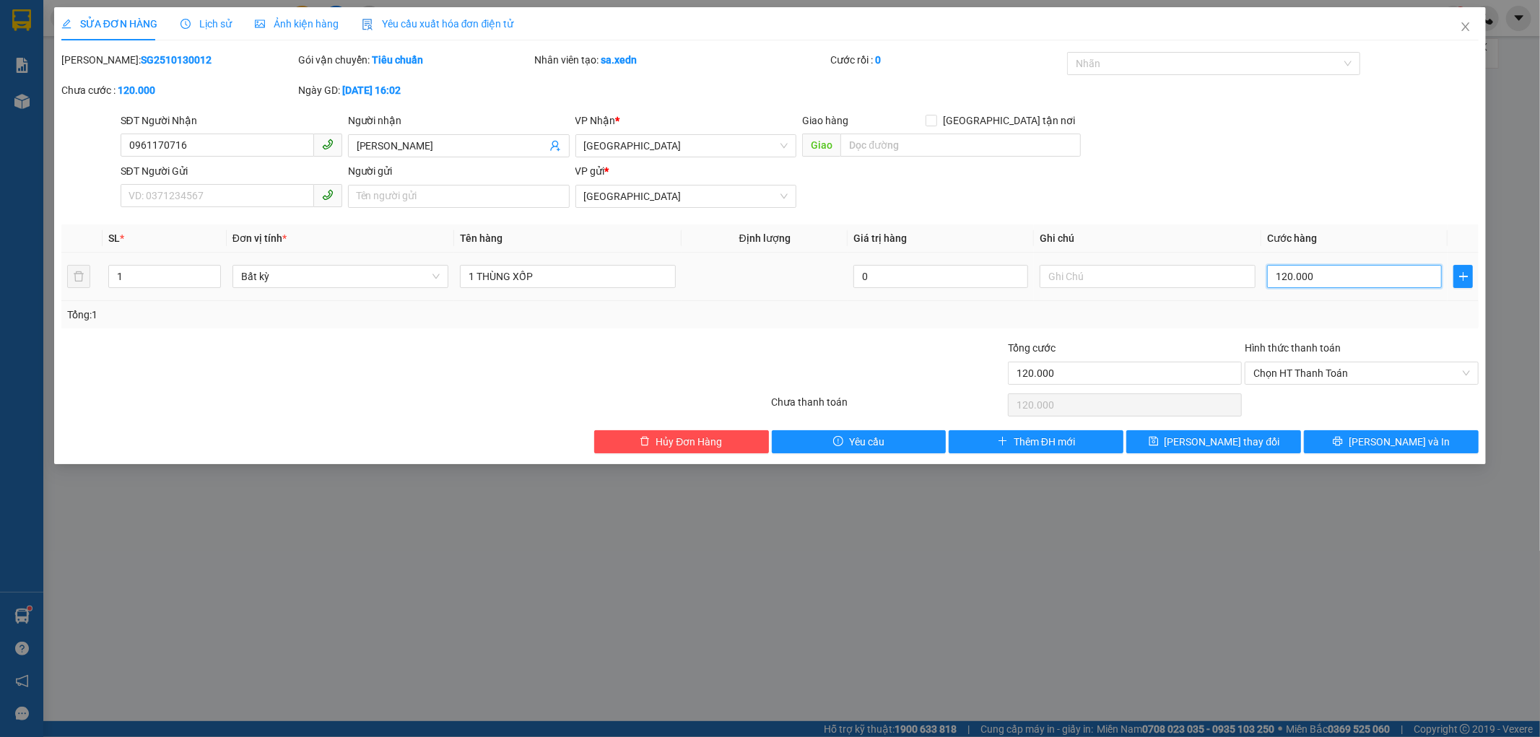
click at [1338, 286] on input "120.000" at bounding box center [1354, 276] width 175 height 23
type input "1"
type input "10"
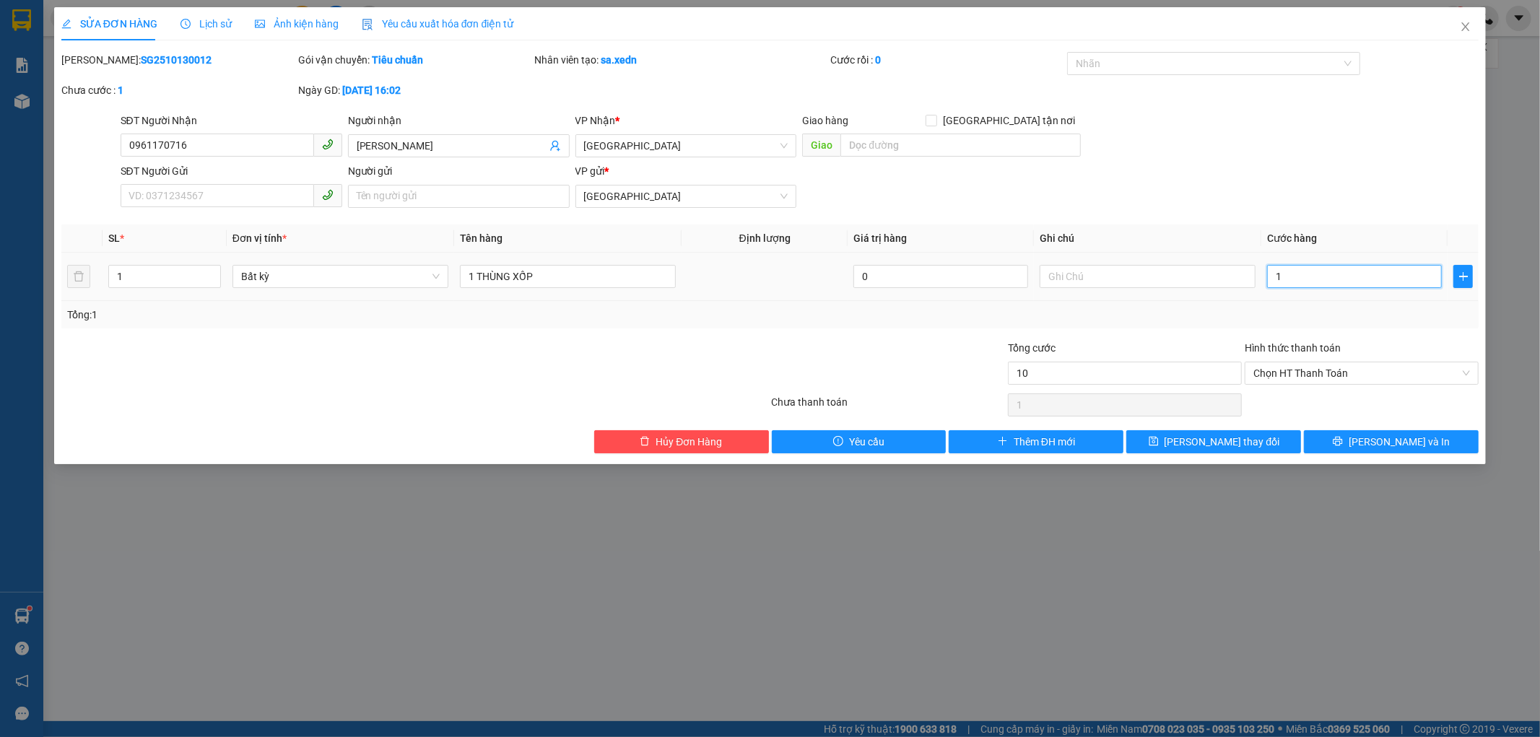
type input "10"
type input "100"
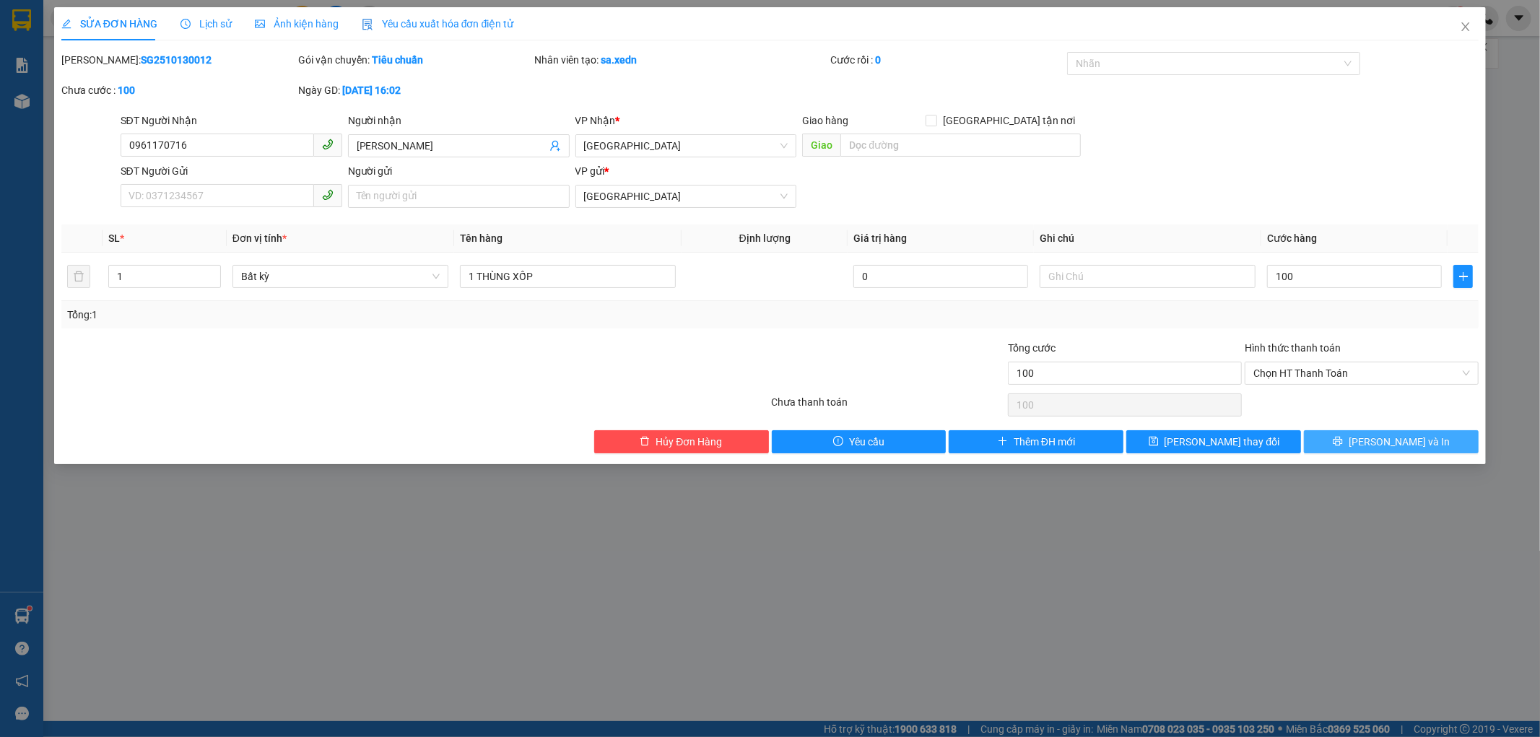
type input "100.000"
click at [1338, 444] on button "[PERSON_NAME] và In" at bounding box center [1391, 441] width 175 height 23
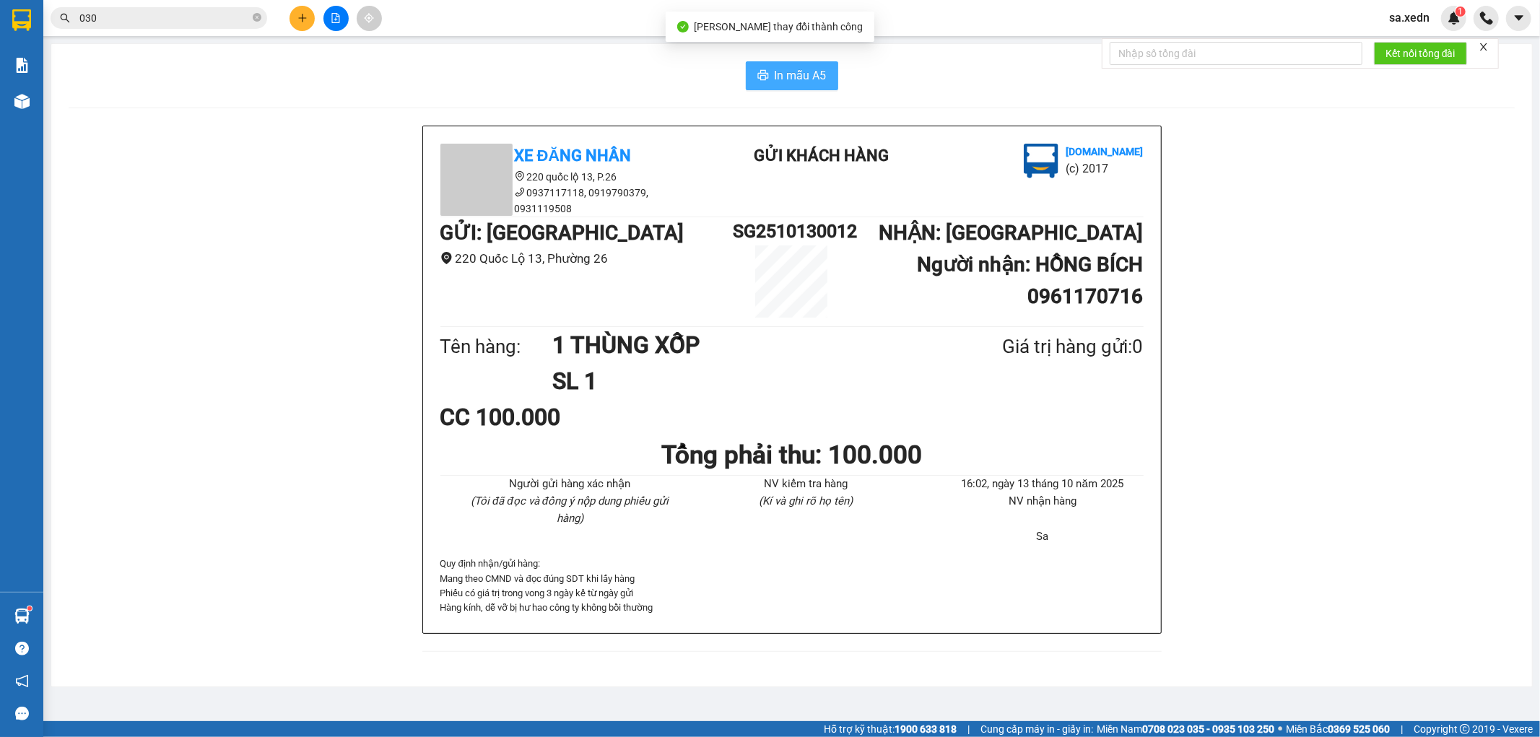
click at [816, 77] on span "In mẫu A5" at bounding box center [800, 75] width 52 height 18
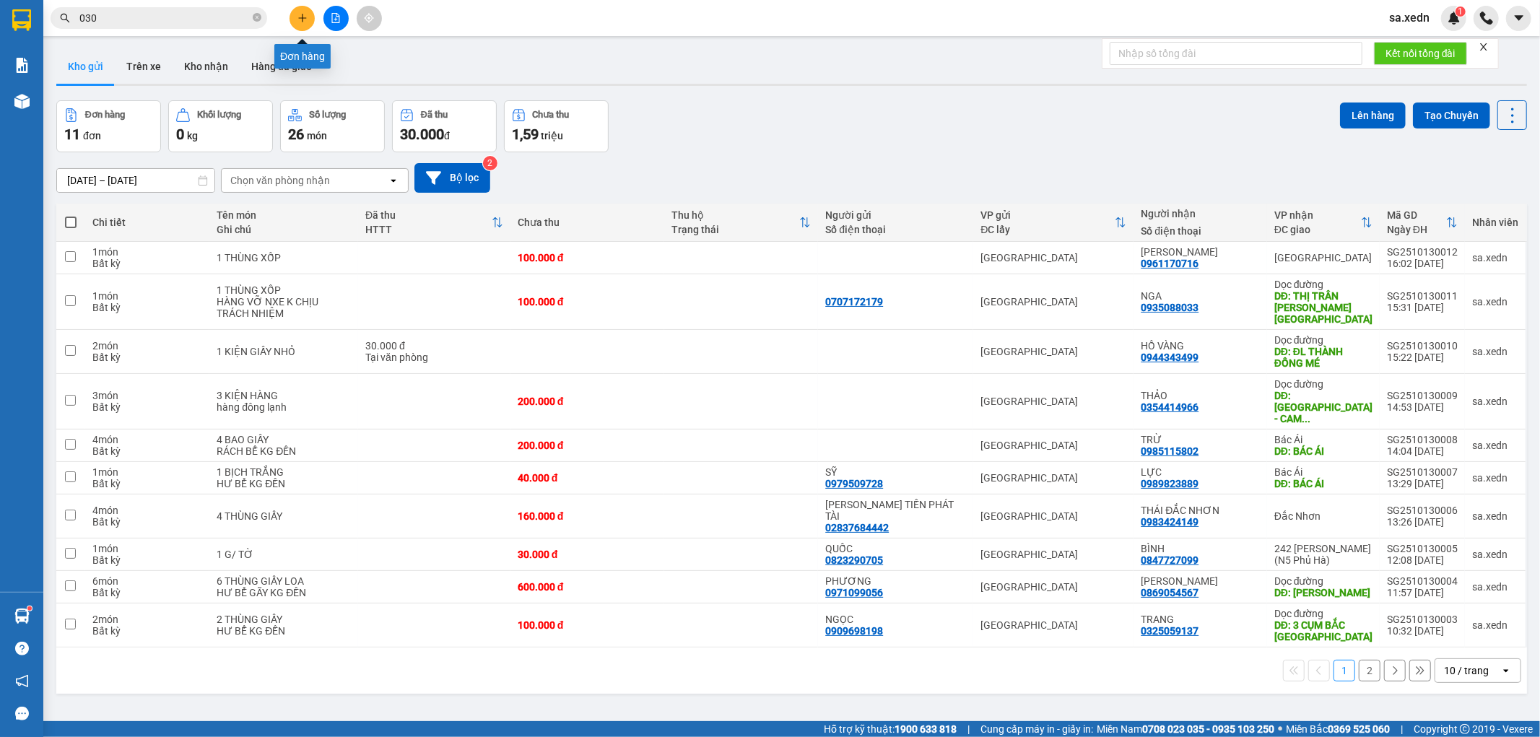
click at [297, 18] on icon "plus" at bounding box center [302, 18] width 10 height 10
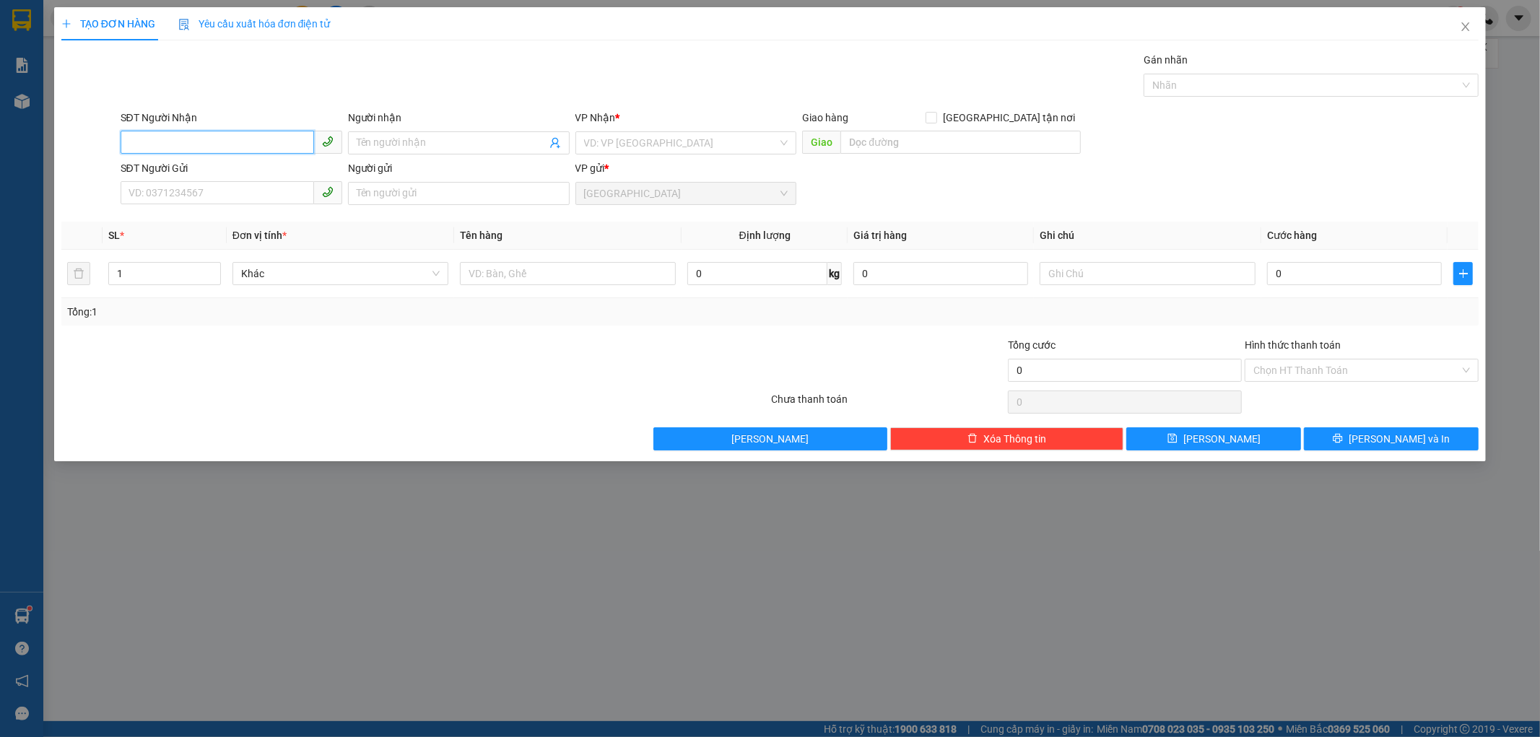
click at [183, 141] on input "SĐT Người Nhận" at bounding box center [217, 142] width 193 height 23
click at [198, 217] on div "0913696293 - [PERSON_NAME]" at bounding box center [231, 218] width 204 height 16
type input "0913696293"
type input "[PERSON_NAME]"
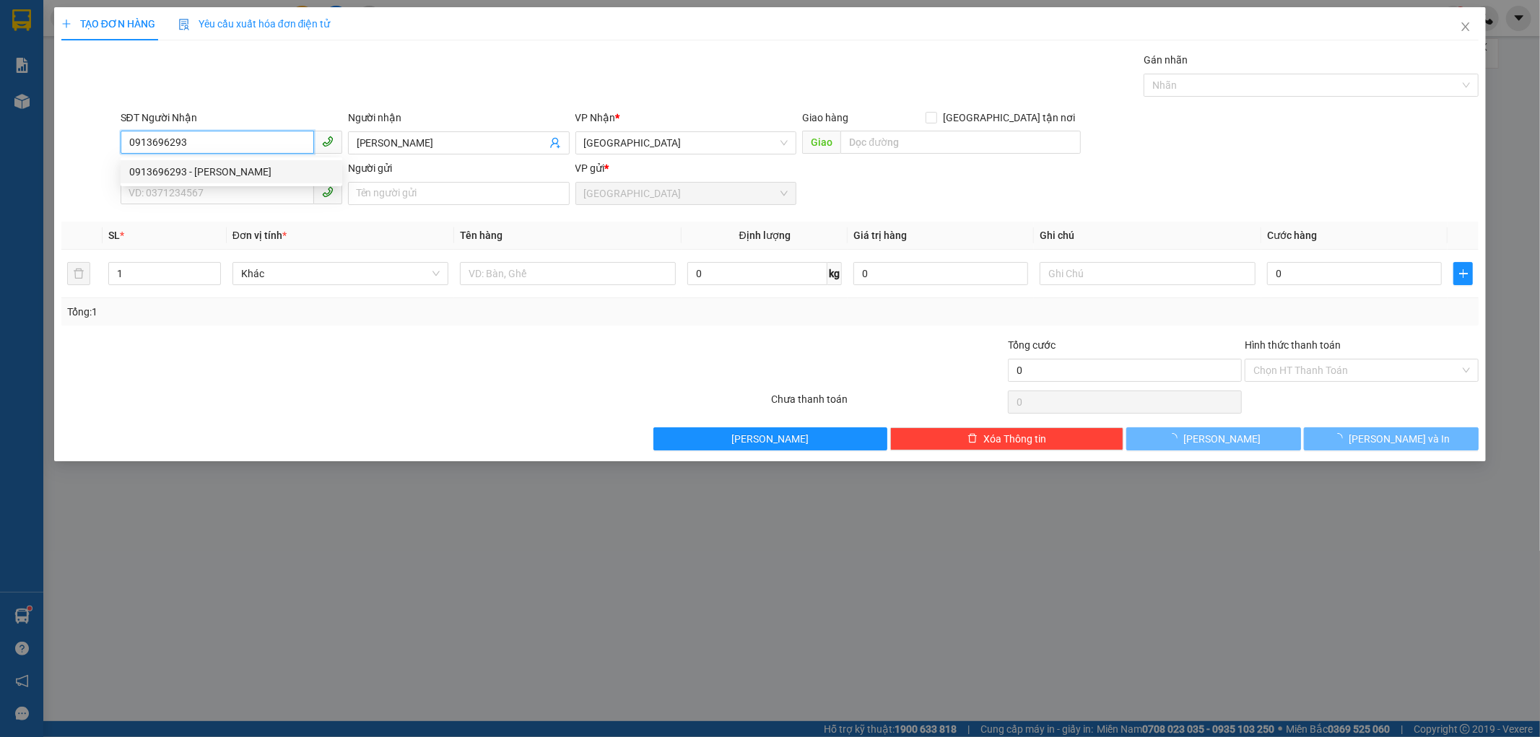
type input "250.000"
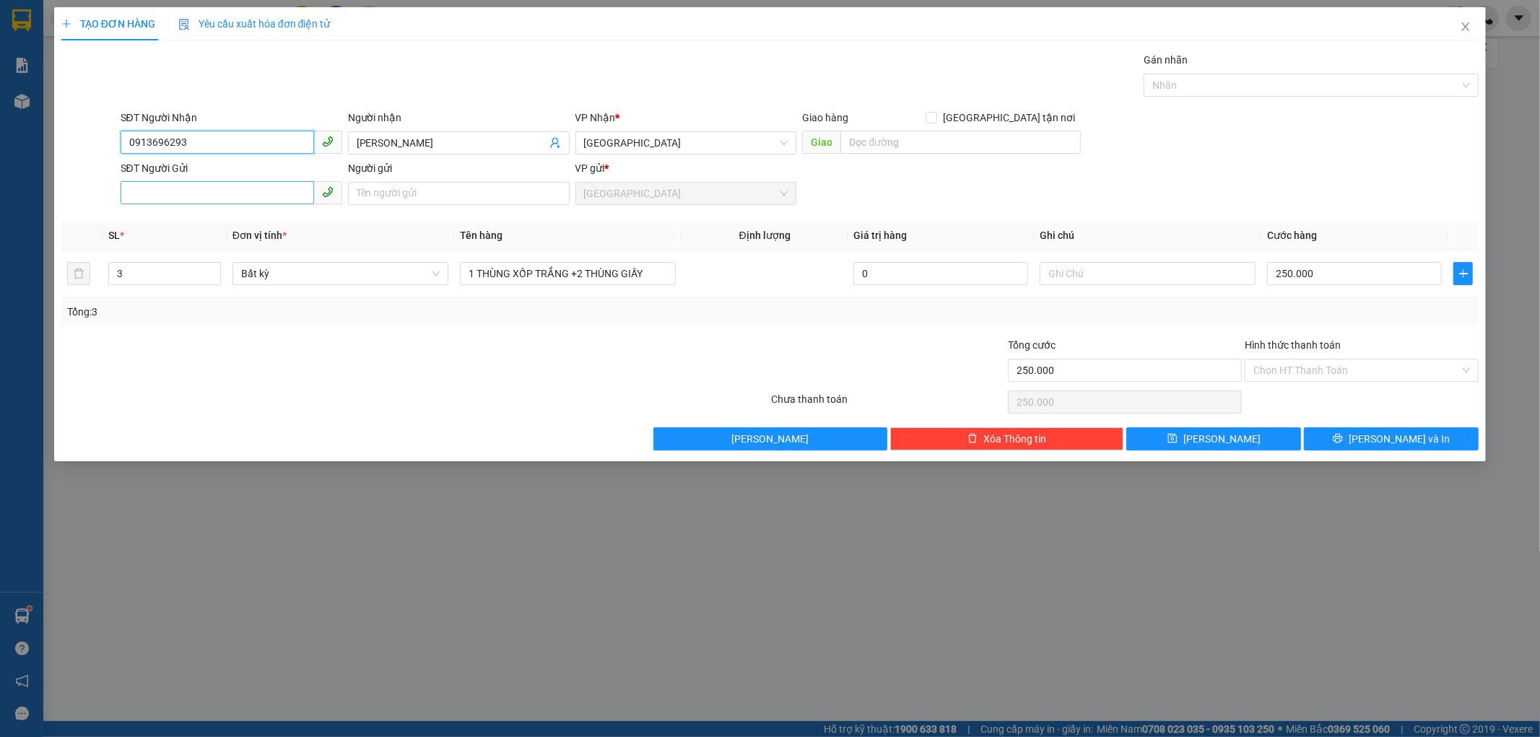
type input "0913696293"
click at [175, 197] on input "SĐT Người Gửi" at bounding box center [217, 192] width 193 height 23
click at [175, 188] on input "SĐT Người Gửi" at bounding box center [217, 192] width 193 height 23
type input "0933360016"
click at [222, 214] on div "0933360016 - VÂN ANH" at bounding box center [231, 222] width 204 height 16
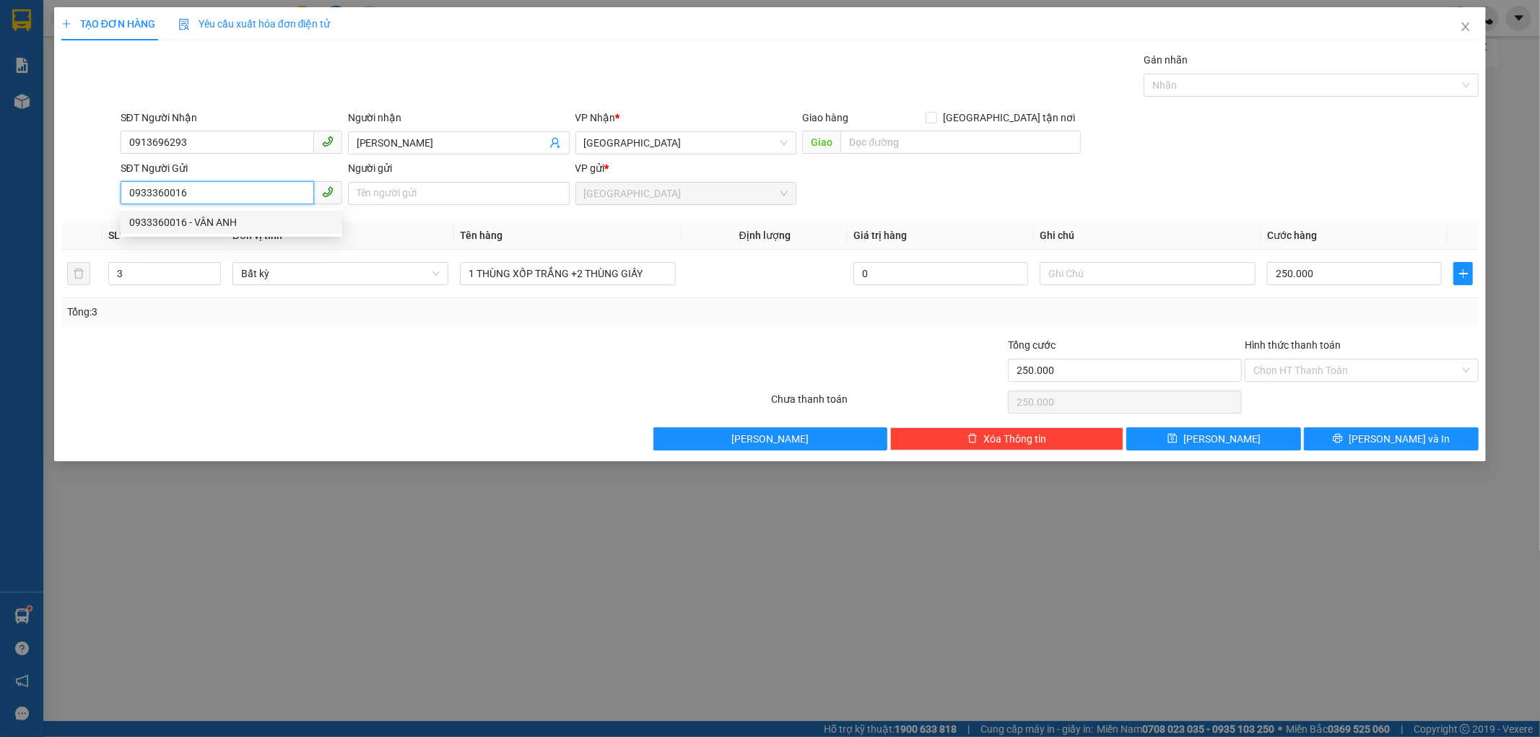
type input "[PERSON_NAME]"
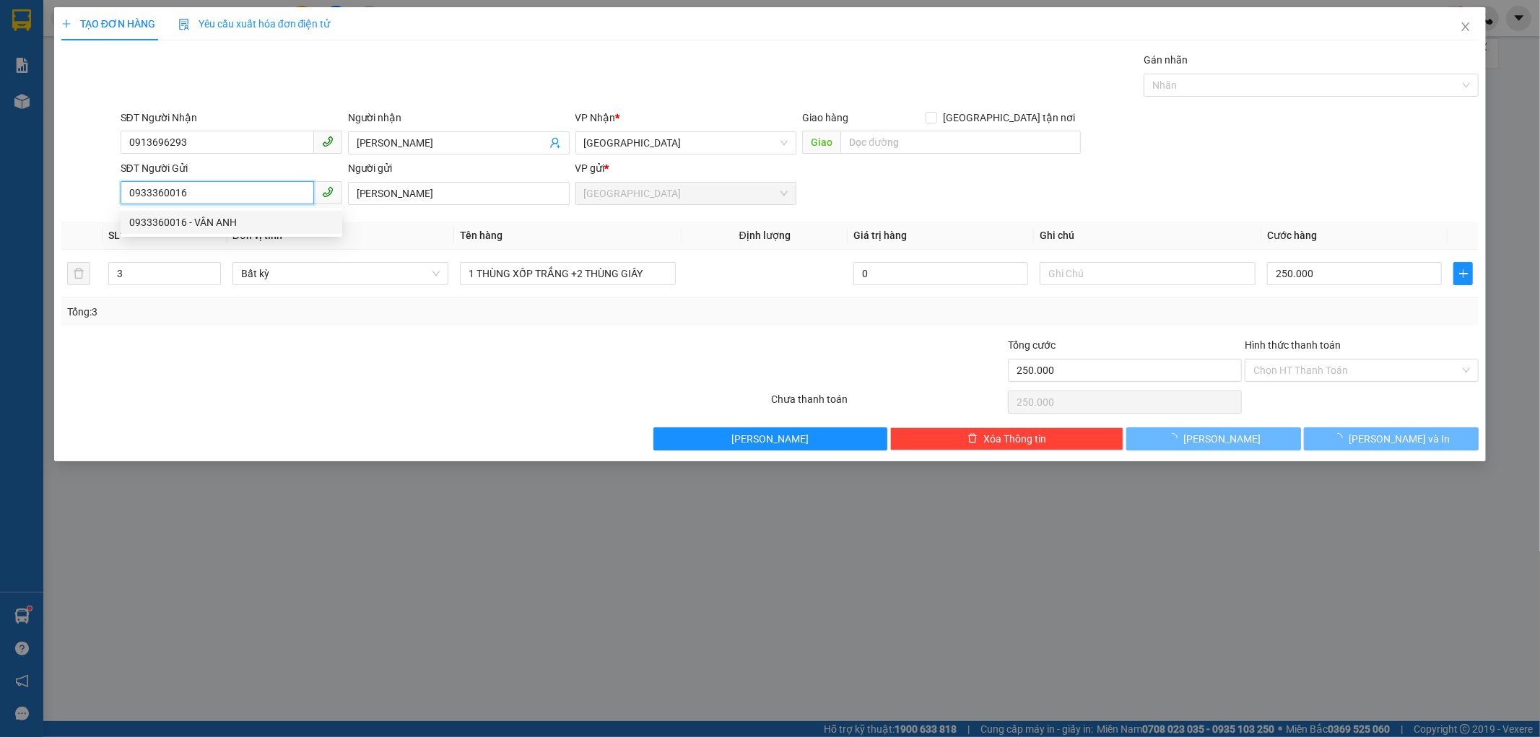
type input "100.000"
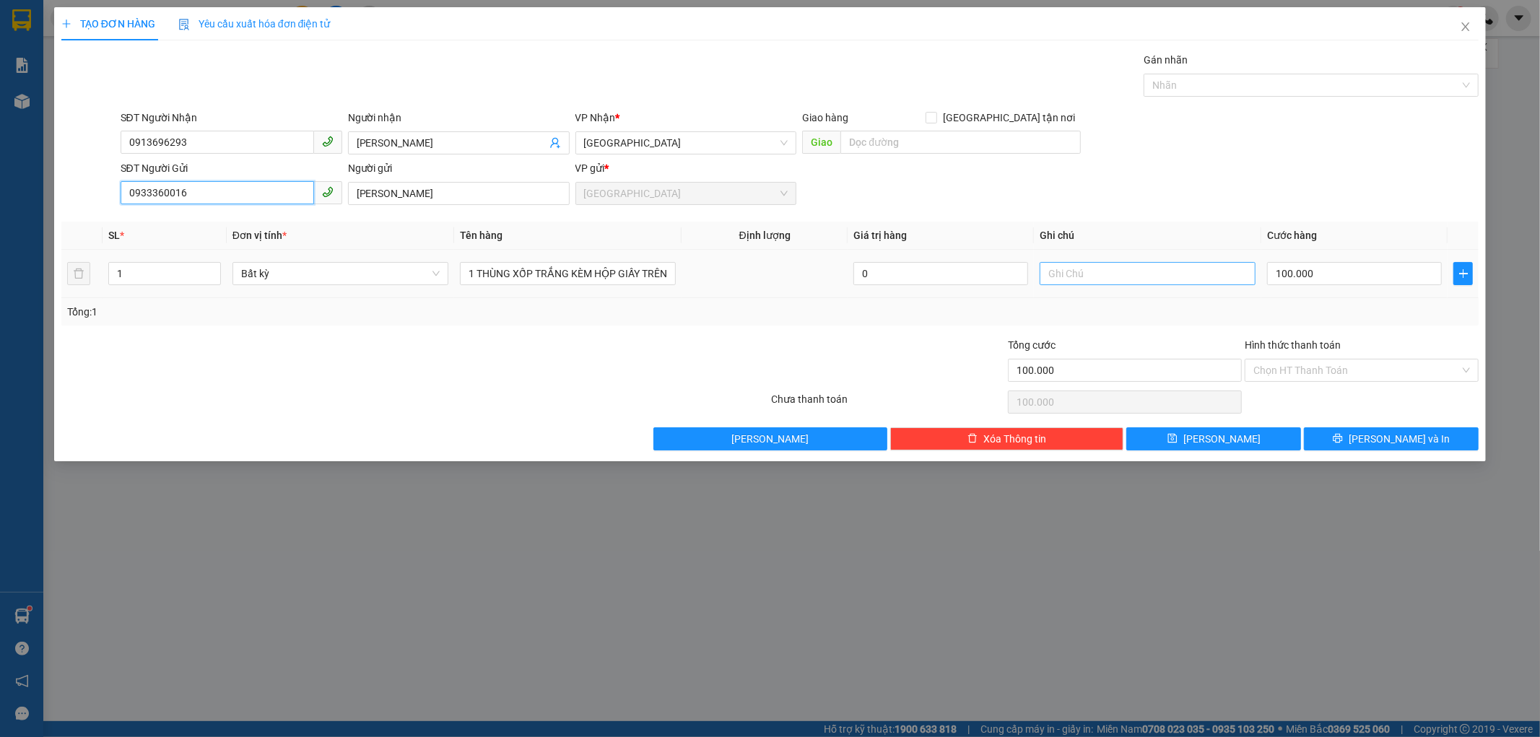
type input "0933360016"
click at [1045, 271] on input "text" at bounding box center [1147, 273] width 216 height 23
click at [1290, 359] on div "Chọn HT Thanh Toán" at bounding box center [1361, 370] width 234 height 23
type input "THUỐC THÚ Y"
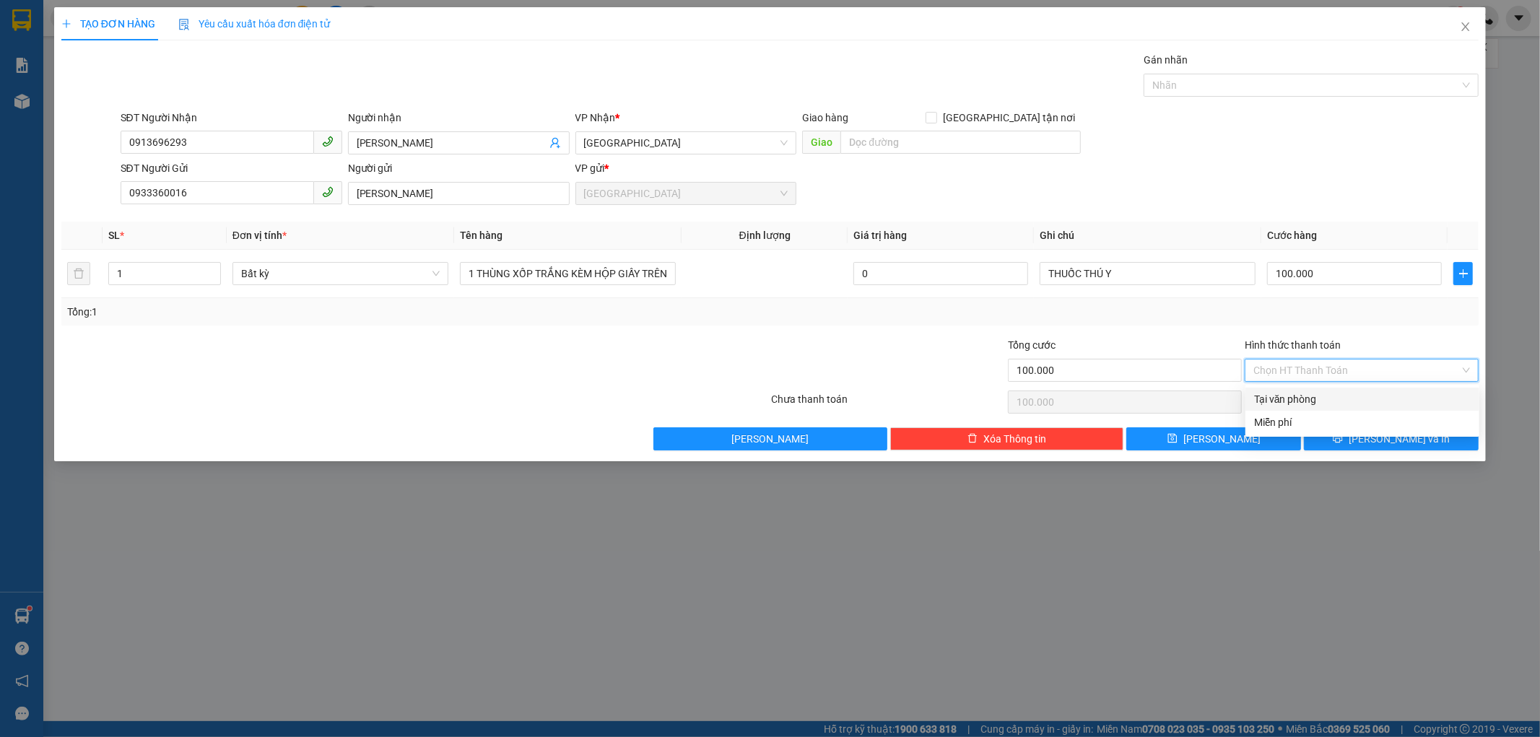
click at [1290, 405] on div "Tại văn phòng" at bounding box center [1362, 399] width 217 height 16
type input "0"
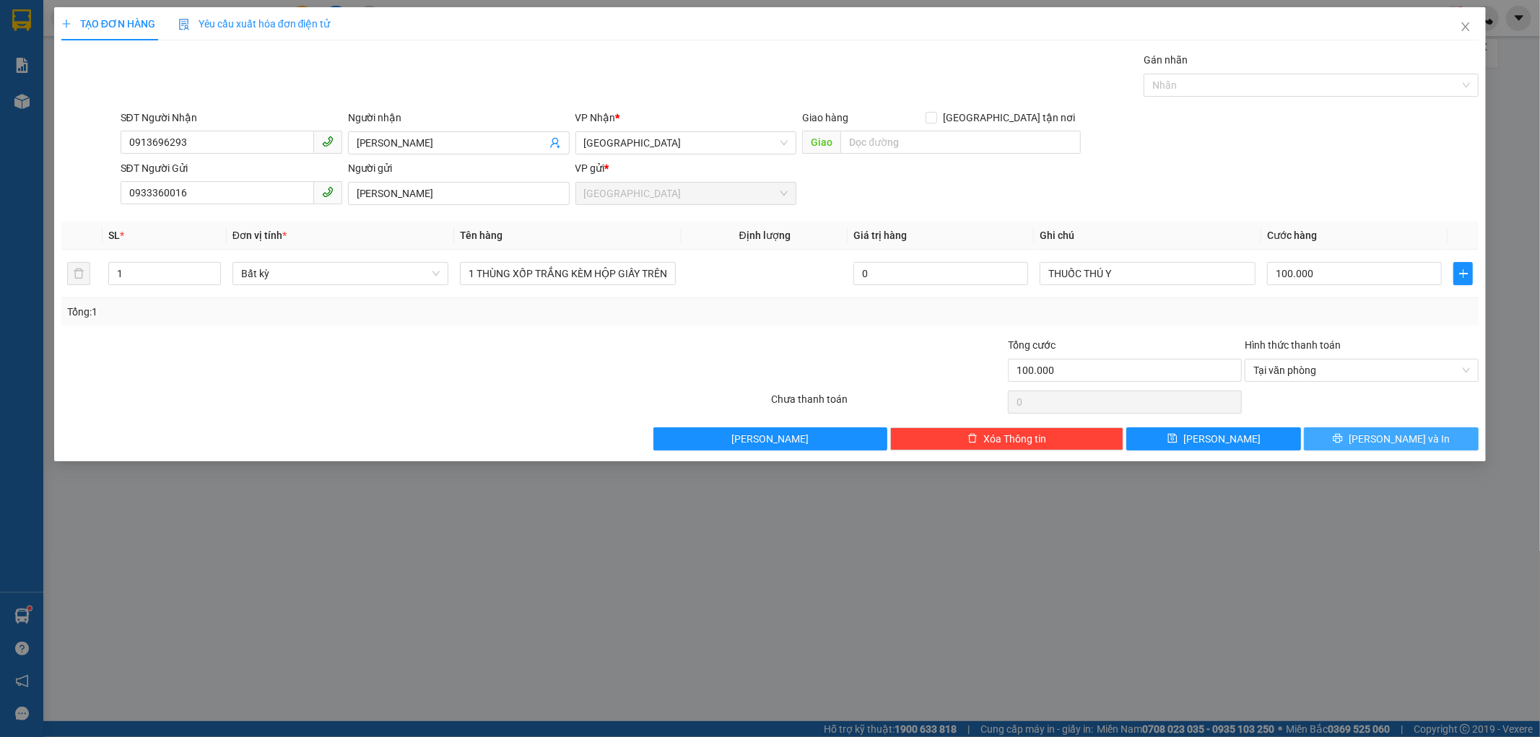
click at [1372, 429] on button "[PERSON_NAME] và In" at bounding box center [1391, 438] width 175 height 23
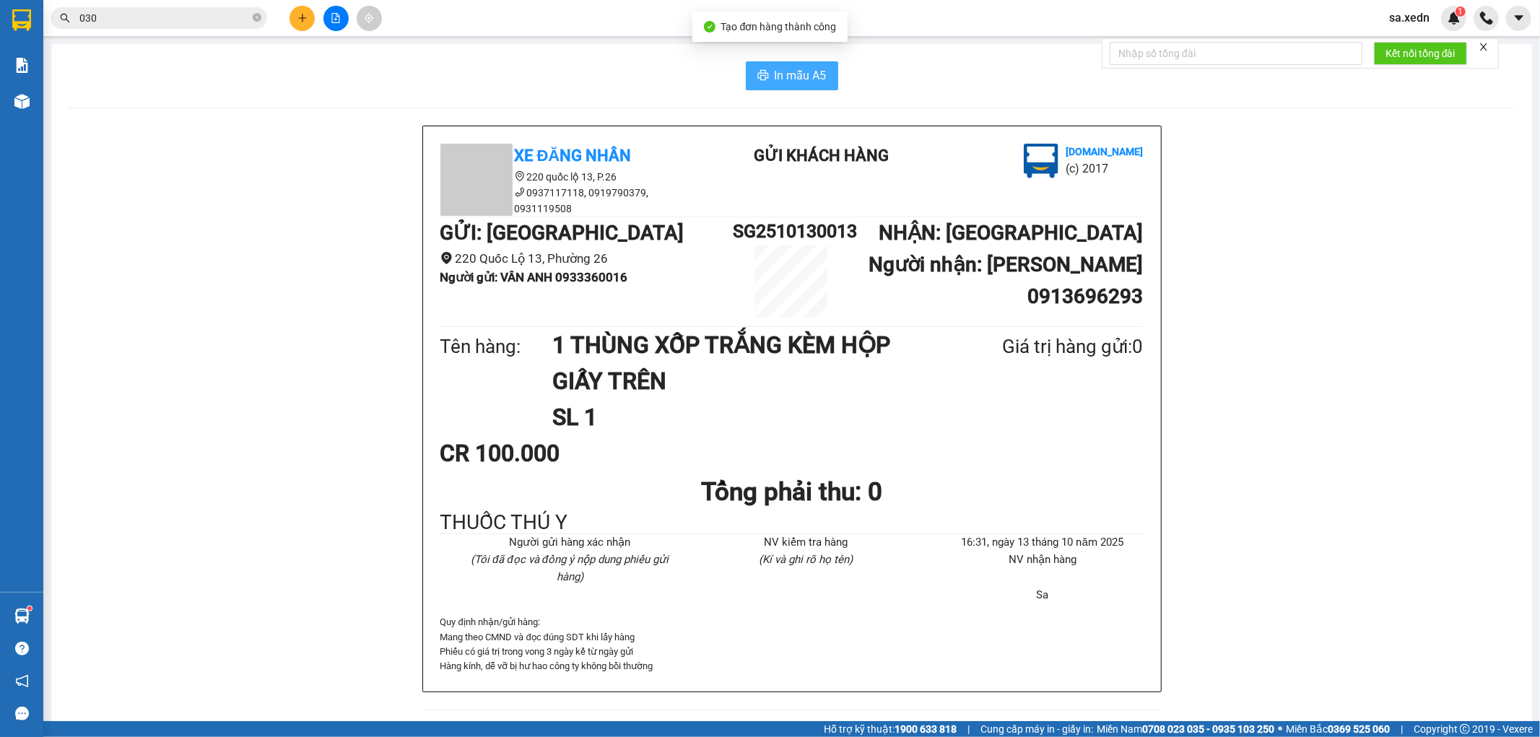
click at [769, 64] on button "In mẫu A5" at bounding box center [792, 75] width 92 height 29
